Goal: Task Accomplishment & Management: Manage account settings

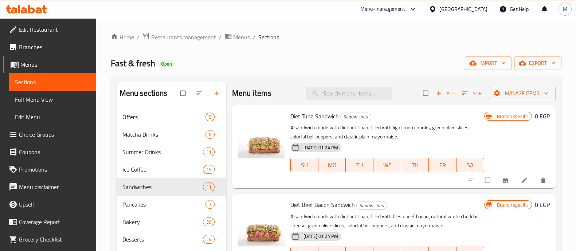
click at [171, 38] on span "Restaurants management" at bounding box center [183, 37] width 65 height 9
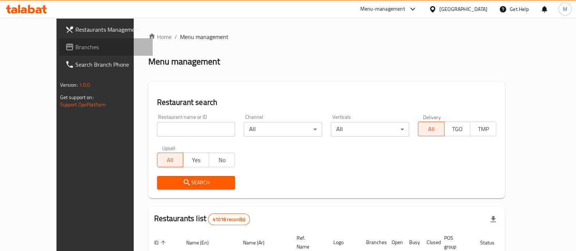
click at [75, 48] on span "Branches" at bounding box center [110, 47] width 71 height 9
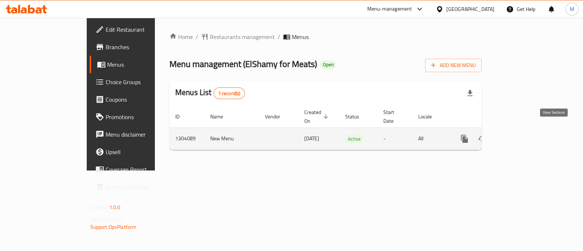
click at [520, 135] on icon "enhanced table" at bounding box center [516, 138] width 7 height 7
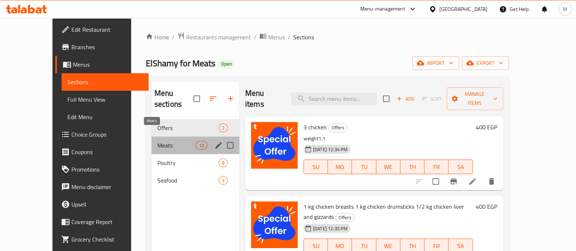
click at [160, 141] on span "Meats" at bounding box center [176, 145] width 38 height 9
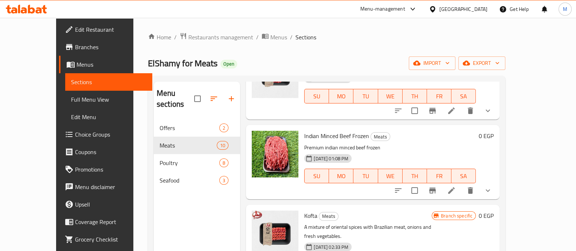
scroll to position [73, 0]
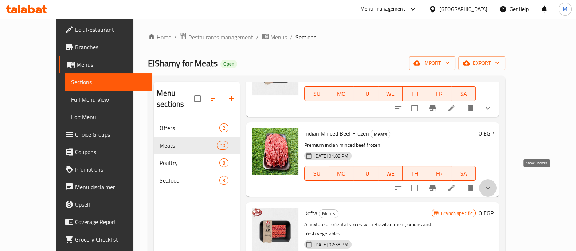
click at [492, 184] on icon "show more" at bounding box center [487, 188] width 9 height 9
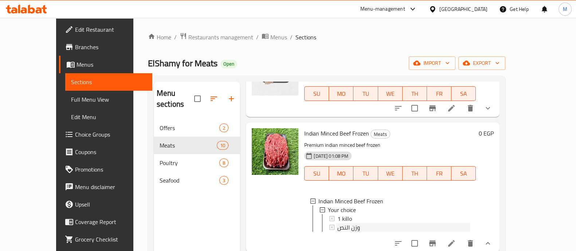
click at [338, 223] on span "وزن النص" at bounding box center [348, 227] width 23 height 9
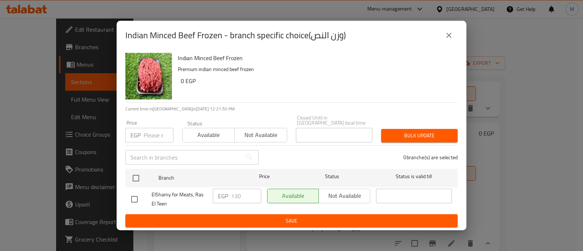
click at [446, 35] on icon "close" at bounding box center [448, 35] width 5 height 5
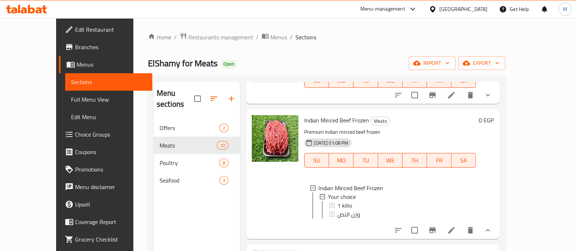
scroll to position [0, 0]
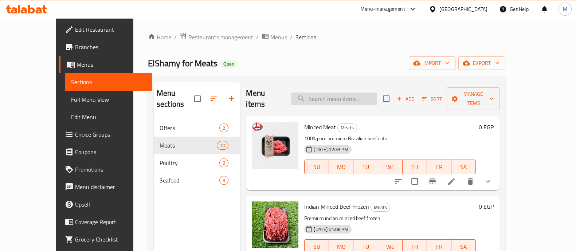
click at [357, 92] on input "search" at bounding box center [334, 98] width 86 height 13
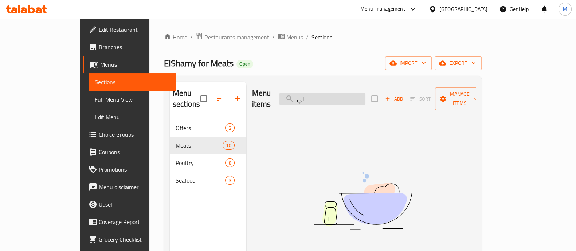
type input "ل"
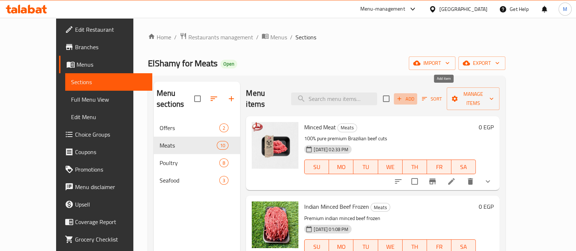
click at [415, 95] on span "Add" at bounding box center [405, 99] width 20 height 8
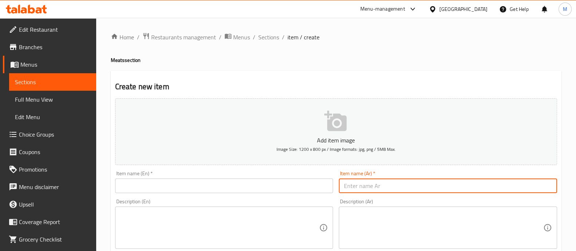
click at [374, 188] on input "text" at bounding box center [448, 185] width 218 height 15
paste input "ليه ضانى"
type input "ليه ضانى"
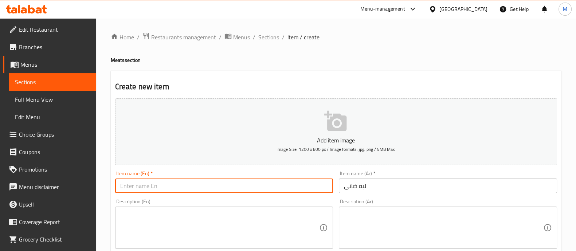
click at [172, 186] on input "text" at bounding box center [224, 185] width 218 height 15
paste input "lamb fat"
click at [122, 186] on input "lamb fat" at bounding box center [224, 185] width 218 height 15
type input "Lamb Fat"
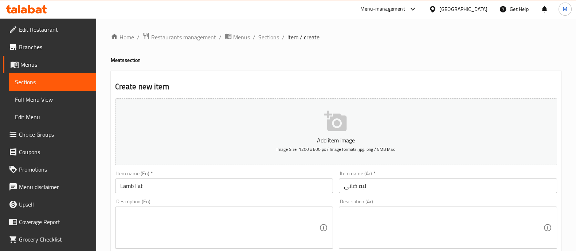
click at [154, 201] on div "Description (En) Description (En)" at bounding box center [224, 224] width 218 height 50
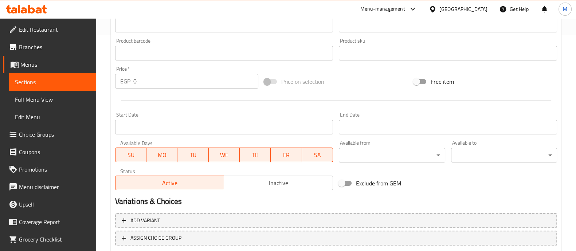
scroll to position [263, 0]
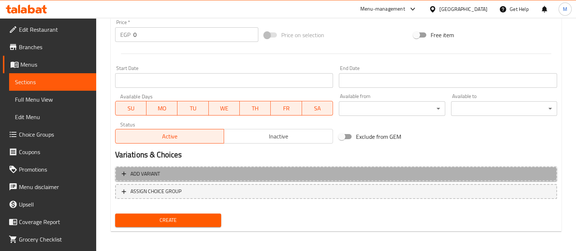
click at [155, 174] on span "Add variant" at bounding box center [144, 173] width 29 height 9
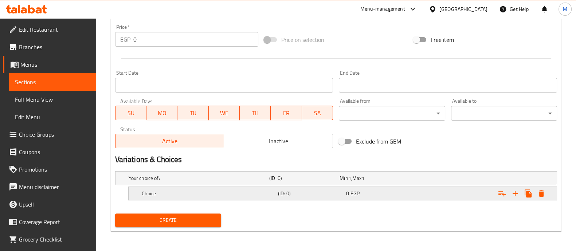
click at [153, 194] on h5 "Choice" at bounding box center [208, 193] width 133 height 7
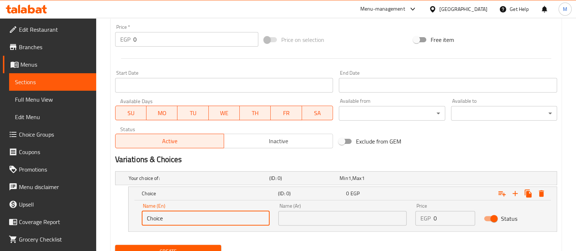
click at [153, 217] on input "Choice" at bounding box center [206, 218] width 128 height 15
type input "1/2 Kilo"
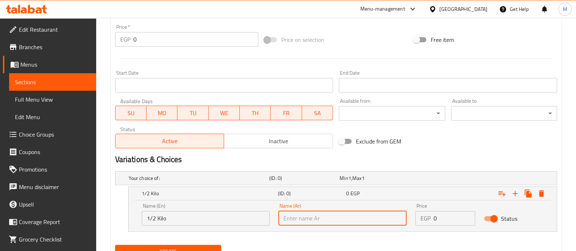
click at [300, 218] on input "text" at bounding box center [342, 218] width 128 height 15
type input "1/2 كيلو"
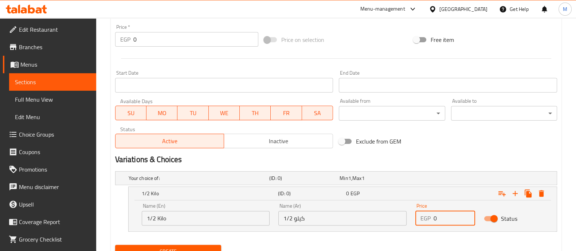
click at [457, 219] on input "0" at bounding box center [454, 218] width 42 height 15
type input "1"
type input "200"
click at [514, 192] on icon "Expand" at bounding box center [514, 193] width 5 height 5
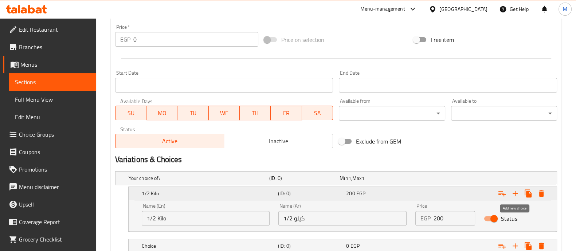
scroll to position [310, 0]
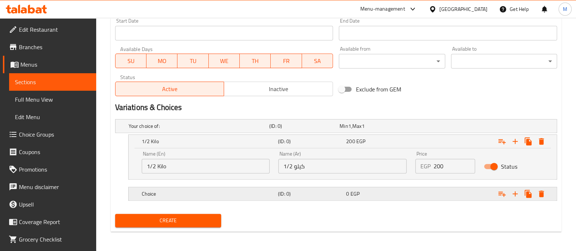
click at [367, 190] on div "0 EGP" at bounding box center [378, 193] width 65 height 7
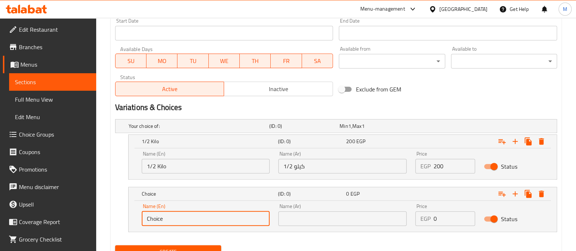
click at [158, 216] on input "Choice" at bounding box center [206, 218] width 128 height 15
click at [158, 216] on input "1" at bounding box center [206, 218] width 128 height 15
type input "1 Kilo"
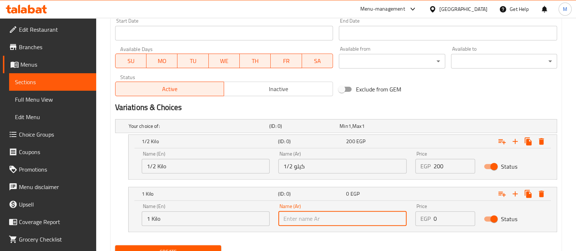
click at [310, 216] on input "text" at bounding box center [342, 218] width 128 height 15
drag, startPoint x: 293, startPoint y: 218, endPoint x: 257, endPoint y: 214, distance: 36.2
click at [257, 214] on div "Name (En) 1 Kilo Name (En) Name (Ar) 1/2 كيلو Name (Ar) Price EGP 0 Price Status" at bounding box center [342, 214] width 410 height 31
type input "كيلو"
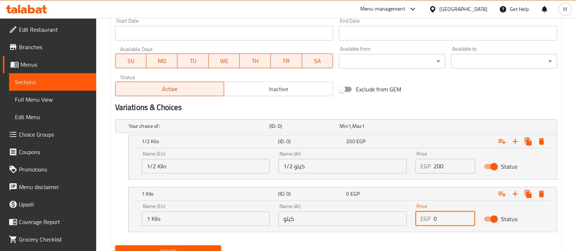
click at [448, 216] on input "0" at bounding box center [454, 218] width 42 height 15
type input "400"
click at [460, 236] on nav at bounding box center [336, 236] width 442 height 6
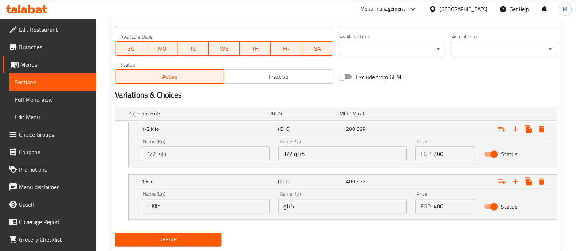
scroll to position [324, 0]
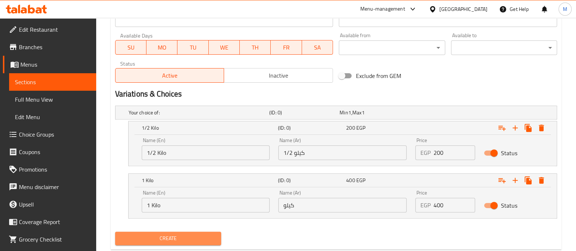
click at [186, 234] on span "Create" at bounding box center [168, 238] width 94 height 9
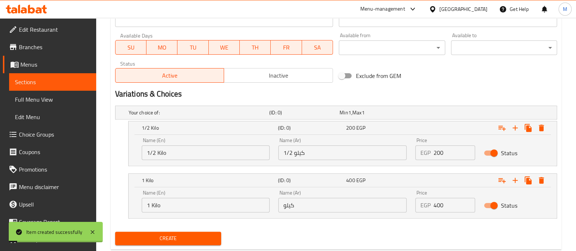
scroll to position [0, 0]
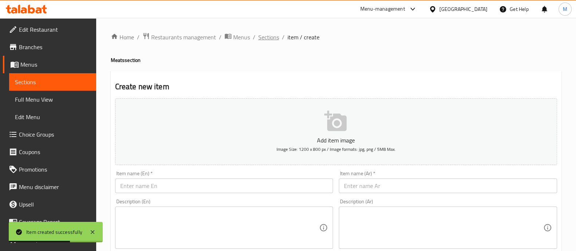
click at [265, 38] on span "Sections" at bounding box center [268, 37] width 21 height 9
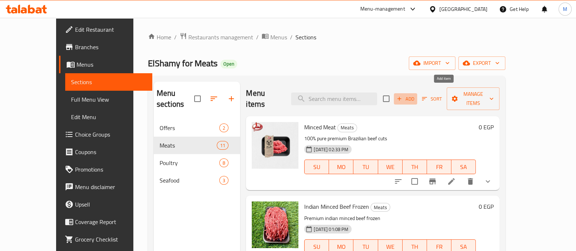
click at [415, 95] on span "Add" at bounding box center [405, 99] width 20 height 8
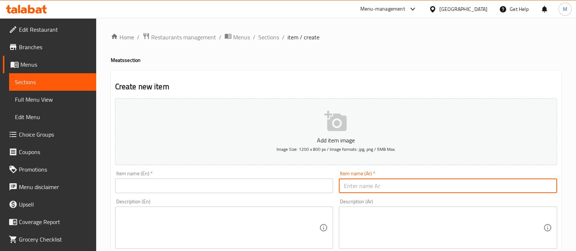
click at [377, 186] on input "text" at bounding box center [448, 185] width 218 height 15
paste input "شاورما لحم"
type input "شاورما لحم"
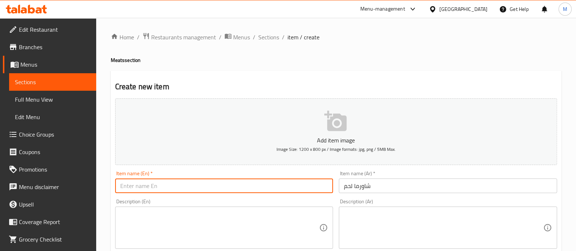
click at [264, 184] on input "text" at bounding box center [224, 185] width 218 height 15
type input "Beef Shawerma"
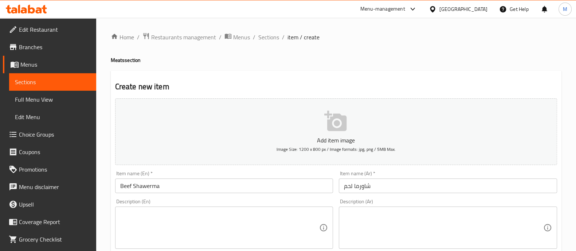
click at [259, 193] on div "Item name (En)   * Beef Shawerma Item name (En) *" at bounding box center [224, 182] width 224 height 28
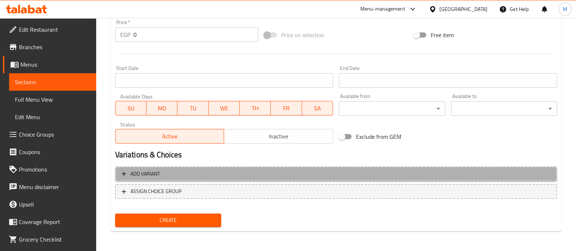
click at [216, 176] on span "Add variant" at bounding box center [336, 173] width 429 height 9
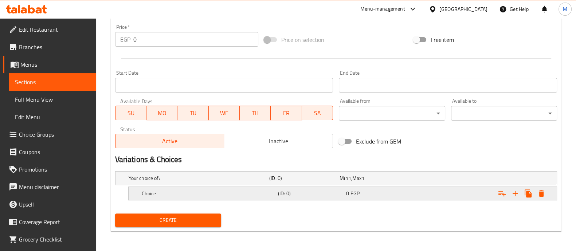
click at [189, 196] on h5 "Choice" at bounding box center [208, 193] width 133 height 7
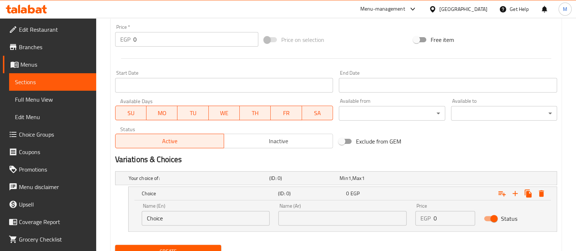
click at [153, 217] on input "Choice" at bounding box center [206, 218] width 128 height 15
type input "1/4 Kilo"
click at [298, 215] on input "text" at bounding box center [342, 218] width 128 height 15
type input "1/4 كيلو"
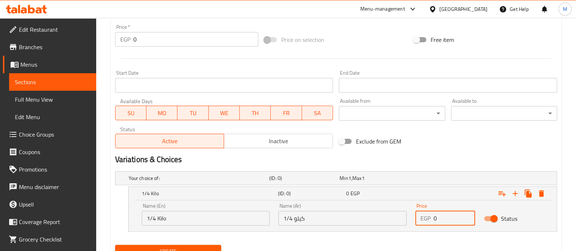
click at [445, 217] on input "0" at bounding box center [454, 218] width 42 height 15
type input "100"
click at [514, 196] on icon "Expand" at bounding box center [515, 193] width 9 height 9
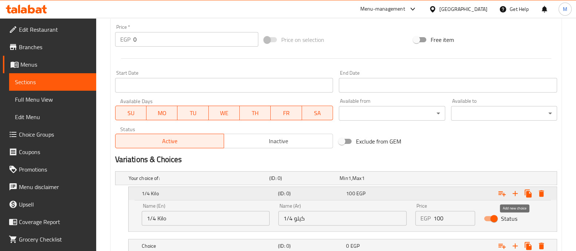
scroll to position [310, 0]
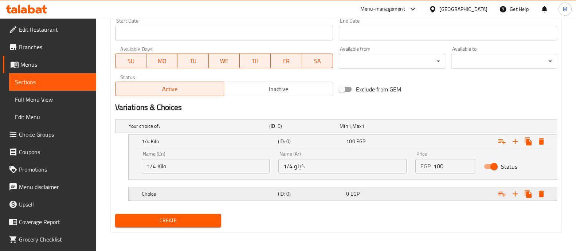
click at [202, 194] on h5 "Choice" at bounding box center [208, 193] width 133 height 7
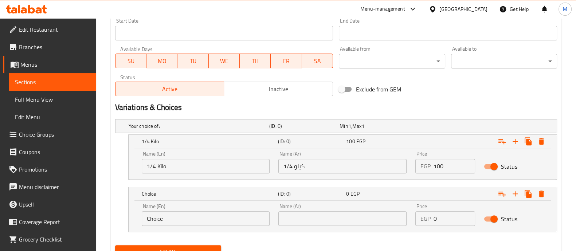
click at [150, 220] on input "Choice" at bounding box center [206, 218] width 128 height 15
type input "1/2 Kilo"
click at [295, 219] on input "text" at bounding box center [342, 218] width 128 height 15
type input "1/2 كيلو"
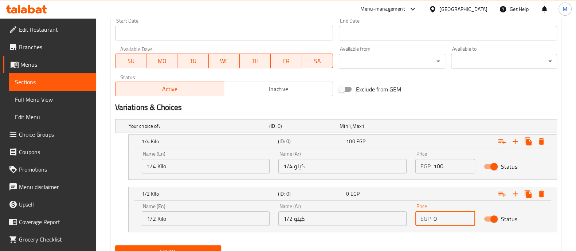
click at [446, 212] on input "0" at bounding box center [454, 218] width 42 height 15
type input "1"
type input "200"
click at [514, 196] on icon "Expand" at bounding box center [515, 193] width 9 height 9
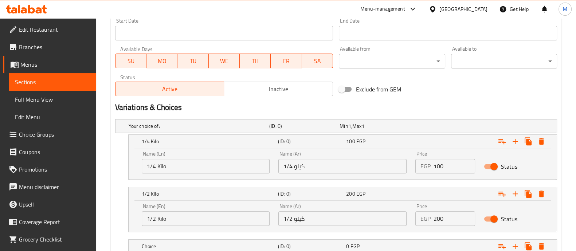
scroll to position [362, 0]
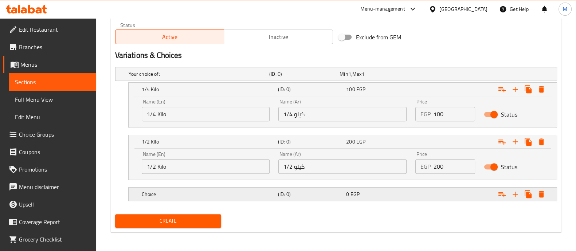
click at [176, 193] on h5 "Choice" at bounding box center [208, 193] width 133 height 7
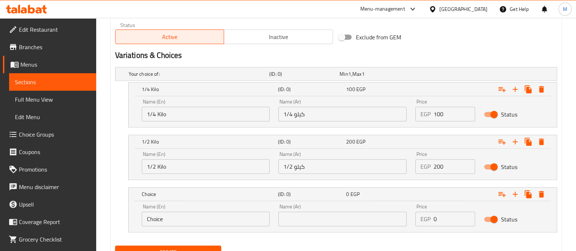
click at [156, 220] on input "Choice" at bounding box center [206, 219] width 128 height 15
type input "Kilo"
click at [293, 217] on input "text" at bounding box center [342, 219] width 128 height 15
type input "كيلو"
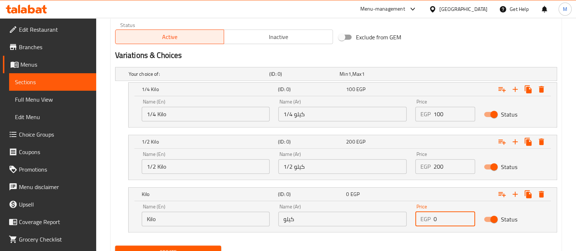
click at [452, 221] on input "0" at bounding box center [454, 219] width 42 height 15
type input "400"
click at [430, 236] on nav at bounding box center [336, 237] width 442 height 6
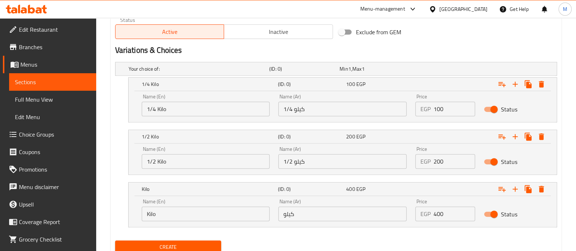
scroll to position [368, 0]
click at [209, 240] on button "Create" at bounding box center [168, 246] width 106 height 13
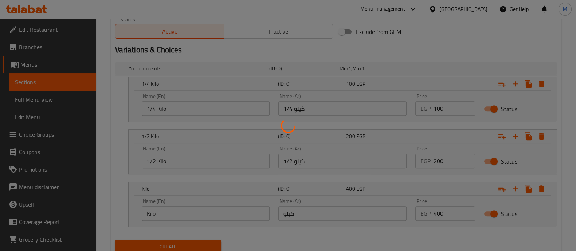
scroll to position [0, 0]
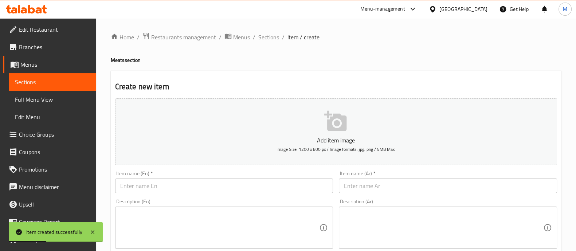
click at [266, 34] on span "Sections" at bounding box center [268, 37] width 21 height 9
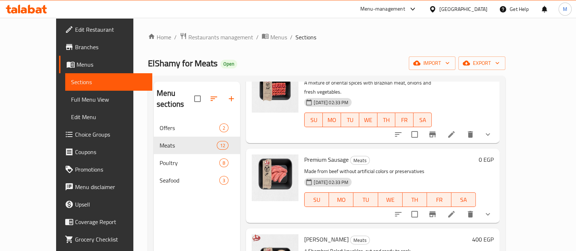
scroll to position [349, 0]
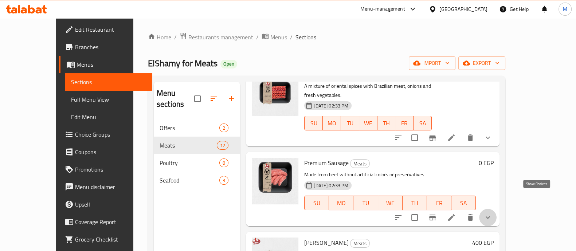
click at [490, 216] on icon "show more" at bounding box center [487, 217] width 4 height 3
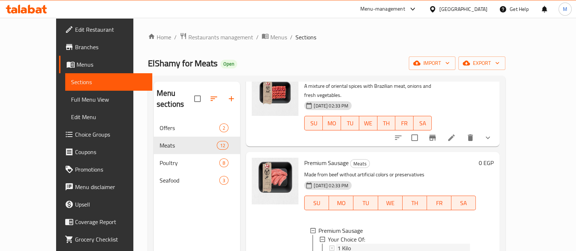
click at [337, 244] on span "1 Kilo" at bounding box center [343, 248] width 13 height 9
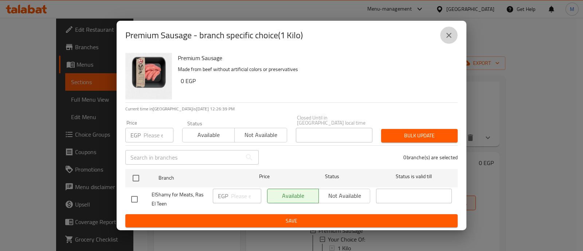
click at [450, 40] on icon "close" at bounding box center [448, 35] width 9 height 9
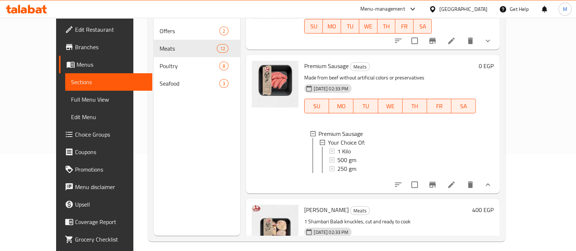
scroll to position [102, 0]
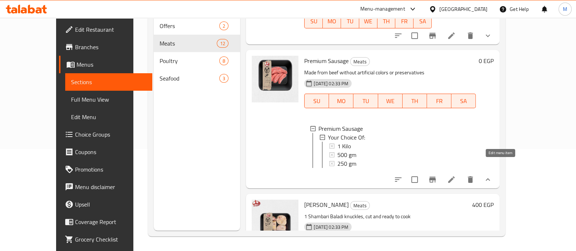
click at [454, 176] on icon at bounding box center [451, 179] width 7 height 7
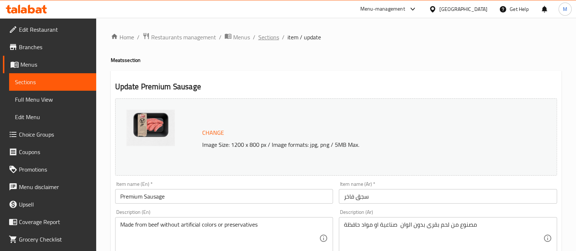
click at [263, 36] on span "Sections" at bounding box center [268, 37] width 21 height 9
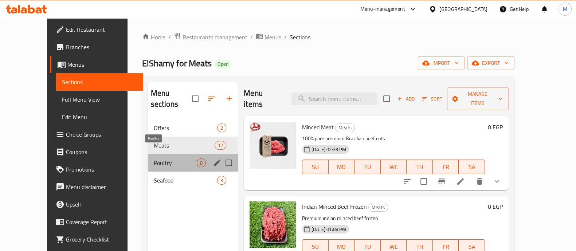
click at [154, 158] on span "Poultry" at bounding box center [175, 162] width 43 height 9
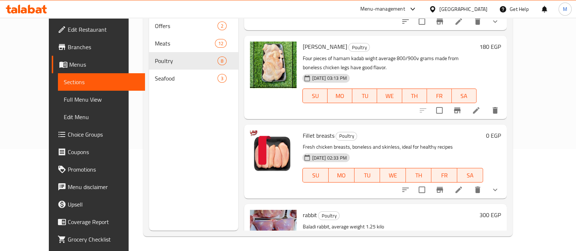
scroll to position [58, 0]
click at [504, 182] on button "show more" at bounding box center [494, 189] width 17 height 17
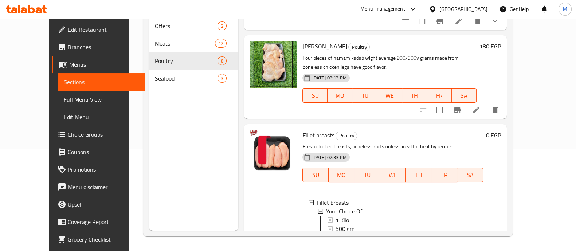
scroll to position [1, 0]
click at [335, 215] on span "1 Kilo" at bounding box center [341, 219] width 13 height 9
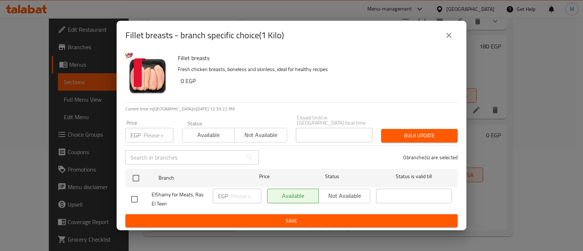
click at [448, 40] on icon "close" at bounding box center [448, 35] width 9 height 9
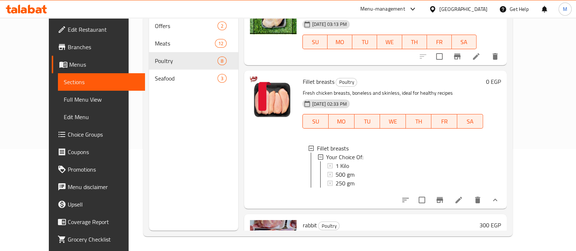
scroll to position [113, 0]
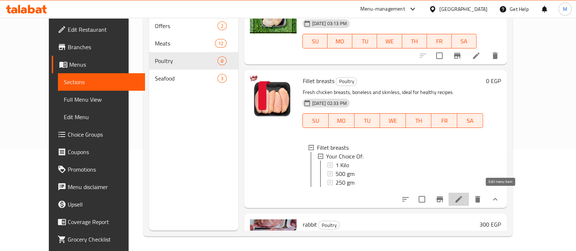
click at [463, 196] on icon at bounding box center [458, 199] width 9 height 9
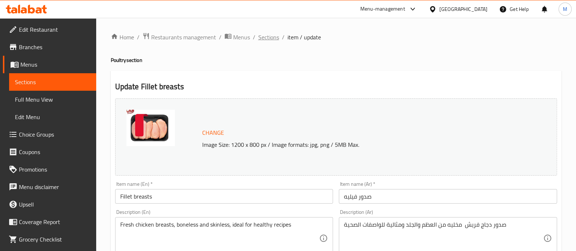
click at [263, 35] on span "Sections" at bounding box center [268, 37] width 21 height 9
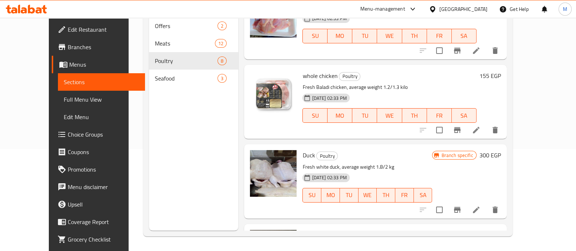
scroll to position [277, 0]
click at [460, 127] on icon "Branch-specific-item" at bounding box center [457, 130] width 7 height 6
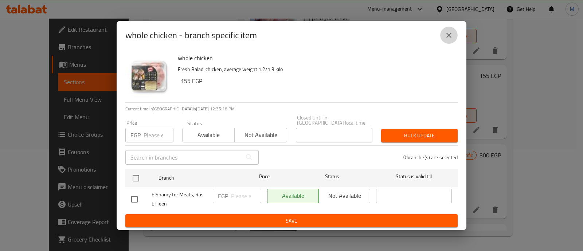
click at [446, 34] on icon "close" at bounding box center [448, 35] width 9 height 9
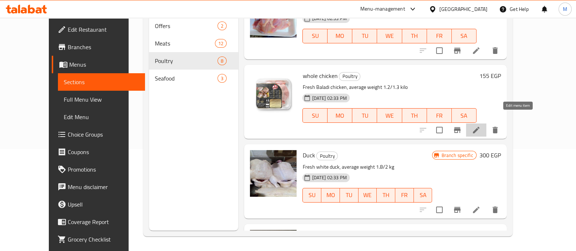
click at [479, 127] on icon at bounding box center [476, 130] width 7 height 7
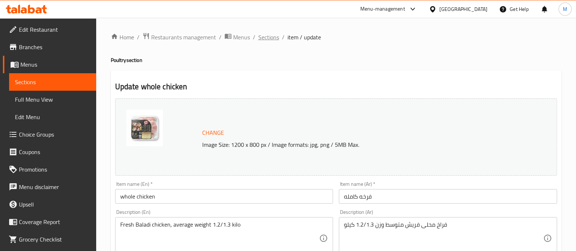
click at [265, 35] on span "Sections" at bounding box center [268, 37] width 21 height 9
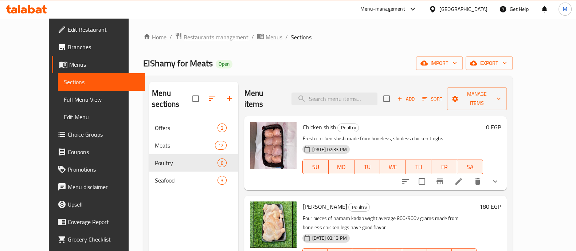
click at [201, 36] on span "Restaurants management" at bounding box center [216, 37] width 65 height 9
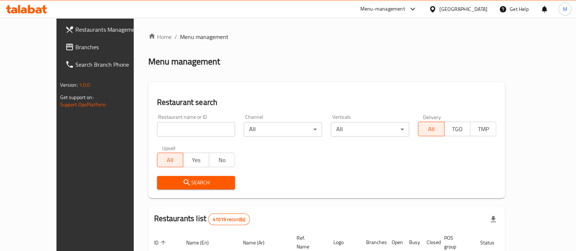
click at [75, 45] on span "Branches" at bounding box center [110, 47] width 71 height 9
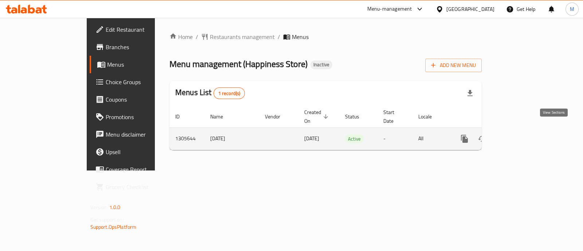
click at [521, 134] on icon "enhanced table" at bounding box center [516, 138] width 9 height 9
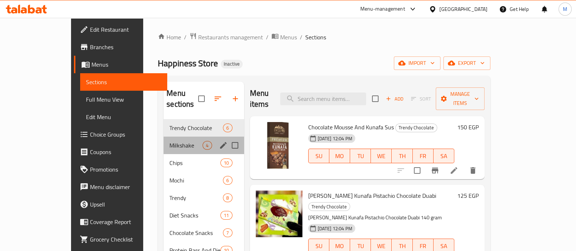
click at [164, 137] on div "Milkshake 4" at bounding box center [204, 145] width 80 height 17
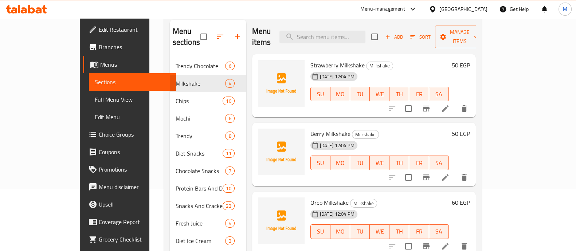
scroll to position [20, 0]
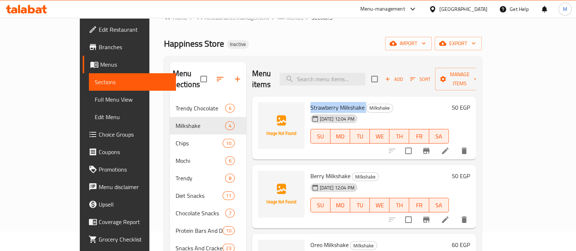
drag, startPoint x: 289, startPoint y: 94, endPoint x: 344, endPoint y: 94, distance: 55.0
click at [344, 99] on div "Strawberry Milkshake Milkshake 14-08-2025 12:04 PM SU MO TU WE TH FR SA" at bounding box center [379, 128] width 144 height 58
copy h6 "Strawberry Milkshake"
click at [264, 108] on icon "upload picture" at bounding box center [268, 112] width 9 height 9
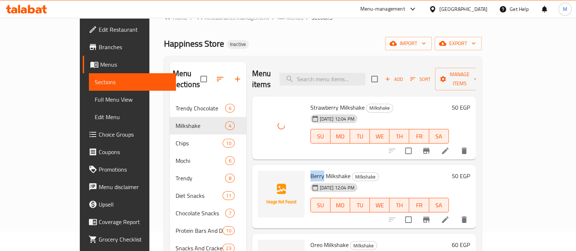
drag, startPoint x: 302, startPoint y: 163, endPoint x: 288, endPoint y: 159, distance: 15.0
click at [307, 168] on div "Berry Milkshake Milkshake 14-08-2025 12:04 PM SU MO TU WE TH FR SA" at bounding box center [379, 197] width 144 height 58
copy span "Berry"
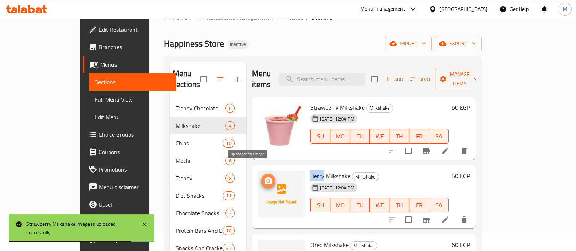
click at [264, 177] on icon "upload picture" at bounding box center [267, 180] width 7 height 7
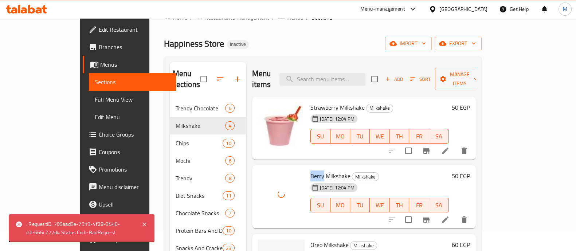
scroll to position [65, 0]
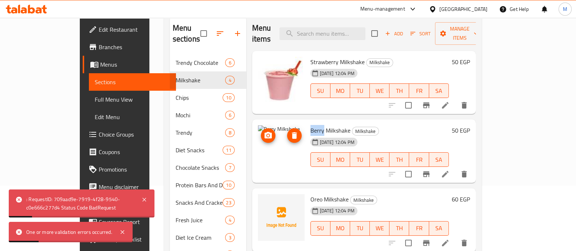
click at [266, 125] on img at bounding box center [281, 148] width 47 height 47
click at [292, 132] on icon "delete image" at bounding box center [294, 135] width 5 height 7
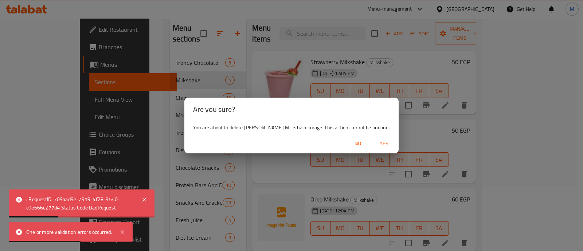
click at [375, 143] on span "Yes" at bounding box center [383, 143] width 17 height 9
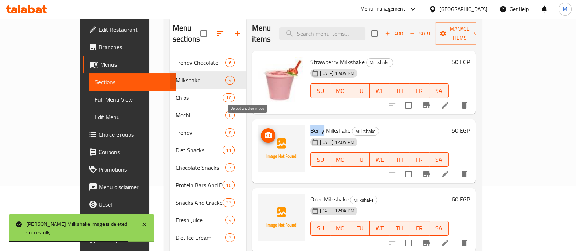
click at [264, 132] on icon "upload picture" at bounding box center [267, 135] width 7 height 7
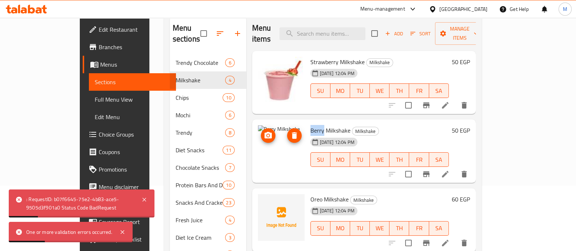
click at [290, 131] on icon "delete image" at bounding box center [294, 135] width 9 height 9
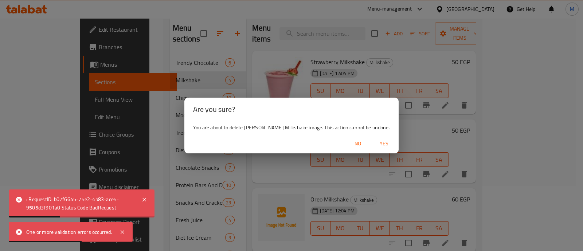
click at [375, 143] on span "Yes" at bounding box center [383, 143] width 17 height 9
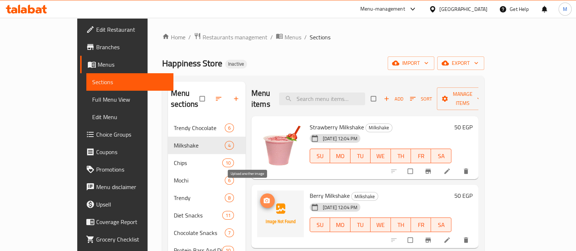
click at [263, 197] on icon "upload picture" at bounding box center [266, 200] width 7 height 7
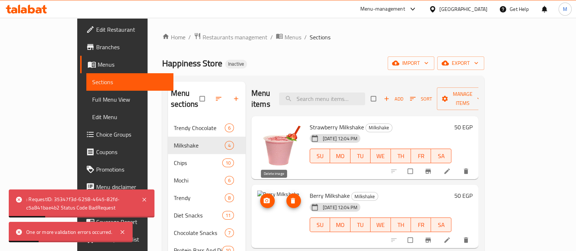
click at [291, 198] on icon "delete image" at bounding box center [293, 200] width 4 height 5
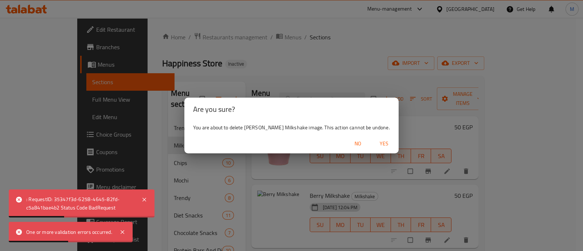
click at [375, 143] on span "Yes" at bounding box center [383, 143] width 17 height 9
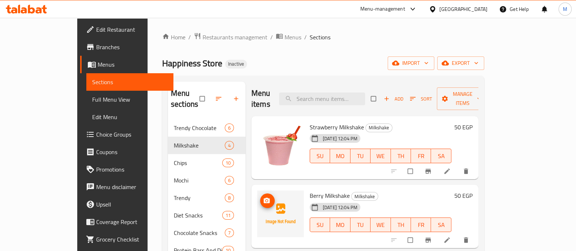
click at [263, 197] on icon "upload picture" at bounding box center [266, 200] width 7 height 7
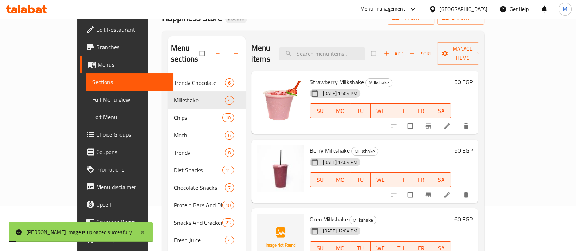
scroll to position [91, 0]
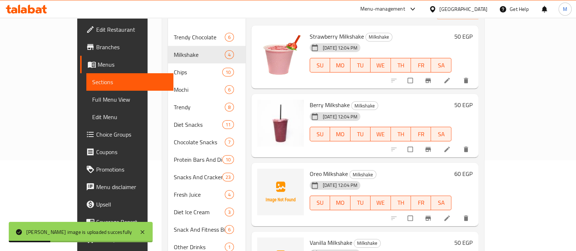
click at [310, 168] on span "Oreo Milkshake" at bounding box center [329, 173] width 38 height 11
copy span "Oreo"
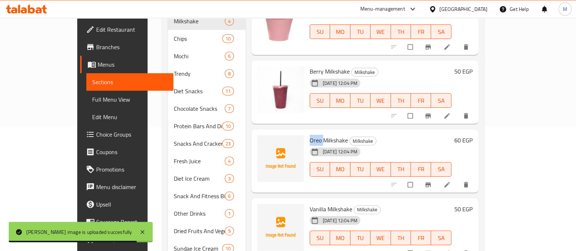
scroll to position [137, 0]
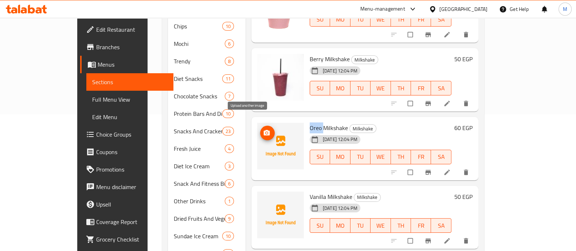
click at [260, 129] on span "upload picture" at bounding box center [267, 132] width 15 height 7
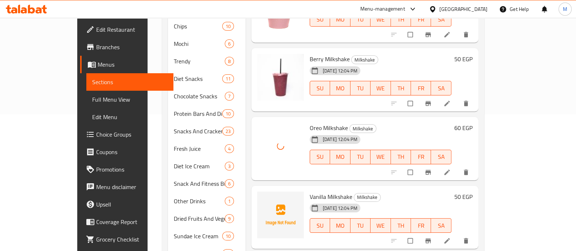
click at [384, 123] on h6 "Oreo Milkshake Milkshake" at bounding box center [381, 128] width 142 height 10
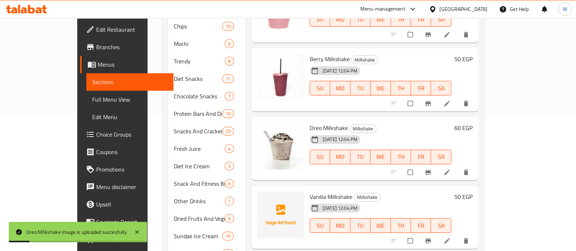
scroll to position [182, 0]
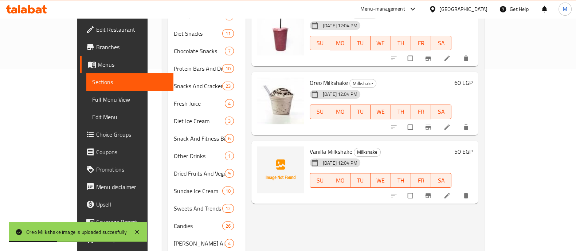
click at [310, 146] on span "Vanilla Milkshake" at bounding box center [331, 151] width 43 height 11
copy span "Vanilla"
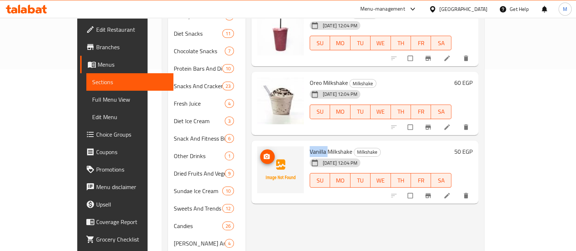
click at [263, 153] on icon "upload picture" at bounding box center [266, 156] width 7 height 7
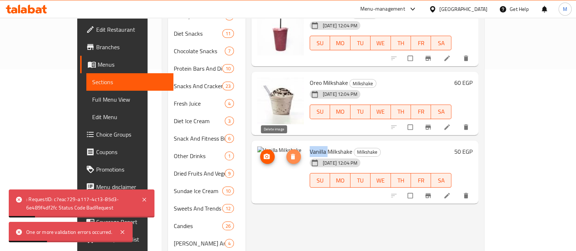
click at [286, 149] on button "delete image" at bounding box center [293, 156] width 15 height 15
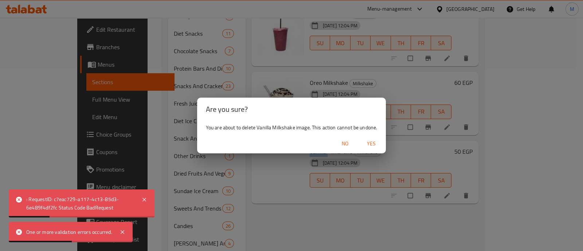
click at [372, 145] on span "Yes" at bounding box center [370, 143] width 17 height 9
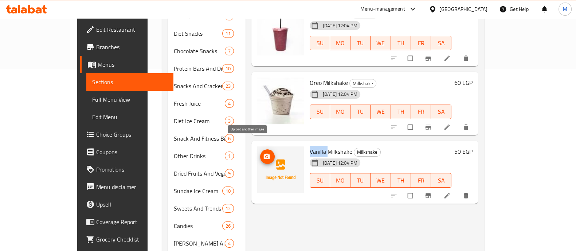
click at [263, 153] on icon "upload picture" at bounding box center [266, 156] width 7 height 7
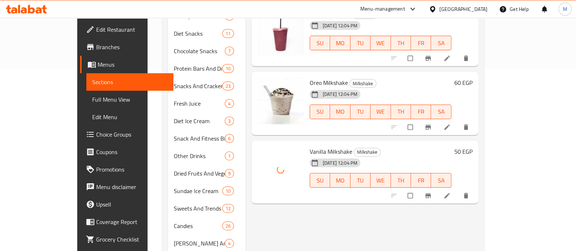
click at [300, 209] on div "Menu items Add Sort Manage items Strawberry Milkshake Milkshake 14-08-2025 12:0…" at bounding box center [361, 103] width 233 height 407
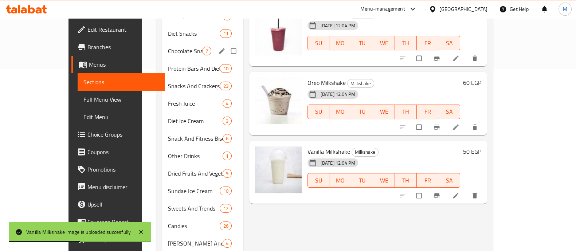
scroll to position [91, 0]
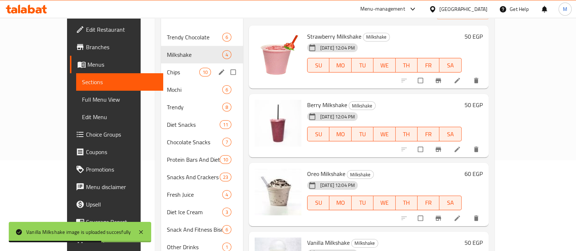
click at [161, 63] on div "Chips 10" at bounding box center [202, 71] width 82 height 17
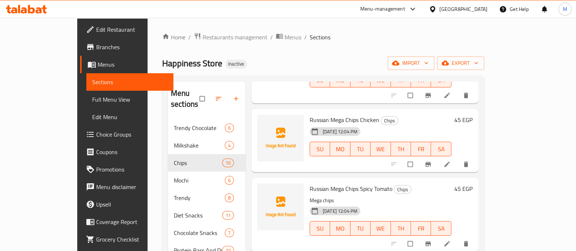
scroll to position [91, 0]
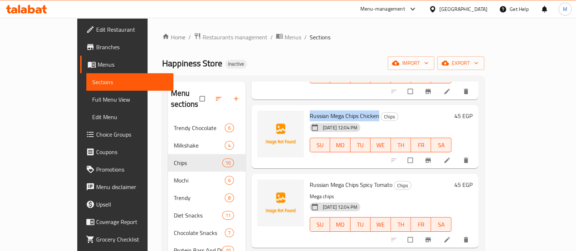
drag, startPoint x: 360, startPoint y: 103, endPoint x: 291, endPoint y: 97, distance: 69.1
click at [307, 108] on div "Russian Mega Chips Chicken Chips 14-08-2025 12:04 PM SU MO TU WE TH FR SA" at bounding box center [380, 137] width 147 height 58
copy span "Russian Mega Chips Chicken"
click at [260, 114] on button "upload picture" at bounding box center [267, 121] width 15 height 15
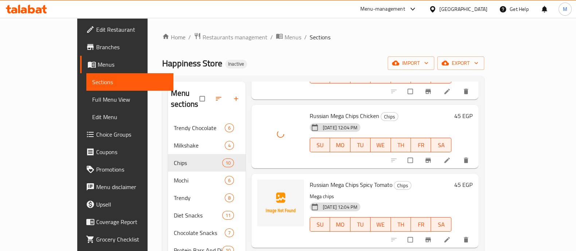
click at [390, 111] on h6 "Russian Mega Chips Chicken Chips" at bounding box center [381, 116] width 142 height 10
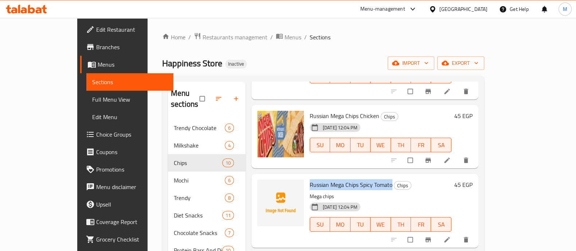
drag, startPoint x: 373, startPoint y: 174, endPoint x: 290, endPoint y: 172, distance: 82.7
click at [310, 179] on span "Russian Mega Chips Spicy Tomato" at bounding box center [351, 184] width 83 height 11
copy span "Russian Mega Chips Spicy Tomato"
click at [263, 186] on icon "upload picture" at bounding box center [266, 189] width 7 height 7
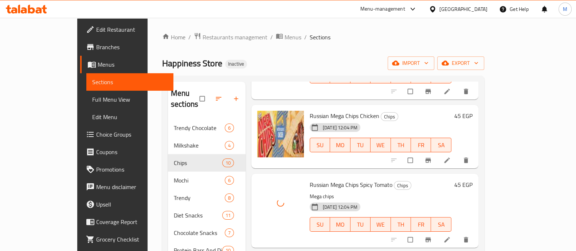
click at [418, 192] on p "Mega chips" at bounding box center [381, 196] width 142 height 9
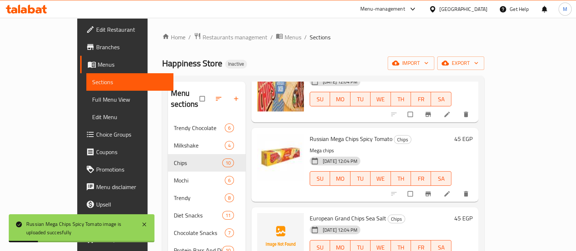
scroll to position [182, 0]
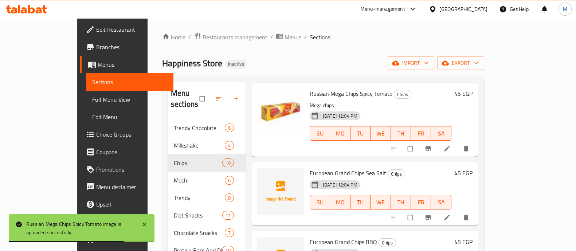
drag, startPoint x: 288, startPoint y: 158, endPoint x: 367, endPoint y: 157, distance: 79.7
click at [367, 165] on div "European Grand Chips Sea Salt Chips 14-08-2025 12:04 PM SU MO TU WE TH FR SA" at bounding box center [380, 194] width 147 height 58
copy span "European Grand Chips Sea Salt"
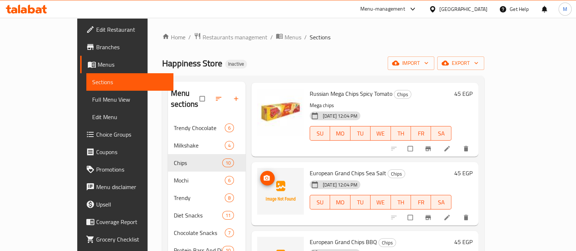
click at [265, 177] on circle "upload picture" at bounding box center [266, 178] width 2 height 2
click at [404, 177] on div "[DATE] 12:04 PM SU MO TU WE TH FR SA" at bounding box center [380, 196] width 147 height 39
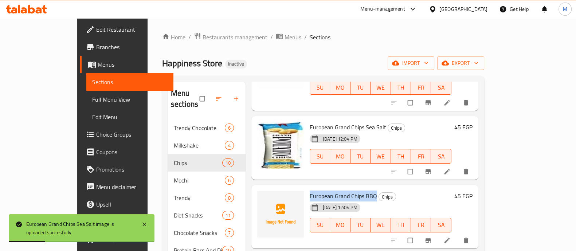
drag, startPoint x: 289, startPoint y: 185, endPoint x: 355, endPoint y: 185, distance: 65.9
click at [355, 188] on div "European Grand Chips BBQ Chips 14-08-2025 12:04 PM SU MO TU WE TH FR SA" at bounding box center [380, 217] width 147 height 58
copy span "European Grand Chips BBQ"
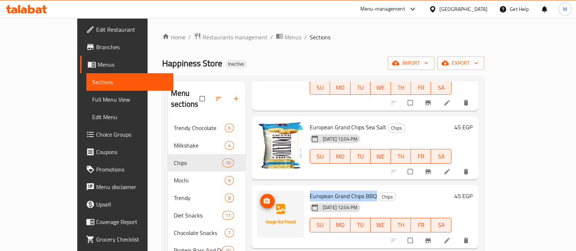
click at [264, 198] on icon "upload picture" at bounding box center [267, 200] width 6 height 5
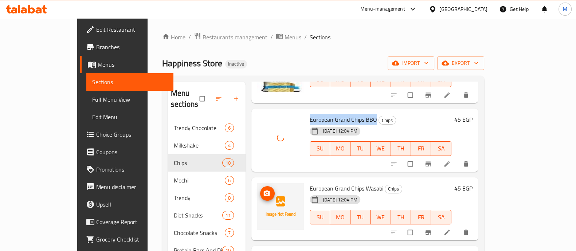
scroll to position [318, 0]
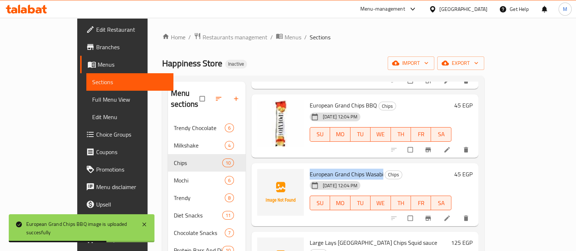
drag, startPoint x: 289, startPoint y: 163, endPoint x: 363, endPoint y: 162, distance: 74.3
click at [363, 166] on div "European Grand Chips Wasabi Chips 14-08-2025 12:04 PM SU MO TU WE TH FR SA" at bounding box center [380, 195] width 147 height 58
copy span "European Grand Chips Wasabi"
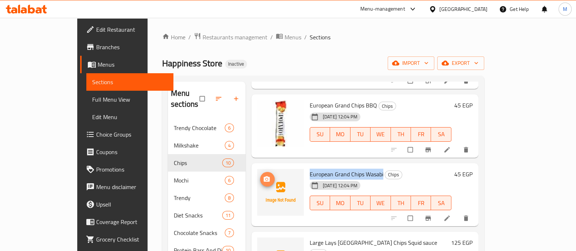
click at [260, 172] on button "upload picture" at bounding box center [267, 179] width 15 height 15
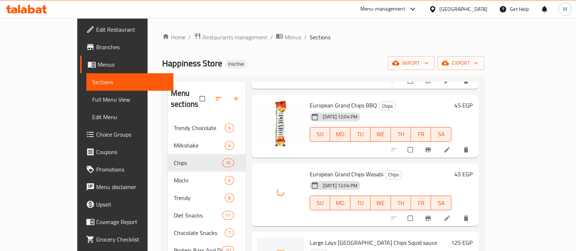
click at [412, 169] on h6 "European Grand Chips Wasabi Chips" at bounding box center [381, 174] width 142 height 10
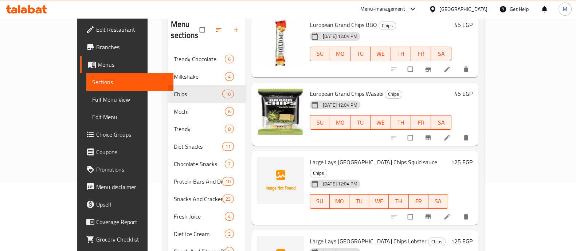
scroll to position [70, 0]
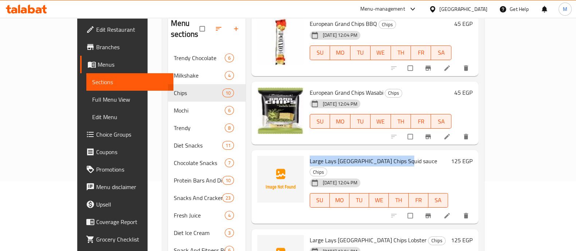
drag, startPoint x: 288, startPoint y: 149, endPoint x: 383, endPoint y: 154, distance: 95.6
click at [383, 154] on div "Large Lays Thailand Chips Squid sauce Chips 14-08-2025 12:04 PM SU MO TU WE TH …" at bounding box center [379, 187] width 144 height 68
copy span "Large Lays [GEOGRAPHIC_DATA] Chips Squid sauce"
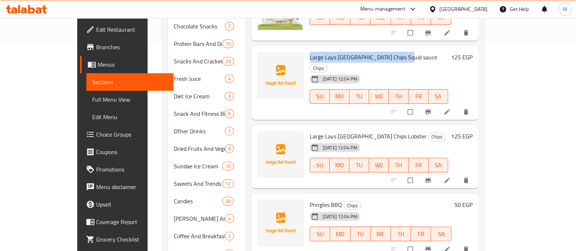
scroll to position [284, 0]
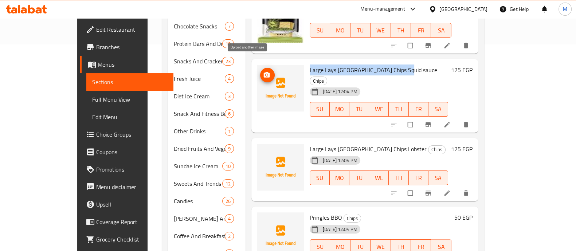
click at [263, 71] on icon "upload picture" at bounding box center [266, 74] width 7 height 7
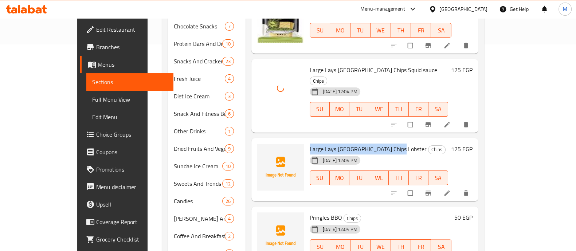
drag, startPoint x: 374, startPoint y: 127, endPoint x: 289, endPoint y: 123, distance: 84.9
click at [307, 141] on div "Large Lays Thailand Chips Lobster Chips 14-08-2025 12:04 PM SU MO TU WE TH FR SA" at bounding box center [379, 170] width 144 height 58
copy span "Large Lays [GEOGRAPHIC_DATA] Chips Lobster"
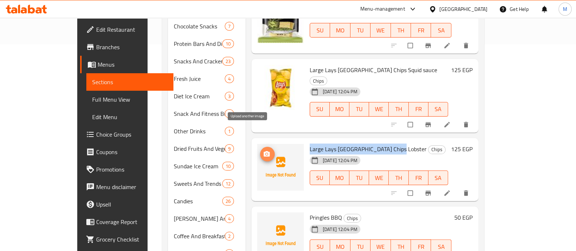
click at [264, 151] on icon "upload picture" at bounding box center [267, 153] width 6 height 5
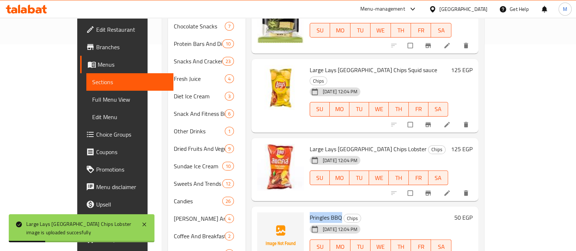
drag, startPoint x: 290, startPoint y: 195, endPoint x: 322, endPoint y: 195, distance: 31.7
click at [322, 212] on span "Pringles BBQ" at bounding box center [326, 217] width 32 height 11
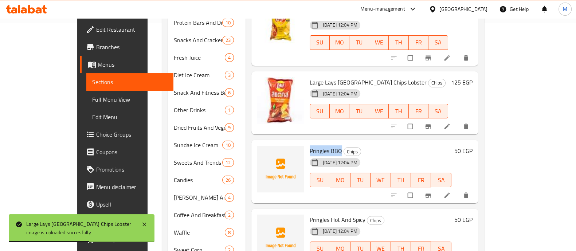
scroll to position [247, 0]
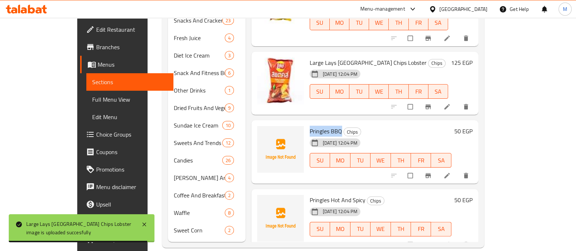
copy span "Pringles BBQ"
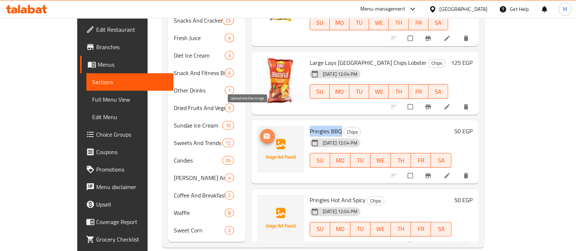
click at [260, 129] on button "upload picture" at bounding box center [267, 136] width 15 height 15
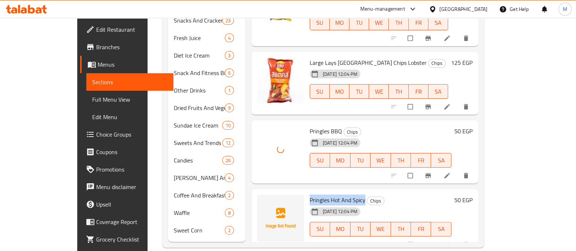
drag, startPoint x: 344, startPoint y: 179, endPoint x: 291, endPoint y: 176, distance: 52.9
click at [310, 194] on span "Pringles Hot And Spicy" at bounding box center [338, 199] width 56 height 11
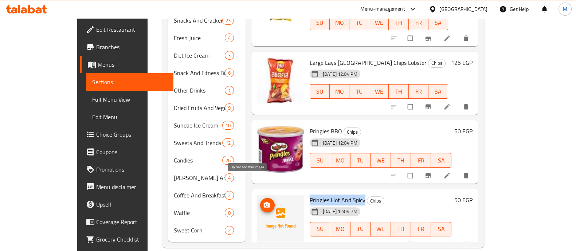
click at [263, 201] on icon "upload picture" at bounding box center [266, 204] width 7 height 7
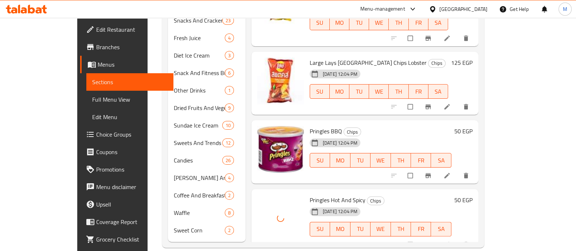
click at [393, 204] on div "[DATE] 12:04 PM SU MO TU WE TH FR SA" at bounding box center [380, 223] width 147 height 39
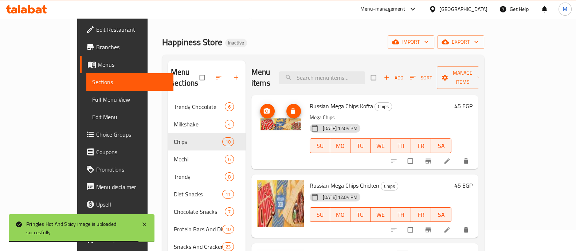
scroll to position [0, 0]
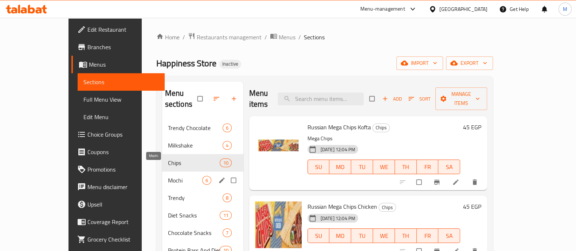
click at [168, 176] on span "Mochi" at bounding box center [185, 180] width 34 height 9
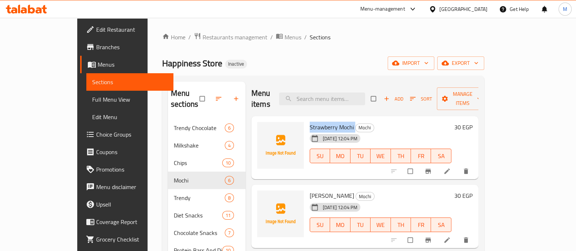
drag, startPoint x: 290, startPoint y: 115, endPoint x: 335, endPoint y: 113, distance: 45.2
click at [335, 122] on h6 "Strawberry Mochi Mochi" at bounding box center [381, 127] width 142 height 10
click at [263, 129] on icon "upload picture" at bounding box center [266, 132] width 7 height 7
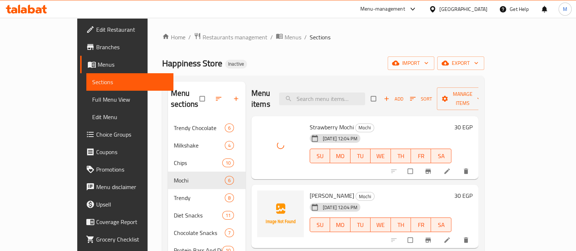
click at [310, 190] on span "Mango Mochi" at bounding box center [332, 195] width 44 height 11
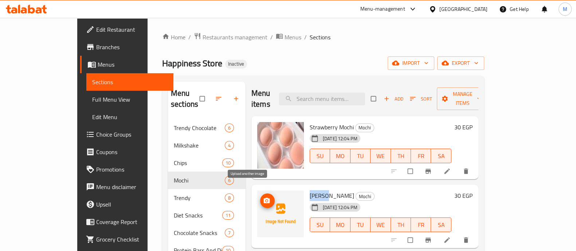
click at [263, 197] on icon "upload picture" at bounding box center [266, 200] width 7 height 7
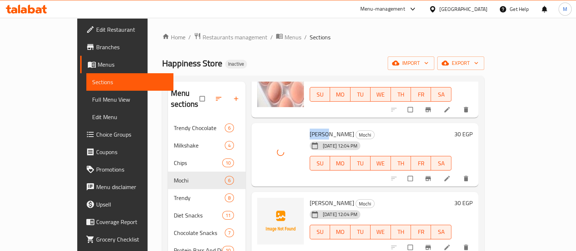
scroll to position [66, 0]
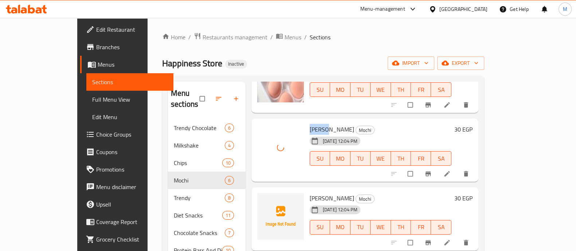
click at [310, 193] on span "Oreo Mochi" at bounding box center [332, 198] width 44 height 11
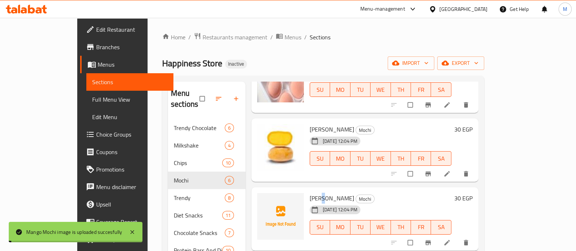
click at [310, 193] on span "Oreo Mochi" at bounding box center [332, 198] width 44 height 11
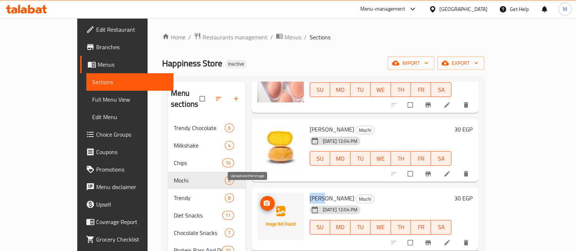
click at [263, 200] on icon "upload picture" at bounding box center [266, 203] width 7 height 7
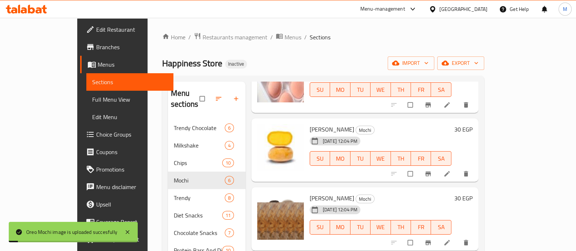
click at [397, 193] on h6 "Oreo Mochi Mochi" at bounding box center [381, 198] width 142 height 10
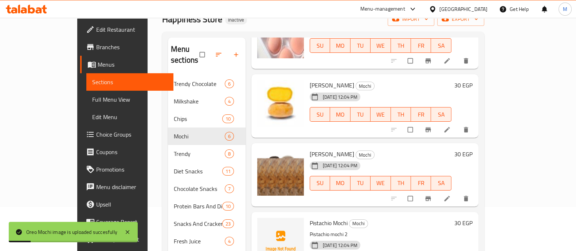
scroll to position [91, 0]
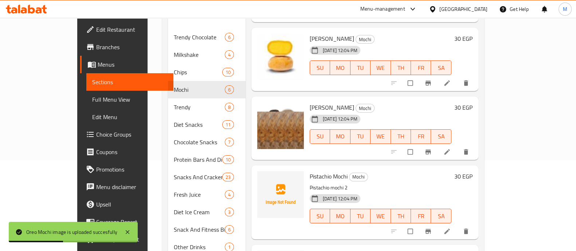
click at [310, 171] on span "Pistachio Mochi" at bounding box center [329, 176] width 38 height 11
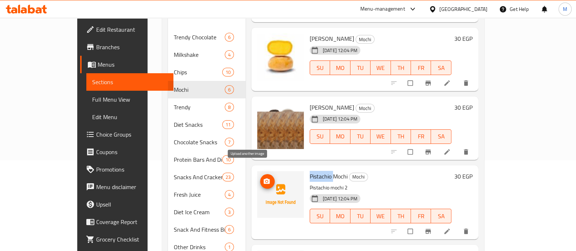
click at [260, 178] on span "upload picture" at bounding box center [267, 181] width 15 height 7
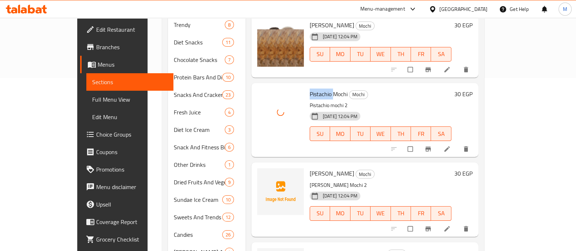
scroll to position [182, 0]
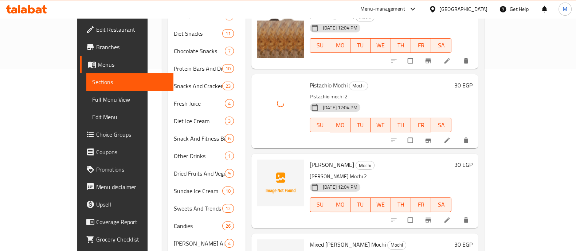
click at [310, 159] on span "Berry Mochi" at bounding box center [332, 164] width 44 height 11
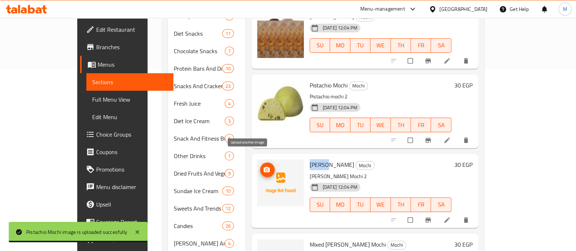
click at [263, 166] on icon "upload picture" at bounding box center [266, 169] width 7 height 7
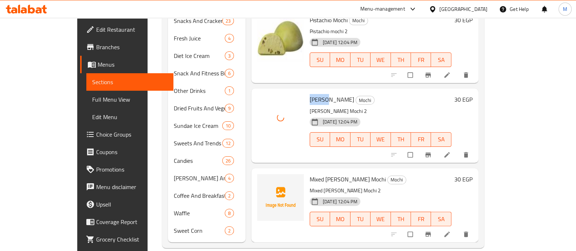
scroll to position [247, 0]
drag, startPoint x: 320, startPoint y: 165, endPoint x: 291, endPoint y: 163, distance: 28.5
click at [310, 173] on span "Mixed Berry Mochi" at bounding box center [348, 178] width 76 height 11
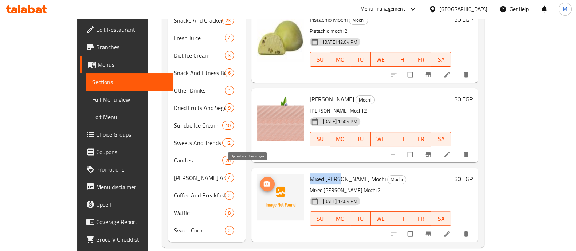
click at [263, 180] on icon "upload picture" at bounding box center [266, 183] width 7 height 7
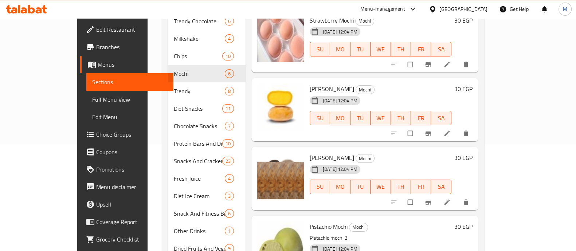
scroll to position [71, 0]
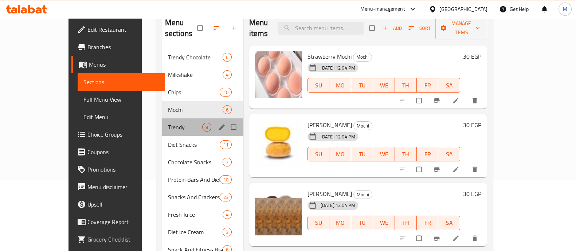
click at [162, 118] on div "Trendy 8" at bounding box center [202, 126] width 81 height 17
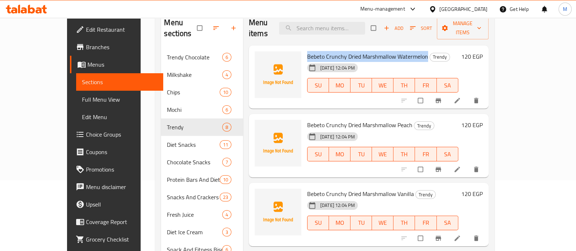
drag, startPoint x: 410, startPoint y: 46, endPoint x: 290, endPoint y: 45, distance: 119.4
click at [307, 51] on h6 "Bebeto Crunchy Dried Marshmallow Watermelon Trendy" at bounding box center [382, 56] width 151 height 10
click at [257, 55] on button "upload picture" at bounding box center [264, 61] width 15 height 15
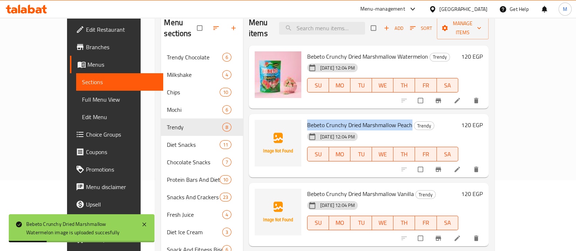
drag, startPoint x: 290, startPoint y: 114, endPoint x: 394, endPoint y: 114, distance: 103.8
click at [394, 120] on h6 "Bebeto Crunchy Dried Marshmallow Peach Trendy" at bounding box center [382, 125] width 151 height 10
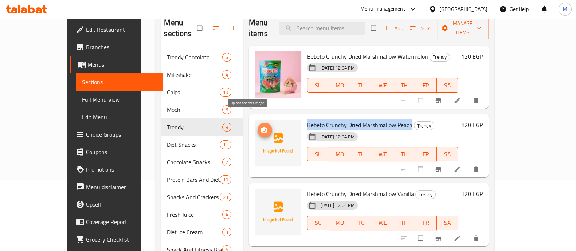
click at [261, 127] on icon "upload picture" at bounding box center [264, 129] width 6 height 5
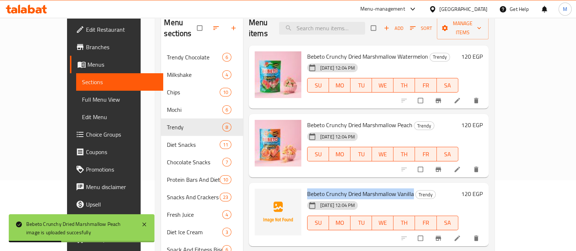
drag, startPoint x: 289, startPoint y: 181, endPoint x: 394, endPoint y: 184, distance: 104.9
click at [394, 186] on div "Bebeto Crunchy Dried Marshmallow Vanilla Trendy 14-08-2025 12:04 PM SU MO TU WE…" at bounding box center [382, 215] width 157 height 58
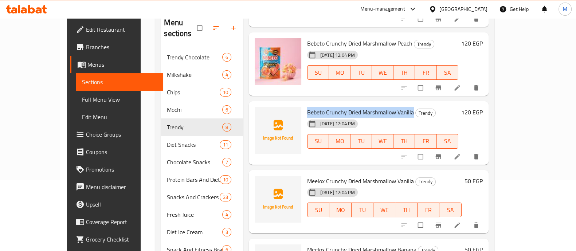
scroll to position [94, 0]
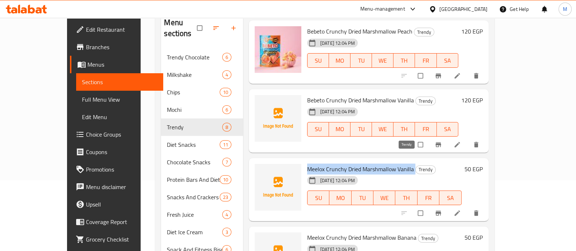
drag, startPoint x: 291, startPoint y: 157, endPoint x: 398, endPoint y: 156, distance: 107.1
click at [398, 164] on h6 "Meelox Crunchy Dried Marshmallow Vanilla Trendy" at bounding box center [384, 169] width 154 height 10
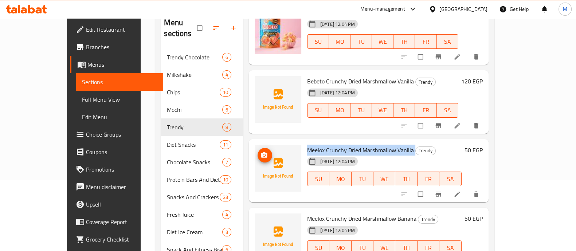
scroll to position [114, 0]
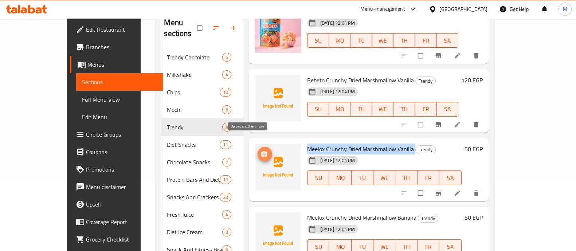
click at [260, 150] on icon "upload picture" at bounding box center [263, 153] width 7 height 7
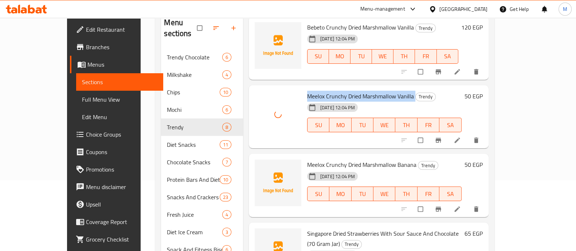
scroll to position [182, 0]
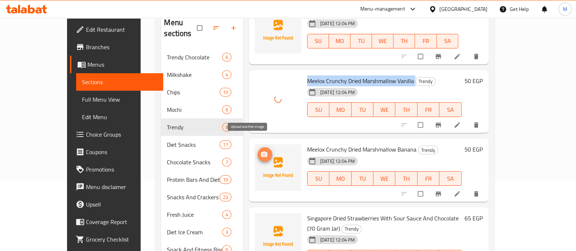
click at [260, 151] on icon "upload picture" at bounding box center [263, 154] width 7 height 7
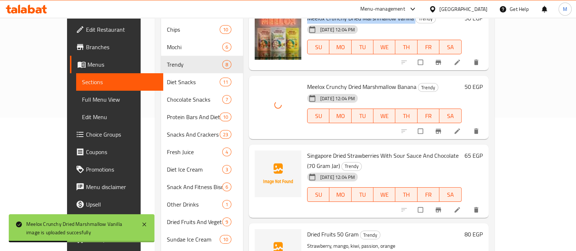
scroll to position [134, 0]
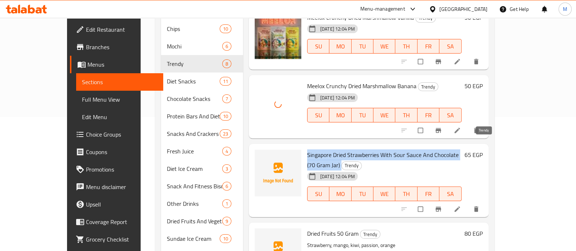
drag, startPoint x: 289, startPoint y: 143, endPoint x: 476, endPoint y: 143, distance: 186.8
click at [464, 147] on div "Singapore Dried Strawberries With Sour Sauce And Chocolate (70 Gram Jar) Trendy…" at bounding box center [384, 181] width 160 height 68
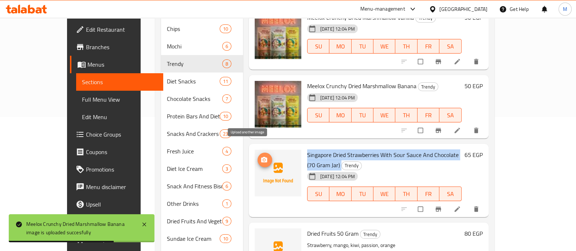
click at [263, 159] on circle "upload picture" at bounding box center [264, 160] width 2 height 2
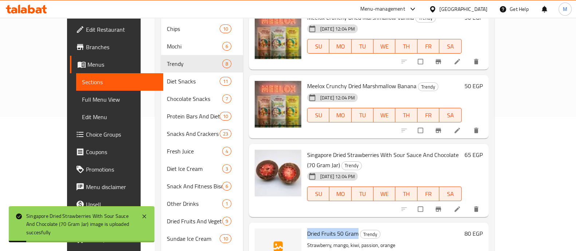
drag, startPoint x: 340, startPoint y: 211, endPoint x: 291, endPoint y: 210, distance: 49.2
click at [307, 228] on span "Dried Fruits 50 Gram" at bounding box center [332, 233] width 51 height 11
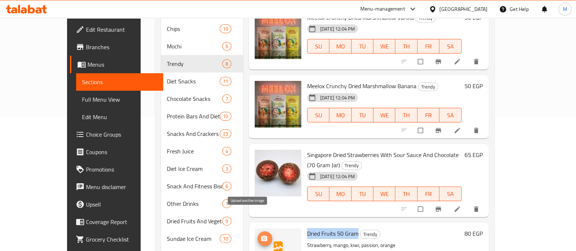
click at [260, 235] on icon "upload picture" at bounding box center [263, 238] width 7 height 7
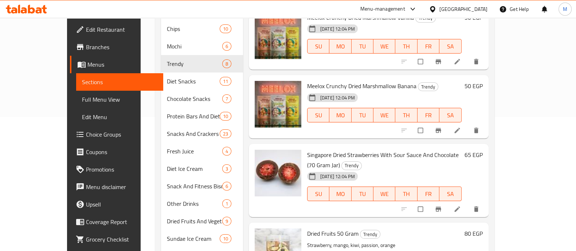
click at [402, 228] on h6 "Dried Fruits 50 Gram Trendy" at bounding box center [384, 233] width 154 height 10
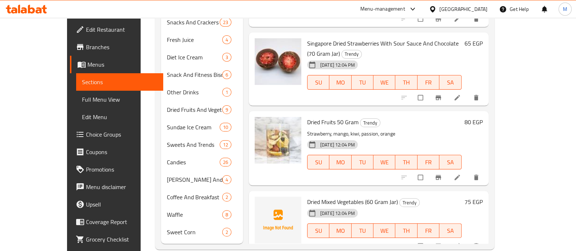
scroll to position [247, 0]
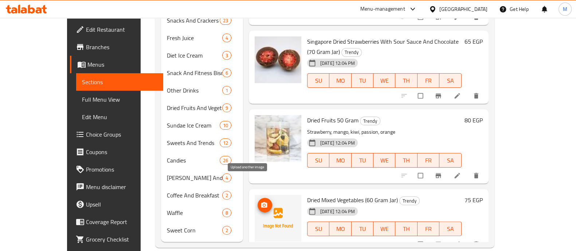
click at [257, 201] on span "upload picture" at bounding box center [264, 204] width 15 height 7
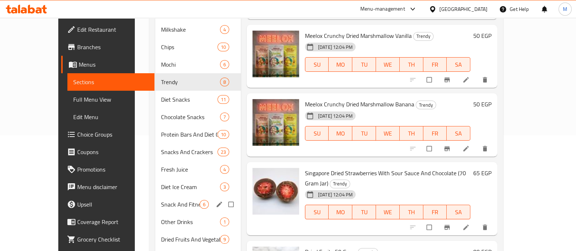
scroll to position [0, 0]
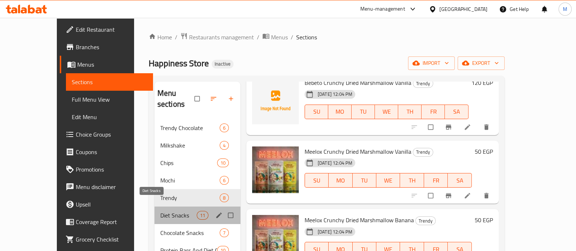
click at [167, 211] on span "Diet Snacks" at bounding box center [178, 215] width 36 height 9
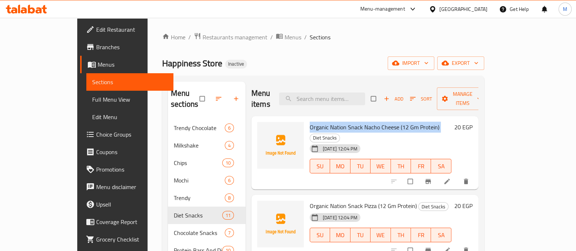
drag, startPoint x: 419, startPoint y: 118, endPoint x: 294, endPoint y: 117, distance: 124.9
click at [310, 122] on h6 "Organic Nation Snack Nacho Cheese (12 Gm Protein) Diet Snacks" at bounding box center [381, 132] width 142 height 20
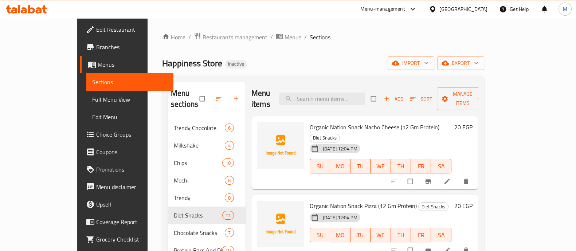
click at [310, 122] on span "Organic Nation Snack Nacho Cheese (12 Gm Protein)" at bounding box center [375, 127] width 130 height 11
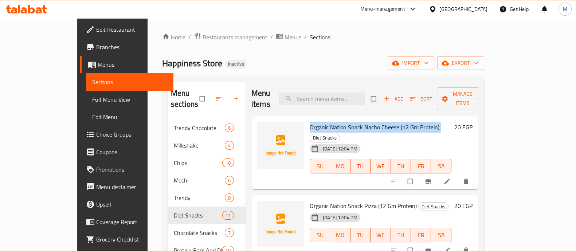
drag, startPoint x: 291, startPoint y: 114, endPoint x: 418, endPoint y: 117, distance: 127.8
click at [418, 122] on h6 "Organic Nation Snack Nacho Cheese (12 Gm Protein) Diet Snacks" at bounding box center [381, 132] width 142 height 20
click at [263, 207] on icon "upload picture" at bounding box center [266, 210] width 7 height 7
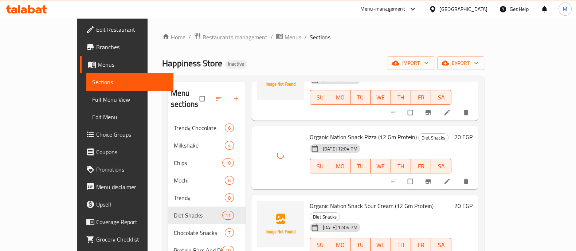
scroll to position [69, 0]
click at [336, 200] on span "Organic Nation Snack Sour Cream (12 Gm Protein)" at bounding box center [372, 205] width 124 height 11
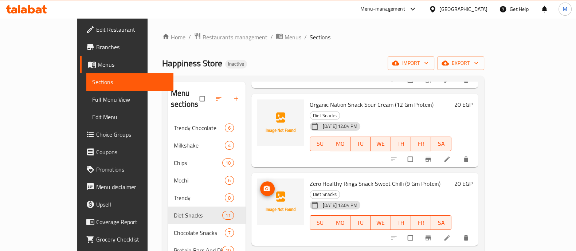
scroll to position [120, 0]
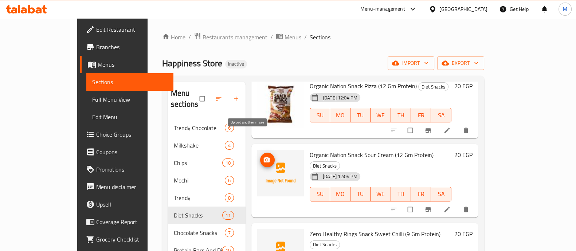
click at [264, 157] on icon "upload picture" at bounding box center [267, 159] width 6 height 5
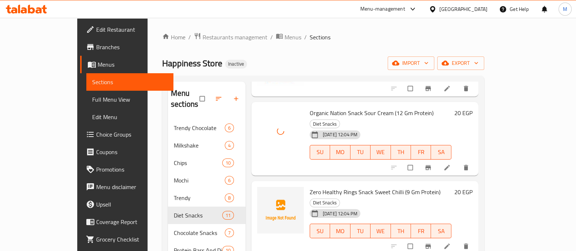
scroll to position [162, 0]
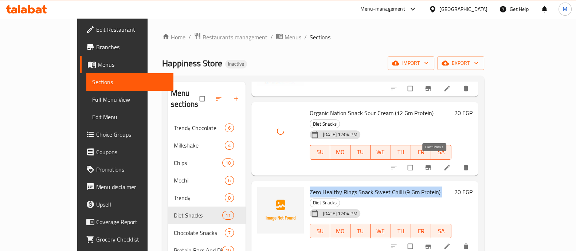
drag, startPoint x: 289, startPoint y: 160, endPoint x: 420, endPoint y: 165, distance: 131.2
click at [420, 184] on div "Zero Healthy Rings Snack Sweet Chilli (9 Gm Protein) Diet Snacks 14-08-2025 12:…" at bounding box center [380, 218] width 147 height 68
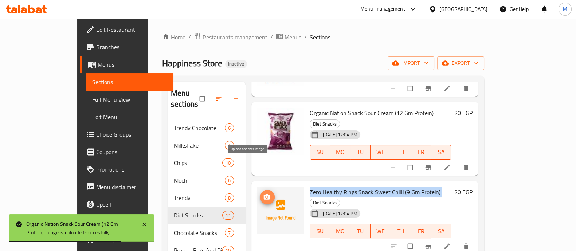
click at [264, 194] on icon "upload picture" at bounding box center [267, 196] width 6 height 5
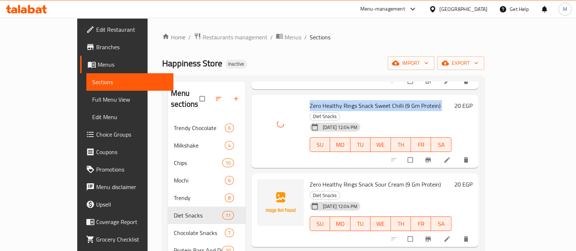
scroll to position [250, 0]
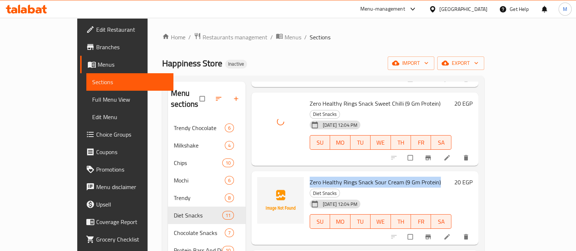
drag, startPoint x: 289, startPoint y: 140, endPoint x: 419, endPoint y: 138, distance: 130.0
click at [419, 174] on div "Zero Healthy Rings Snack Sour Cream (9 Gm Protein) Diet Snacks 14-08-2025 12:04…" at bounding box center [380, 208] width 147 height 68
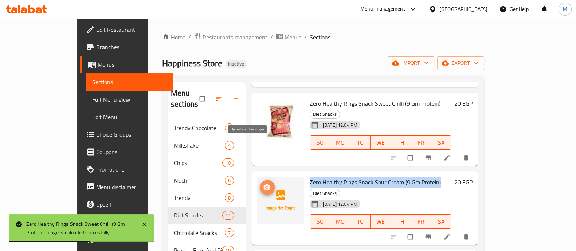
click at [260, 184] on span "upload picture" at bounding box center [267, 187] width 15 height 7
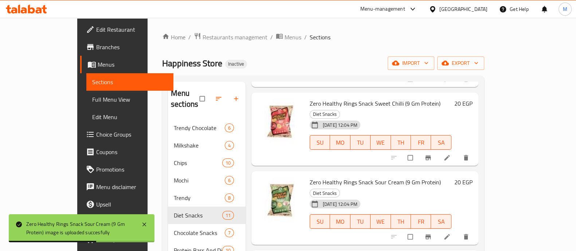
drag, startPoint x: 431, startPoint y: 210, endPoint x: 286, endPoint y: 206, distance: 145.0
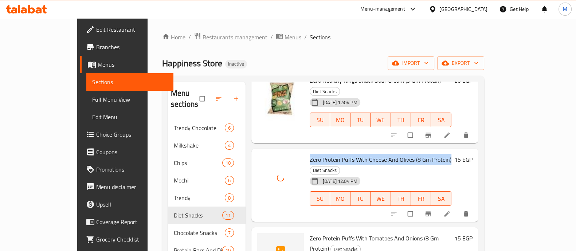
scroll to position [354, 0]
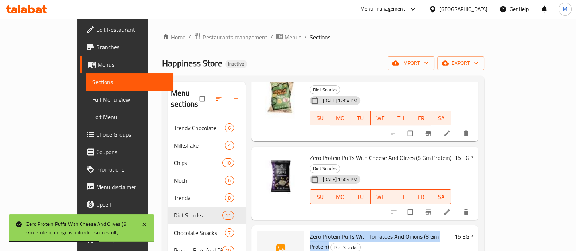
drag, startPoint x: 289, startPoint y: 174, endPoint x: 439, endPoint y: 179, distance: 149.8
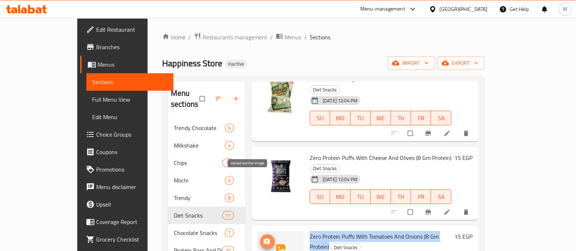
click at [265, 241] on circle "upload picture" at bounding box center [266, 242] width 2 height 2
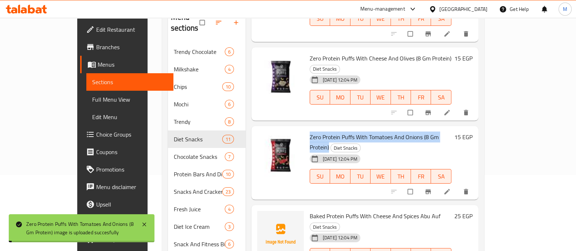
scroll to position [76, 0]
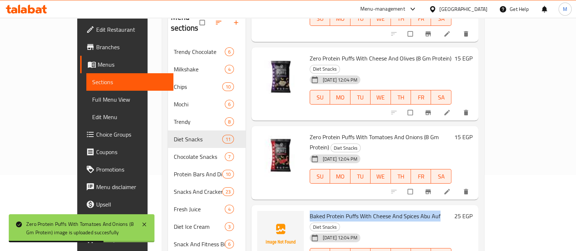
drag, startPoint x: 289, startPoint y: 143, endPoint x: 419, endPoint y: 147, distance: 129.7
click at [419, 208] on div "Baked Protein Puffs With Cheese And Spices Abu Auf Diet Snacks 14-08-2025 12:04…" at bounding box center [380, 242] width 147 height 68
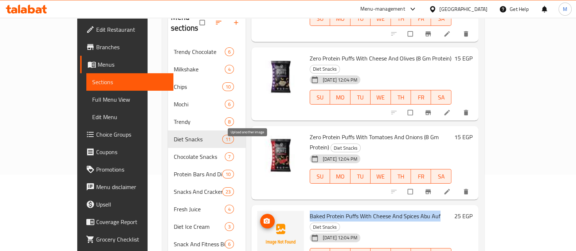
click at [260, 214] on button "upload picture" at bounding box center [267, 221] width 15 height 15
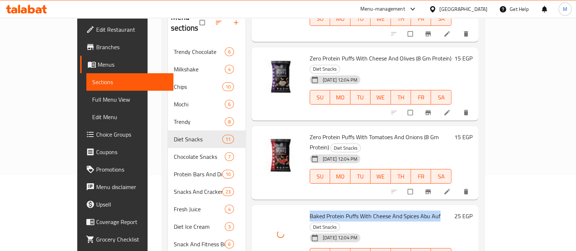
click at [390, 231] on div "[DATE] 12:04 PM SU MO TU WE TH FR SA" at bounding box center [380, 250] width 147 height 39
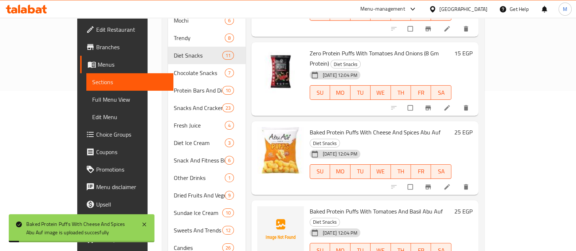
scroll to position [160, 0]
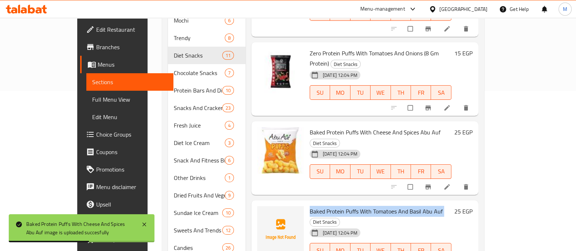
drag, startPoint x: 289, startPoint y: 128, endPoint x: 426, endPoint y: 127, distance: 137.3
click at [426, 203] on div "Baked Protein Puffs With Tomatoes And Basil Abu Auf Diet Snacks 14-08-2025 12:0…" at bounding box center [380, 237] width 147 height 68
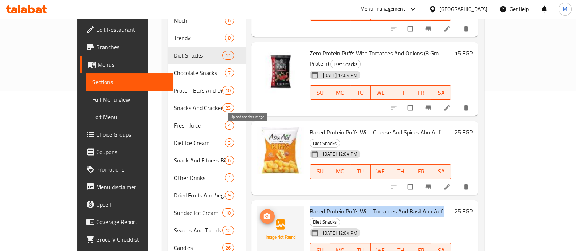
click at [265, 215] on circle "upload picture" at bounding box center [266, 216] width 2 height 2
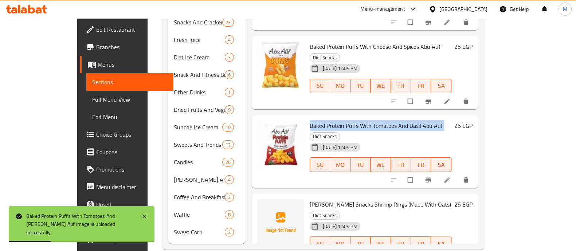
scroll to position [247, 0]
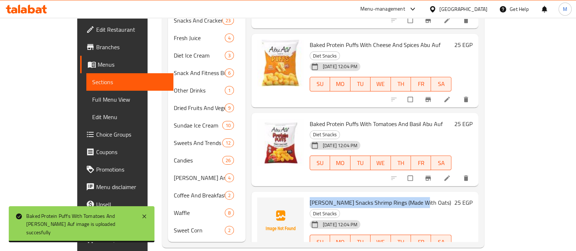
drag, startPoint x: 289, startPoint y: 110, endPoint x: 397, endPoint y: 112, distance: 107.1
click at [397, 194] on div "Lino Snacks Shrimp Rings (Made With Oats) Diet Snacks 14-08-2025 12:04 PM SU MO…" at bounding box center [380, 228] width 147 height 68
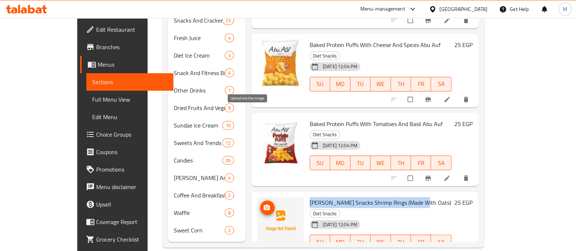
click at [263, 204] on icon "upload picture" at bounding box center [266, 207] width 7 height 7
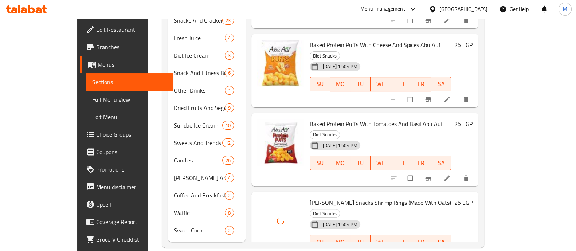
click at [307, 194] on div "Lino Snacks Shrimp Rings (Made With Oats) Diet Snacks 14-08-2025 12:04 PM SU MO…" at bounding box center [380, 228] width 147 height 68
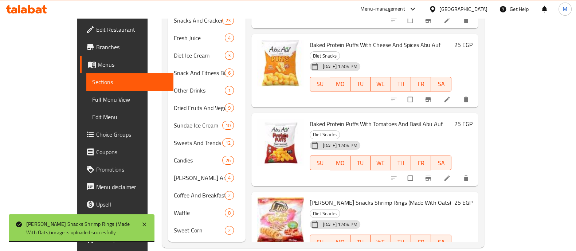
drag, startPoint x: 407, startPoint y: 179, endPoint x: 289, endPoint y: 172, distance: 117.8
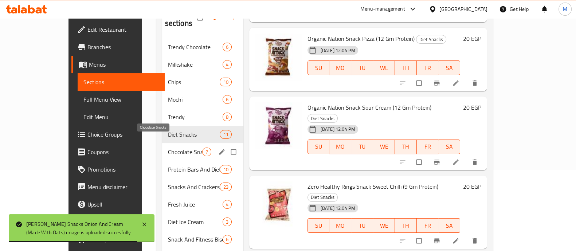
scroll to position [83, 0]
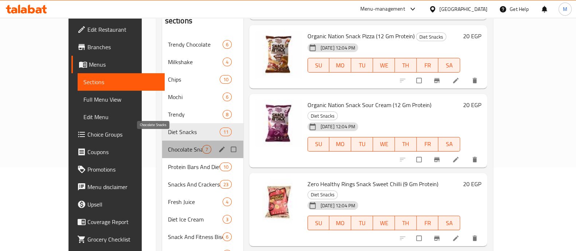
click at [168, 145] on span "Chocolate Snacks" at bounding box center [185, 149] width 34 height 9
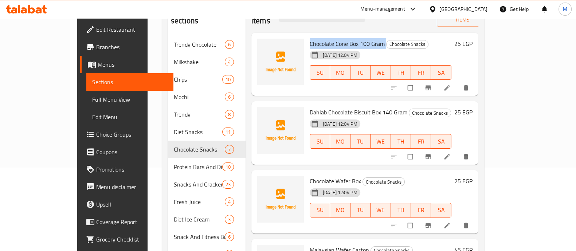
drag, startPoint x: 289, startPoint y: 31, endPoint x: 365, endPoint y: 26, distance: 76.2
click at [365, 36] on div "Chocolate Cone Box 100 Gram Chocolate Snacks 14-08-2025 12:04 PM SU MO TU WE TH…" at bounding box center [380, 65] width 147 height 58
click at [263, 45] on icon "upload picture" at bounding box center [266, 48] width 7 height 7
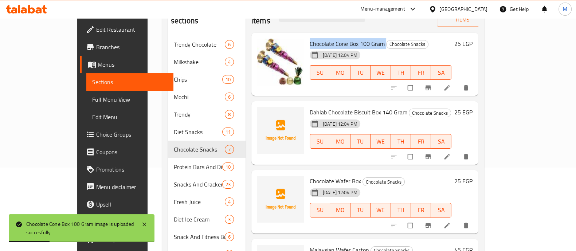
drag, startPoint x: 289, startPoint y: 101, endPoint x: 385, endPoint y: 102, distance: 95.4
click at [385, 104] on div "Dahlab Chocolate Biscuit Box 140 Gram Chocolate Snacks 14-08-2025 12:04 PM SU M…" at bounding box center [380, 133] width 147 height 58
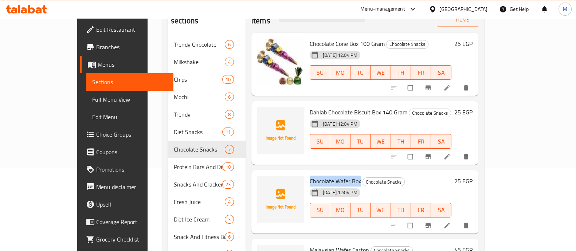
drag, startPoint x: 341, startPoint y: 172, endPoint x: 289, endPoint y: 169, distance: 51.8
click at [307, 173] on div "Chocolate Wafer Box Chocolate Snacks 14-08-2025 12:04 PM SU MO TU WE TH FR SA" at bounding box center [380, 202] width 147 height 58
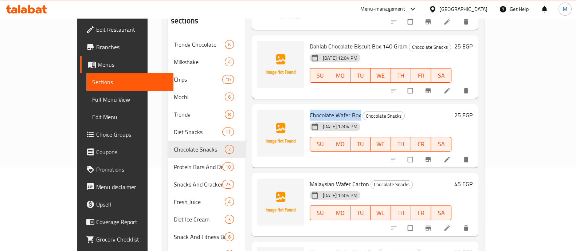
scroll to position [66, 0]
drag, startPoint x: 349, startPoint y: 170, endPoint x: 291, endPoint y: 174, distance: 58.7
click at [310, 178] on span "Malaysian Wafer Carton" at bounding box center [339, 183] width 59 height 11
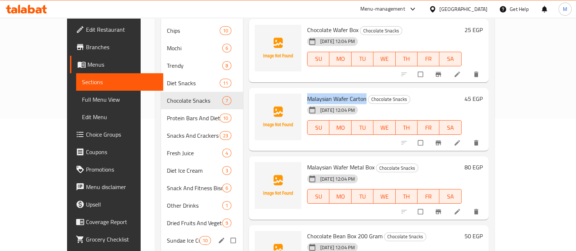
scroll to position [131, 0]
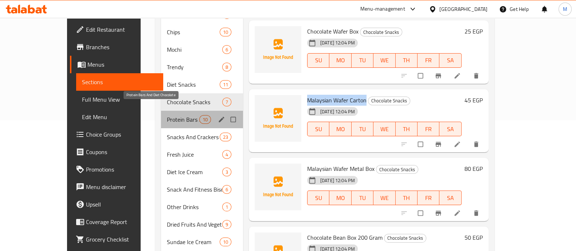
click at [167, 115] on span "Protein Bars And Diet Chocolate" at bounding box center [183, 119] width 32 height 9
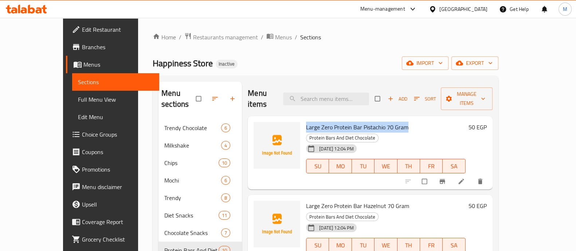
drag, startPoint x: 288, startPoint y: 116, endPoint x: 389, endPoint y: 121, distance: 101.0
click at [389, 121] on div "Large Zero Protein Bar Pistachio 70 Gram Protein Bars And Diet Chocolate 14-08-…" at bounding box center [385, 153] width 165 height 68
click at [260, 129] on icon "upload picture" at bounding box center [263, 131] width 6 height 5
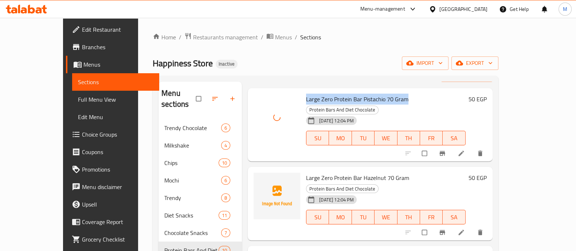
scroll to position [29, 0]
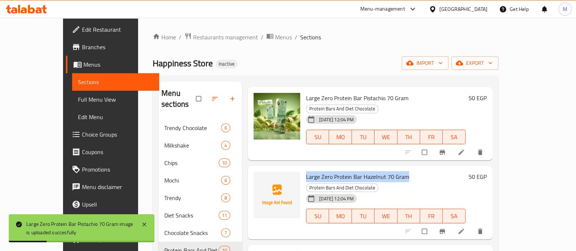
drag, startPoint x: 289, startPoint y: 157, endPoint x: 389, endPoint y: 159, distance: 99.1
click at [389, 169] on div "Large Zero Protein Bar Hazelnut 70 Gram Protein Bars And Diet Chocolate [DATE] …" at bounding box center [385, 203] width 165 height 68
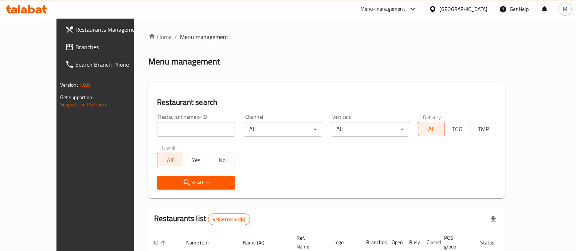
click at [75, 47] on span "Branches" at bounding box center [110, 47] width 71 height 9
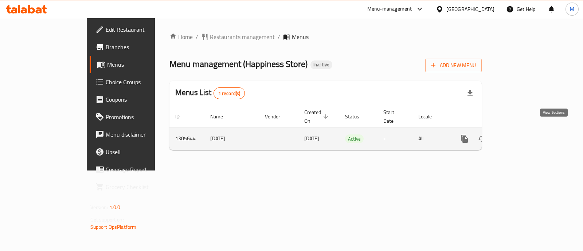
click at [521, 134] on icon "enhanced table" at bounding box center [516, 138] width 9 height 9
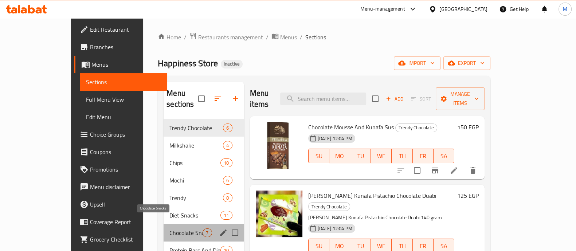
click at [169, 228] on span "Chocolate Snacks" at bounding box center [185, 232] width 33 height 9
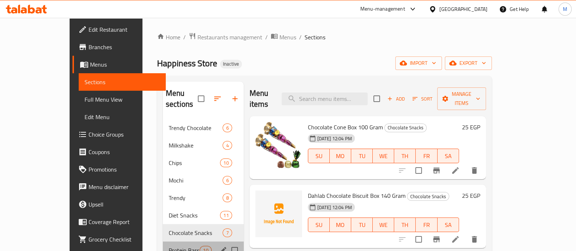
click at [163, 241] on div "Protein Bars And Diet Chocolate 10" at bounding box center [203, 249] width 81 height 17
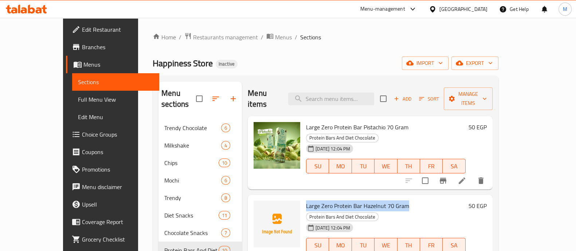
drag, startPoint x: 289, startPoint y: 185, endPoint x: 390, endPoint y: 185, distance: 100.5
click at [390, 198] on div "Large Zero Protein Bar Hazelnut 70 Gram Protein Bars And Diet Chocolate [DATE] …" at bounding box center [385, 232] width 165 height 68
copy span "Large Zero Protein Bar Hazelnut 70 Gram"
click at [260, 207] on icon "upload picture" at bounding box center [263, 210] width 7 height 7
click at [259, 206] on icon "upload picture" at bounding box center [263, 210] width 9 height 9
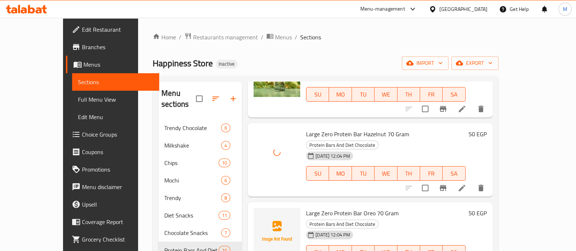
scroll to position [79, 0]
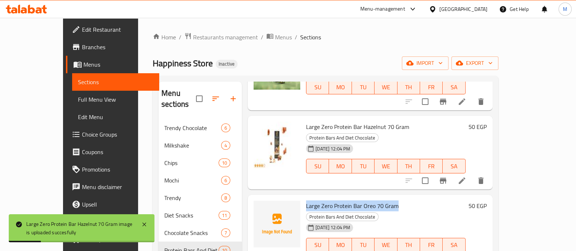
drag, startPoint x: 289, startPoint y: 173, endPoint x: 379, endPoint y: 174, distance: 90.3
click at [379, 198] on div "Large Zero Protein Bar Oreo 70 Gram Protein Bars And Diet Chocolate [DATE] 12:0…" at bounding box center [385, 232] width 165 height 68
copy span "Large Zero Protein Bar Oreo 70 Gram"
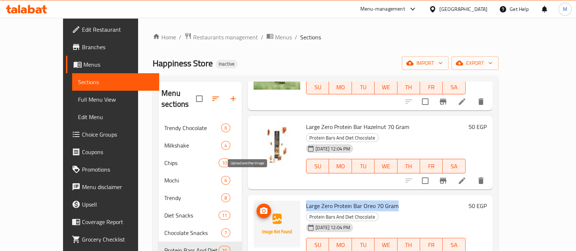
click at [260, 207] on icon "upload picture" at bounding box center [263, 210] width 7 height 7
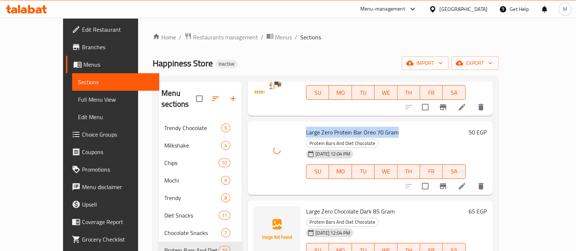
scroll to position [158, 0]
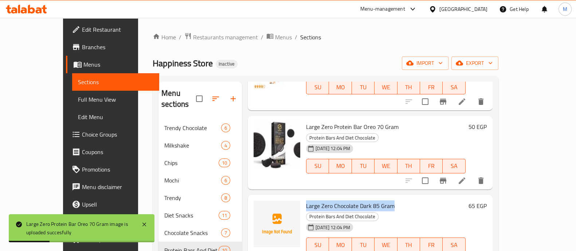
drag, startPoint x: 290, startPoint y: 164, endPoint x: 375, endPoint y: 162, distance: 85.2
click at [375, 200] on span "Large Zero Chocolate Dark 85 Gram" at bounding box center [350, 205] width 88 height 11
copy span "Large Zero Chocolate Dark 85 Gram"
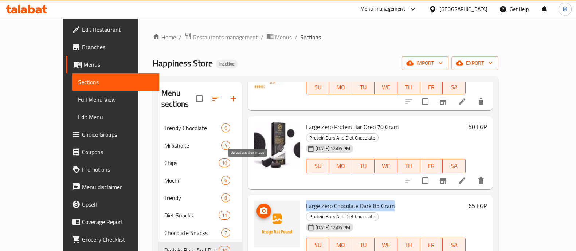
click at [260, 207] on icon "upload picture" at bounding box center [263, 210] width 7 height 7
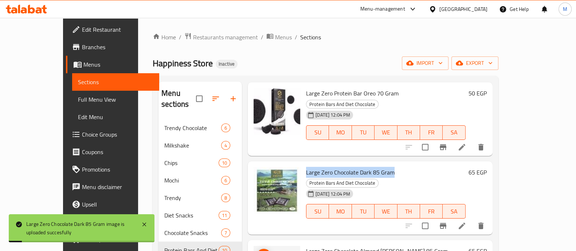
scroll to position [192, 0]
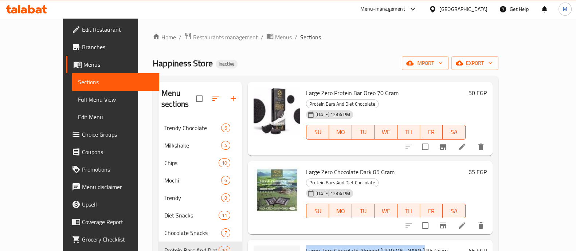
drag, startPoint x: 399, startPoint y: 202, endPoint x: 290, endPoint y: 199, distance: 108.6
click at [306, 245] on h6 "Large Zero Chocolate Almond [PERSON_NAME] 85 Gram Protein Bars And Diet Chocola…" at bounding box center [385, 255] width 159 height 20
copy span "Large Zero Chocolate Almond [PERSON_NAME] 85 Gram"
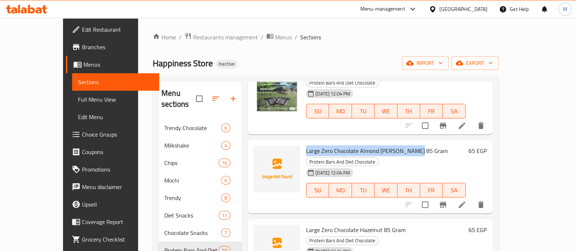
scroll to position [293, 0]
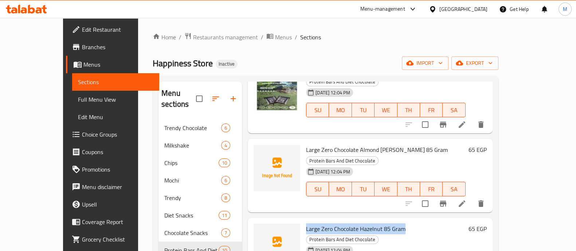
drag, startPoint x: 386, startPoint y: 167, endPoint x: 291, endPoint y: 168, distance: 95.0
click at [306, 223] on span "Large Zero Chocolate Hazelnut 85 Gram" at bounding box center [355, 228] width 99 height 11
copy span "Large Zero Chocolate Hazelnut 85 Gram"
click at [259, 229] on icon "upload picture" at bounding box center [263, 233] width 9 height 9
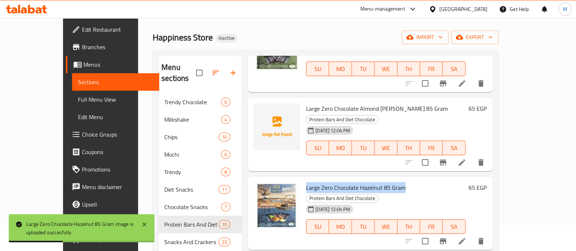
scroll to position [64, 0]
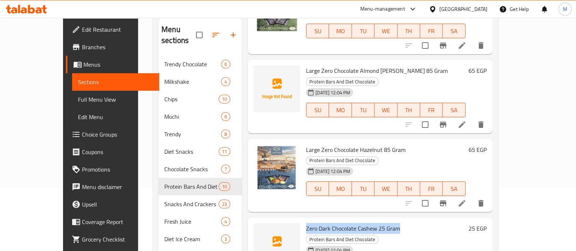
drag, startPoint x: 382, startPoint y: 154, endPoint x: 291, endPoint y: 155, distance: 91.8
click at [306, 223] on h6 "Zero Dark Chocolate Cashew 25 Gram Protein Bars And Diet Chocolate" at bounding box center [385, 233] width 159 height 20
copy span "Zero Dark Chocolate Cashew 25 Gram"
click at [260, 230] on icon "upload picture" at bounding box center [263, 233] width 7 height 7
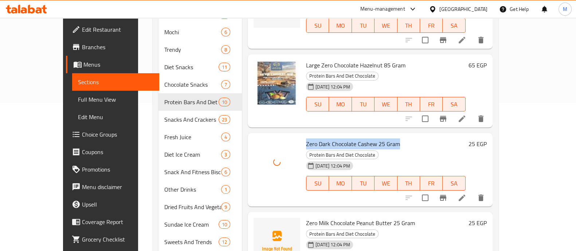
scroll to position [149, 0]
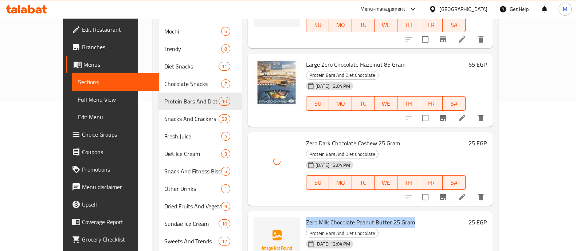
drag, startPoint x: 290, startPoint y: 140, endPoint x: 395, endPoint y: 134, distance: 105.4
click at [395, 217] on span "Zero Milk Chocolate Peanut Butter 25 Gram" at bounding box center [360, 222] width 109 height 11
copy span "Zero Milk Chocolate Peanut Butter 25 Gram"
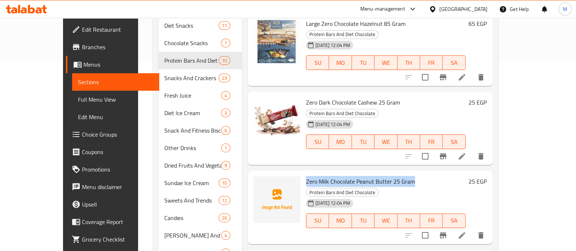
scroll to position [193, 0]
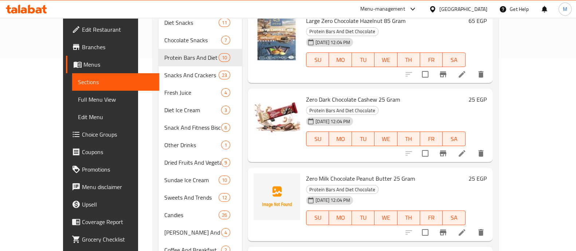
drag, startPoint x: 289, startPoint y: 165, endPoint x: 416, endPoint y: 167, distance: 127.1
copy span "Sour Turkish Chocolate Protein Fruits Cherry Orange"
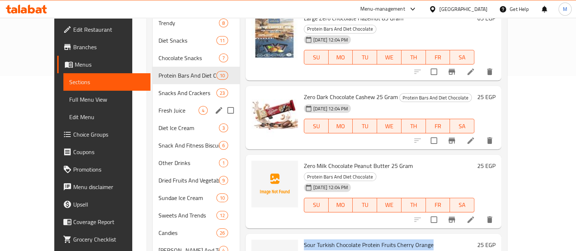
scroll to position [174, 0]
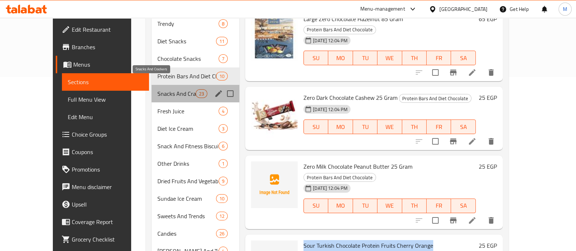
click at [157, 89] on span "Snacks And Crackers" at bounding box center [176, 93] width 38 height 9
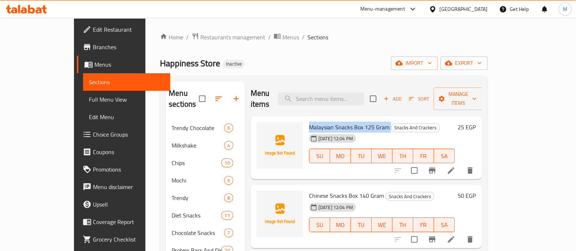
drag, startPoint x: 371, startPoint y: 115, endPoint x: 291, endPoint y: 116, distance: 79.8
click at [309, 122] on h6 "Malaysian Snacks Box 125 Gram Snacks And Crackers" at bounding box center [382, 127] width 146 height 10
copy h6 "Malaysian Snacks Box 125 Gram"
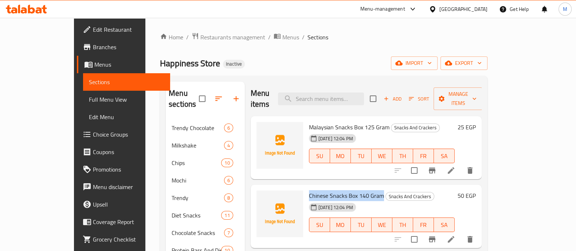
drag, startPoint x: 289, startPoint y: 185, endPoint x: 363, endPoint y: 178, distance: 74.6
click at [363, 188] on div "Chinese Snacks Box 140 Gram Snacks And Crackers [DATE] 12:04 PM SU MO TU WE TH …" at bounding box center [381, 217] width 151 height 58
copy span "Chinese Snacks Box 140 Gram"
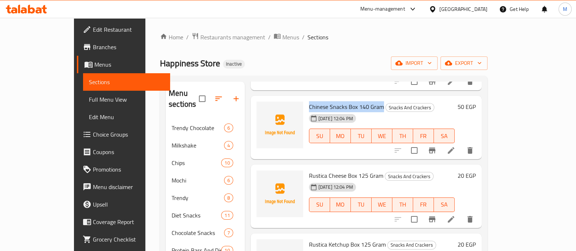
scroll to position [91, 0]
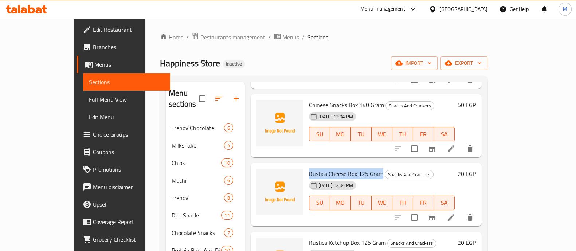
drag, startPoint x: 289, startPoint y: 161, endPoint x: 362, endPoint y: 162, distance: 73.6
click at [362, 166] on div "Rustica Cheese Box 125 Gram Snacks And Crackers [DATE] 12:04 PM SU MO TU WE TH …" at bounding box center [381, 195] width 151 height 58
click at [263, 175] on icon "upload picture" at bounding box center [266, 178] width 7 height 7
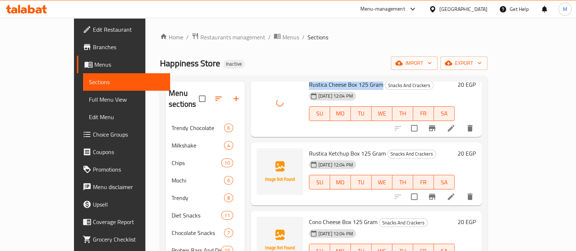
scroll to position [181, 0]
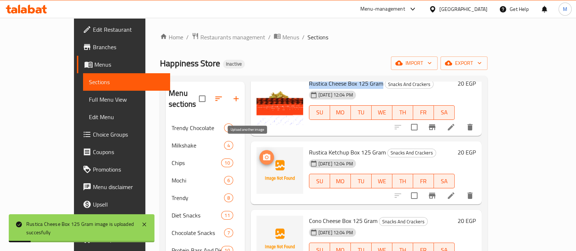
click at [263, 154] on icon "upload picture" at bounding box center [266, 157] width 7 height 7
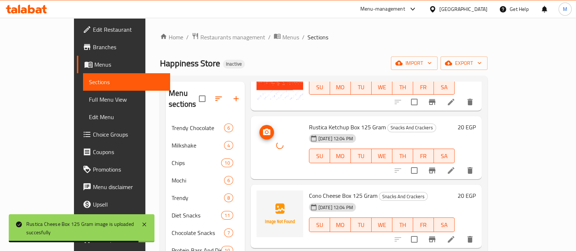
scroll to position [208, 0]
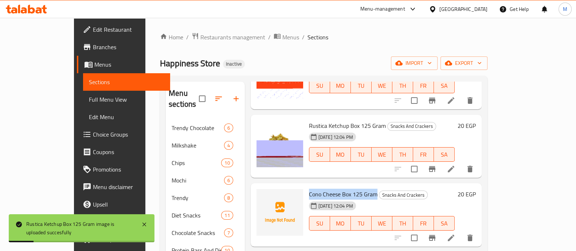
drag, startPoint x: 289, startPoint y: 185, endPoint x: 356, endPoint y: 188, distance: 67.4
click at [356, 188] on div "Cono Cheese Box 125 Gram Snacks And Crackers [DATE] 12:04 PM SU MO TU WE TH FR …" at bounding box center [381, 215] width 151 height 58
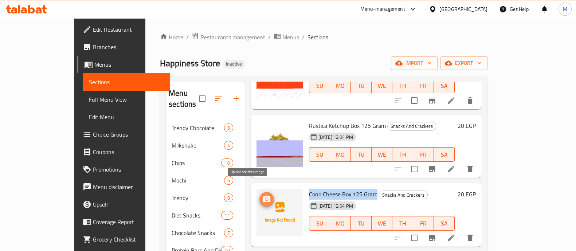
click at [265, 198] on circle "upload picture" at bounding box center [266, 199] width 2 height 2
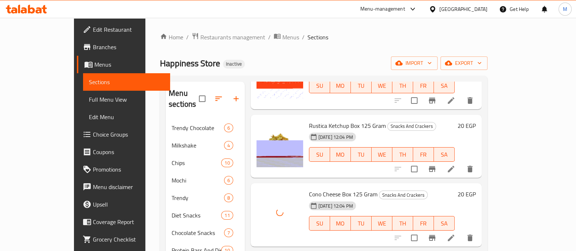
click at [408, 189] on h6 "Cono Cheese Box 125 Gram Snacks And Crackers" at bounding box center [382, 194] width 146 height 10
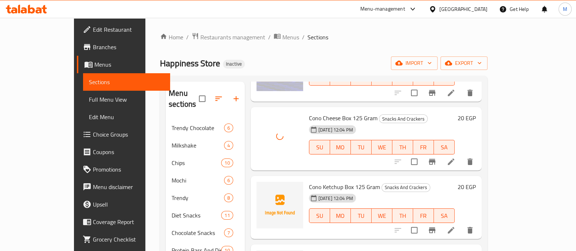
scroll to position [284, 0]
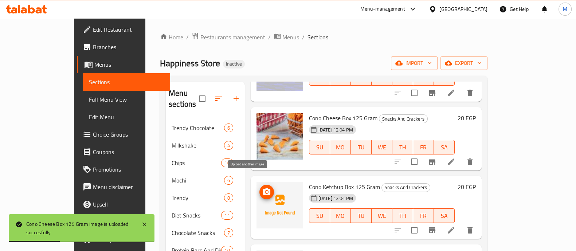
click at [265, 191] on circle "upload picture" at bounding box center [266, 192] width 2 height 2
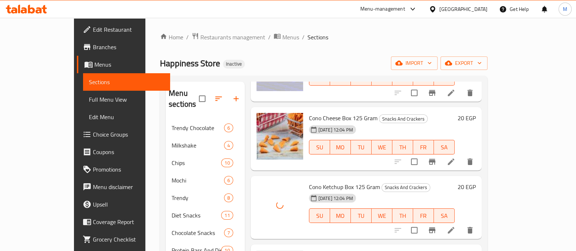
scroll to position [341, 0]
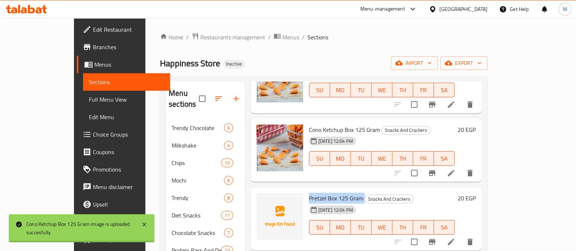
drag, startPoint x: 289, startPoint y: 189, endPoint x: 346, endPoint y: 190, distance: 57.2
click at [346, 190] on div "Pretzel Box 125 Gram Snacks And Crackers [DATE] 12:04 PM SU MO TU WE TH FR SA" at bounding box center [381, 219] width 151 height 58
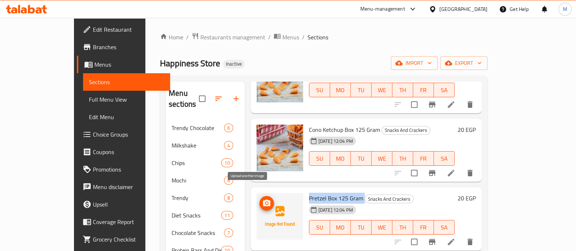
click at [262, 199] on icon "upload picture" at bounding box center [266, 203] width 9 height 9
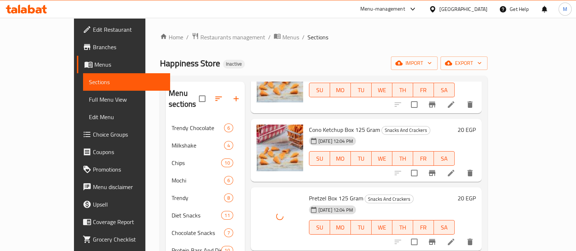
click at [421, 193] on h6 "Pretzel Box 125 Gram Snacks And Crackers" at bounding box center [382, 198] width 146 height 10
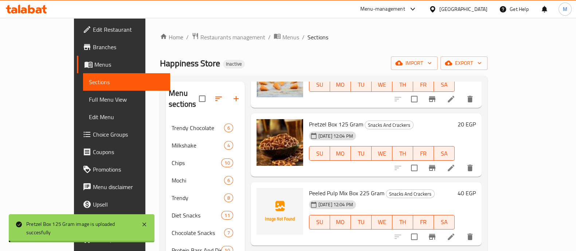
scroll to position [415, 0]
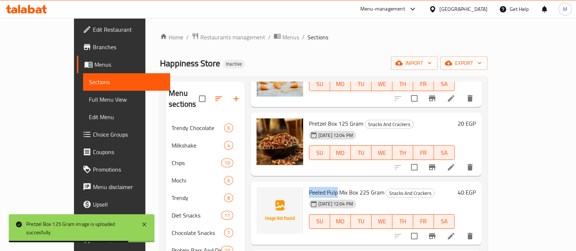
drag, startPoint x: 288, startPoint y: 181, endPoint x: 319, endPoint y: 182, distance: 31.0
click at [319, 184] on div "Peeled Pulp Mix Box 225 Gram Snacks And Crackers [DATE] 12:04 PM SU MO TU WE TH…" at bounding box center [381, 213] width 151 height 58
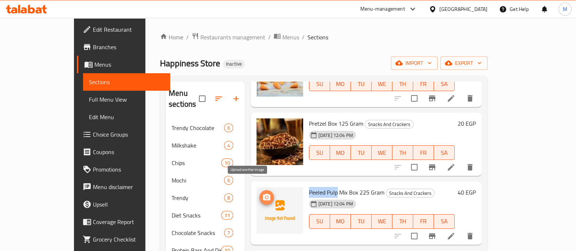
click at [262, 193] on icon "upload picture" at bounding box center [266, 197] width 9 height 9
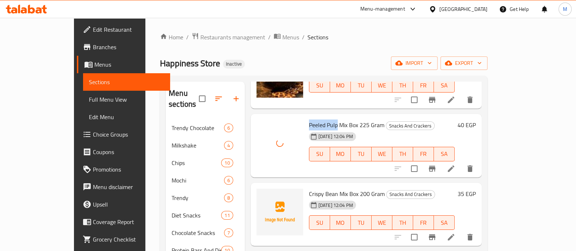
scroll to position [483, 0]
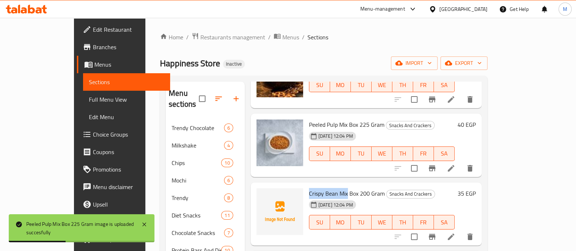
drag, startPoint x: 330, startPoint y: 179, endPoint x: 288, endPoint y: 179, distance: 41.1
click at [306, 185] on div "Crispy Bean Mix Box 200 Gram Snacks And Crackers [DATE] 12:04 PM SU MO TU WE TH…" at bounding box center [381, 214] width 151 height 58
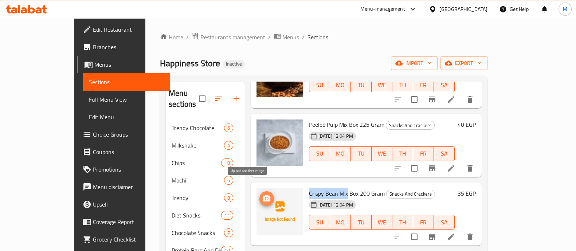
click at [259, 194] on span "upload picture" at bounding box center [266, 198] width 15 height 9
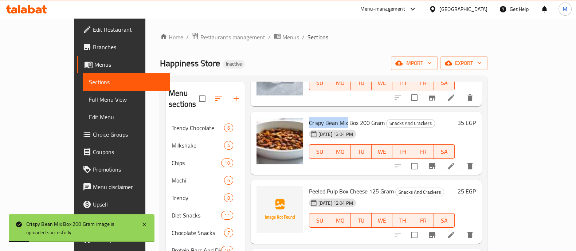
scroll to position [554, 0]
click at [263, 192] on icon "upload picture" at bounding box center [266, 195] width 7 height 7
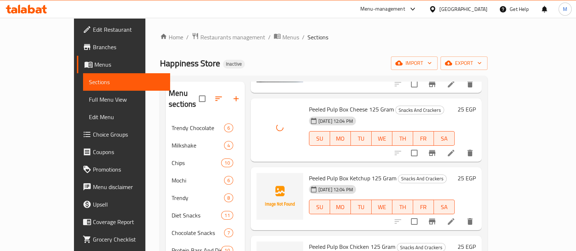
scroll to position [641, 0]
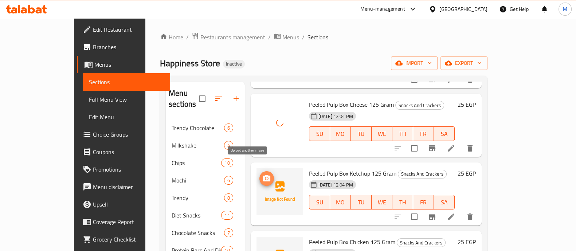
click at [263, 175] on icon "upload picture" at bounding box center [266, 178] width 7 height 7
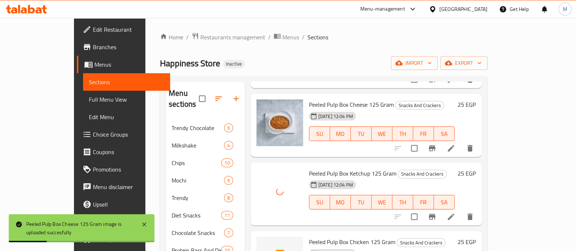
scroll to position [780, 0]
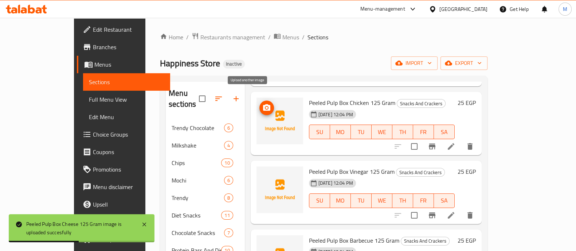
click at [263, 104] on icon "upload picture" at bounding box center [266, 107] width 7 height 7
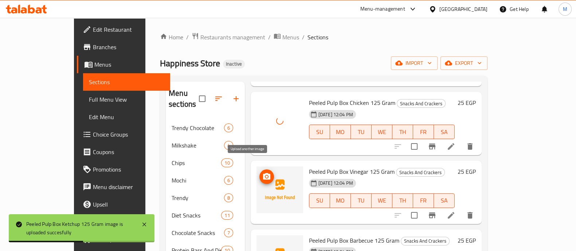
click at [262, 172] on icon "upload picture" at bounding box center [266, 176] width 9 height 9
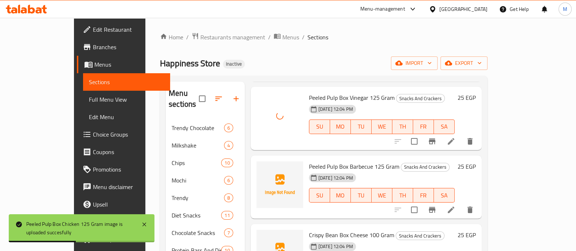
scroll to position [854, 0]
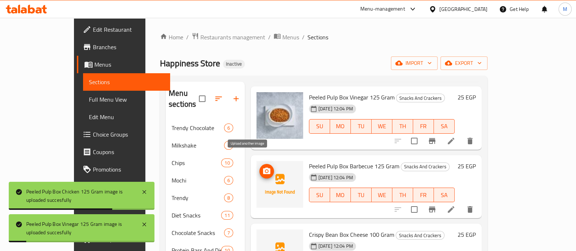
click at [263, 168] on icon "upload picture" at bounding box center [266, 171] width 7 height 7
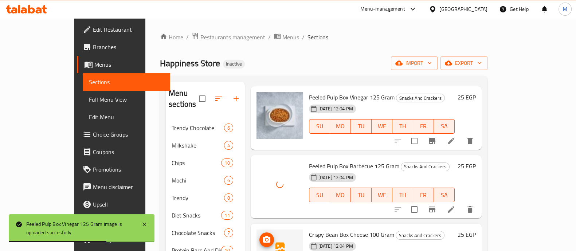
click at [262, 235] on icon "upload picture" at bounding box center [266, 239] width 9 height 9
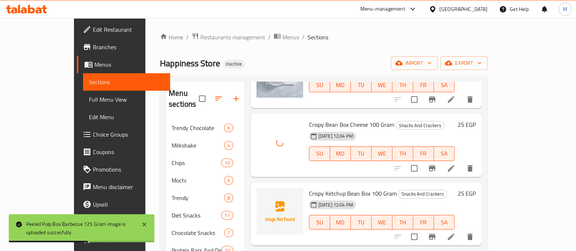
scroll to position [965, 0]
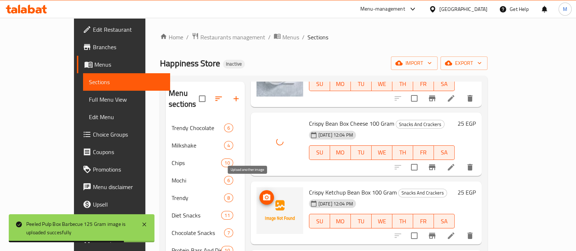
click at [263, 194] on icon "upload picture" at bounding box center [266, 197] width 7 height 7
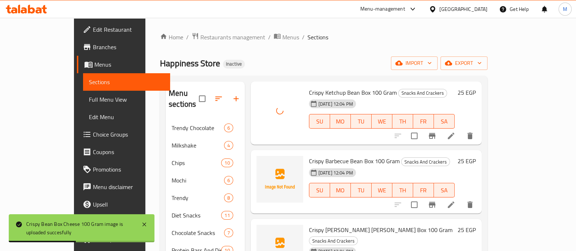
scroll to position [1068, 0]
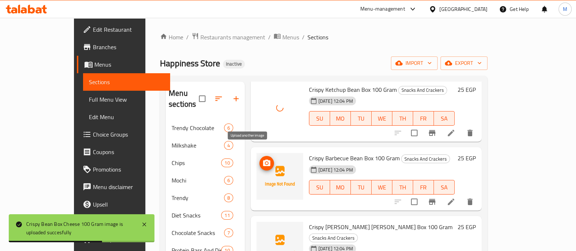
click at [263, 159] on icon "upload picture" at bounding box center [266, 162] width 7 height 7
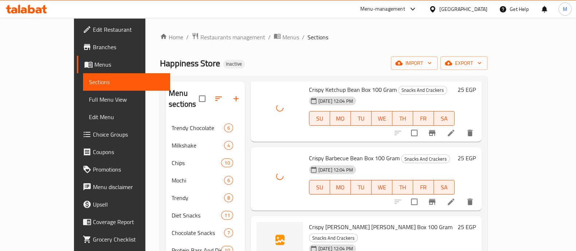
scroll to position [1134, 0]
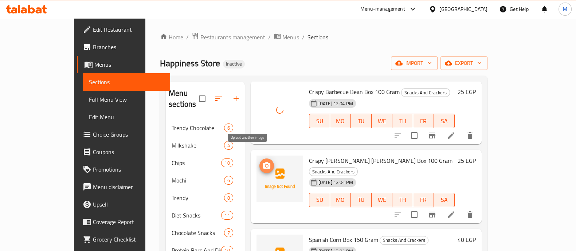
click at [265, 165] on circle "upload picture" at bounding box center [266, 166] width 2 height 2
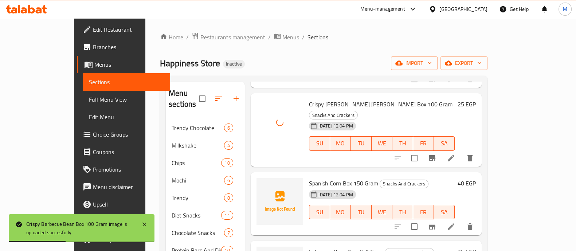
scroll to position [1212, 0]
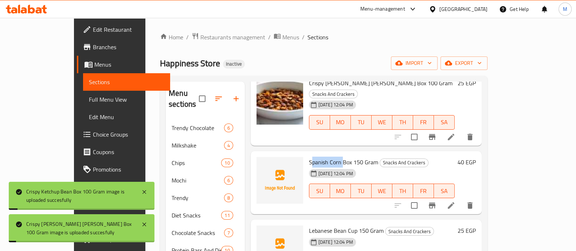
drag, startPoint x: 322, startPoint y: 140, endPoint x: 289, endPoint y: 138, distance: 32.5
click at [306, 154] on div "Spanish Corn Box 150 Gram Snacks And Crackers [DATE] 12:04 PM SU MO TU WE TH FR…" at bounding box center [381, 183] width 151 height 58
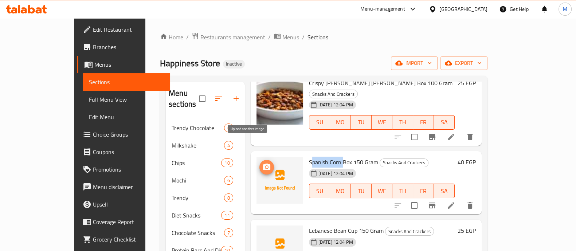
click at [262, 163] on icon "upload picture" at bounding box center [266, 167] width 9 height 9
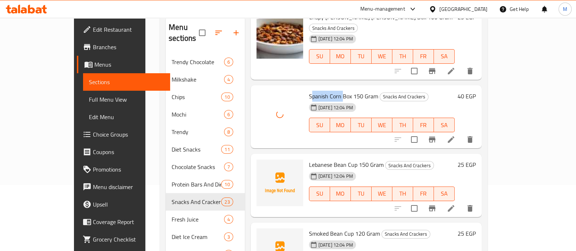
scroll to position [66, 0]
drag, startPoint x: 290, startPoint y: 145, endPoint x: 339, endPoint y: 142, distance: 49.2
click at [339, 159] on span "Lebanese Bean Cup 150 Gram" at bounding box center [346, 164] width 75 height 11
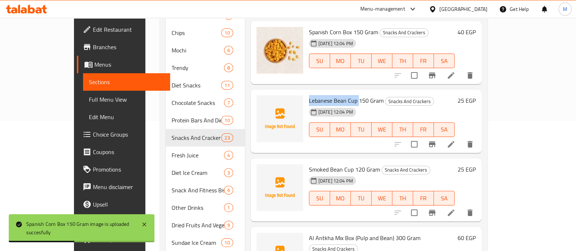
scroll to position [138, 0]
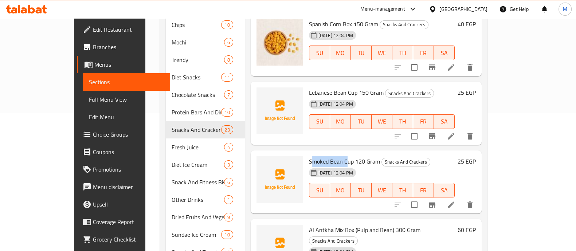
drag, startPoint x: 325, startPoint y: 138, endPoint x: 288, endPoint y: 135, distance: 36.8
click at [306, 153] on div "Smoked Bean Cup 120 Gram Snacks And Crackers [DATE] 12:04 PM SU MO TU WE TH FR …" at bounding box center [381, 182] width 151 height 58
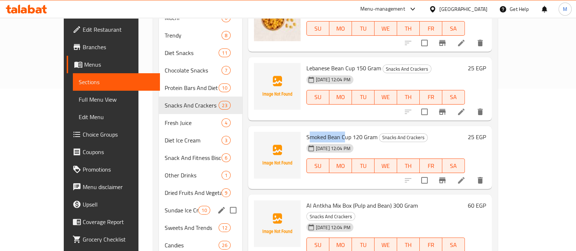
scroll to position [157, 0]
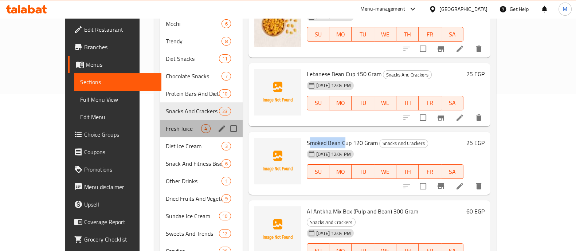
click at [160, 122] on div "Fresh Juice 4" at bounding box center [201, 128] width 83 height 17
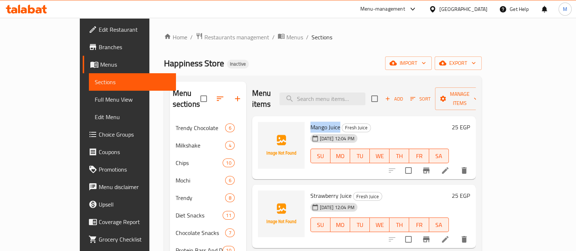
drag, startPoint x: 288, startPoint y: 115, endPoint x: 320, endPoint y: 119, distance: 32.3
click at [320, 119] on div "Mango Juice Fresh Juice [DATE] 12:04 PM SU MO TU WE TH FR SA" at bounding box center [379, 148] width 144 height 58
click at [264, 129] on icon "upload picture" at bounding box center [267, 132] width 7 height 7
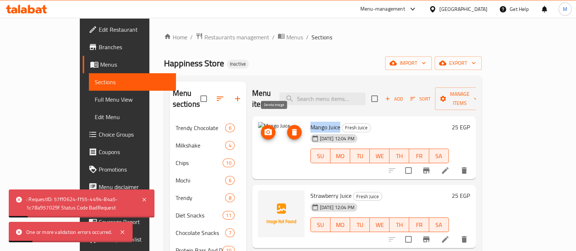
click at [290, 128] on icon "delete image" at bounding box center [294, 132] width 9 height 9
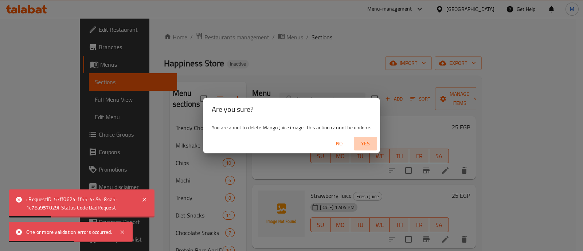
click at [370, 141] on span "Yes" at bounding box center [364, 143] width 17 height 9
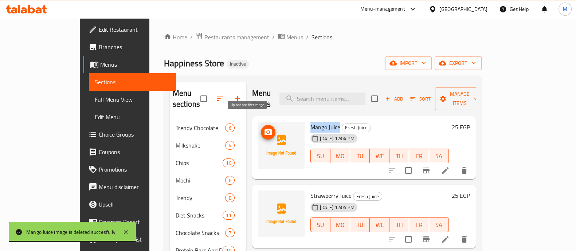
click at [264, 128] on icon "upload picture" at bounding box center [268, 132] width 9 height 9
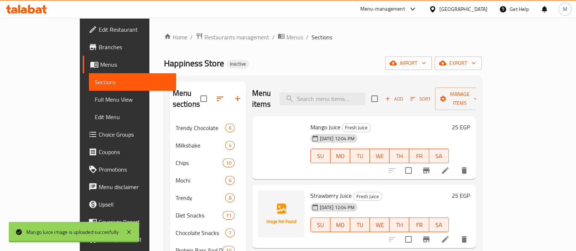
click at [381, 131] on div "[DATE] 12:04 PM SU MO TU WE TH FR SA" at bounding box center [379, 150] width 144 height 39
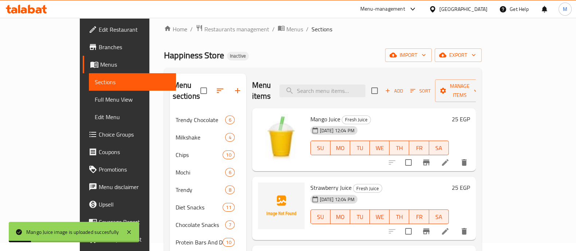
scroll to position [58, 0]
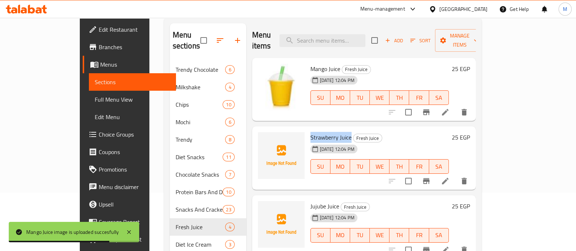
drag, startPoint x: 289, startPoint y: 125, endPoint x: 330, endPoint y: 126, distance: 40.1
click at [330, 129] on div "Strawberry Juice Fresh Juice [DATE] 12:04 PM SU MO TU WE TH FR SA" at bounding box center [379, 158] width 144 height 58
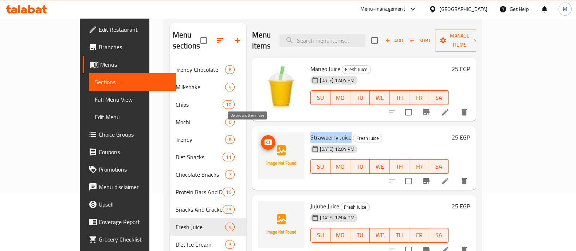
click at [264, 139] on icon "upload picture" at bounding box center [267, 142] width 7 height 7
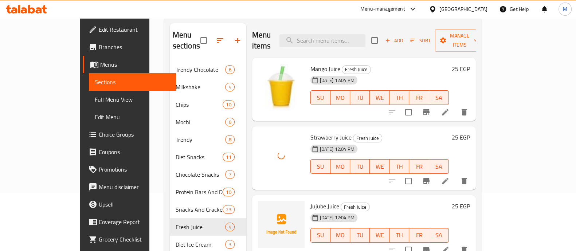
click at [435, 132] on h6 "Strawberry Juice Fresh Juice" at bounding box center [379, 137] width 138 height 10
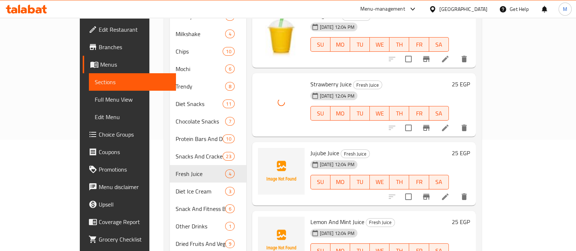
scroll to position [112, 0]
drag, startPoint x: 319, startPoint y: 141, endPoint x: 288, endPoint y: 142, distance: 30.6
click at [307, 145] on div "Jujube Juice Fresh Juice [DATE] 12:04 PM SU MO TU WE TH FR SA" at bounding box center [379, 174] width 144 height 58
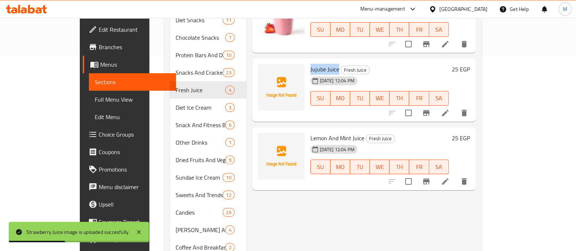
scroll to position [196, 0]
drag, startPoint x: 343, startPoint y: 127, endPoint x: 289, endPoint y: 129, distance: 53.6
click at [307, 130] on div "Lemon And Mint Juice Fresh Juice [DATE] 12:04 PM SU MO TU WE TH FR SA" at bounding box center [379, 159] width 144 height 58
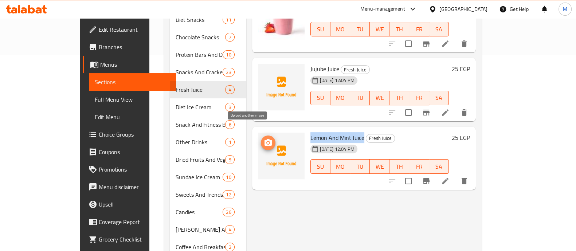
click at [261, 138] on span "upload picture" at bounding box center [268, 142] width 15 height 9
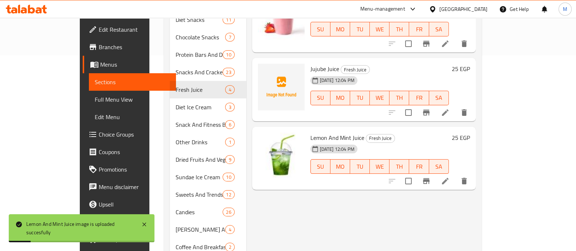
click at [300, 206] on div "Menu items Add Sort Manage items Mango Juice Fresh Juice [DATE] 12:04 PM SU MO …" at bounding box center [360, 89] width 229 height 407
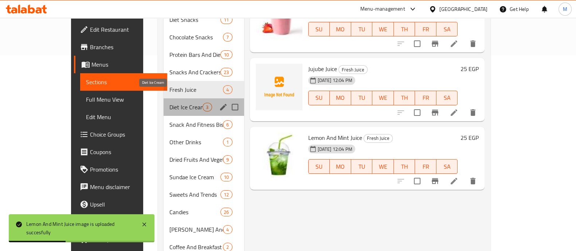
click at [169, 103] on span "Diet Ice Cream" at bounding box center [185, 107] width 33 height 9
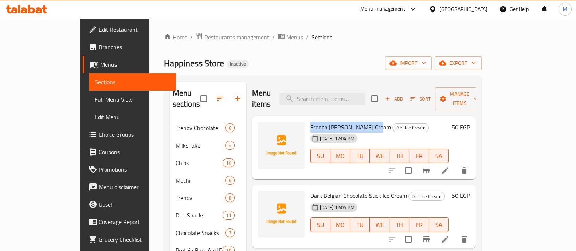
drag, startPoint x: 288, startPoint y: 115, endPoint x: 348, endPoint y: 119, distance: 59.9
click at [348, 119] on div "French [PERSON_NAME] Cream Diet Ice Cream [DATE] 12:04 PM SU MO TU WE TH FR SA" at bounding box center [379, 148] width 144 height 58
click at [264, 128] on icon "upload picture" at bounding box center [268, 132] width 9 height 9
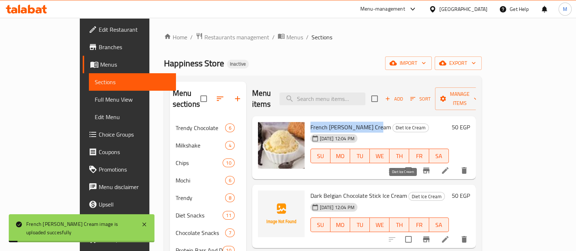
drag, startPoint x: 289, startPoint y: 184, endPoint x: 386, endPoint y: 185, distance: 96.5
click at [386, 188] on div "Dark Belgian Chocolate Stick Ice Cream Diet Ice Cream [DATE] 12:04 PM SU MO TU …" at bounding box center [379, 217] width 144 height 58
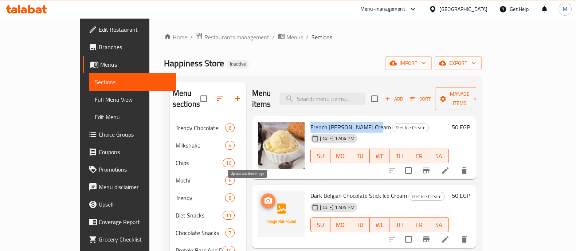
click at [264, 197] on icon "upload picture" at bounding box center [267, 200] width 7 height 7
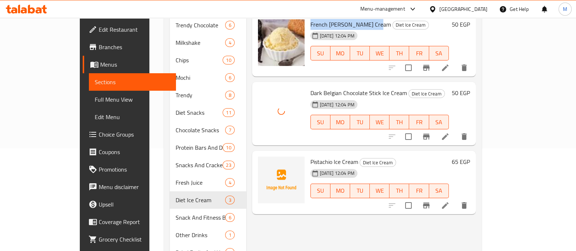
scroll to position [105, 0]
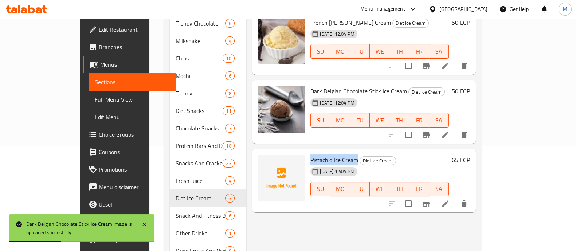
drag, startPoint x: 337, startPoint y: 148, endPoint x: 289, endPoint y: 149, distance: 47.3
click at [307, 152] on div "Pistachio Ice Cream Diet Ice Cream [DATE] 12:04 PM SU MO TU WE TH FR SA" at bounding box center [379, 181] width 144 height 58
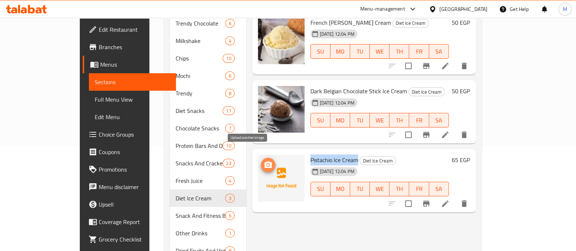
click at [264, 161] on icon "upload picture" at bounding box center [268, 165] width 9 height 9
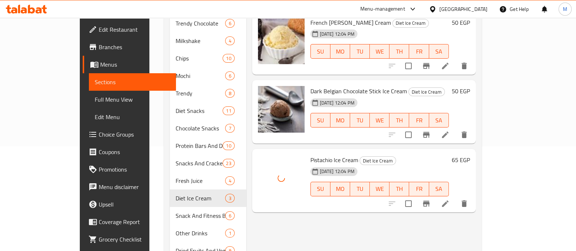
click at [437, 155] on h6 "Pistachio Ice Cream Diet Ice Cream" at bounding box center [379, 160] width 138 height 10
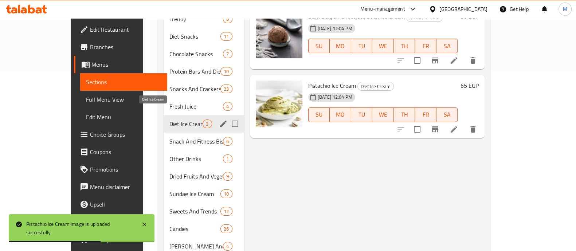
scroll to position [181, 0]
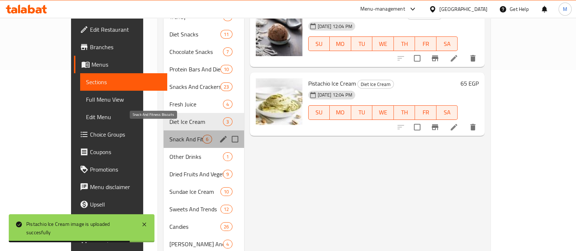
click at [169, 135] on span "Snack And Fitness Biscuits" at bounding box center [185, 139] width 33 height 9
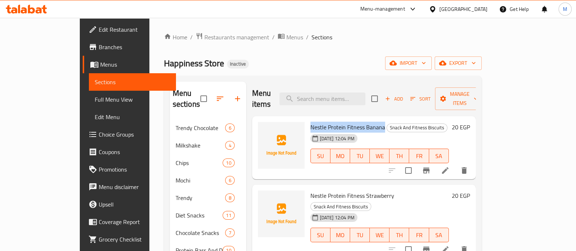
drag, startPoint x: 287, startPoint y: 115, endPoint x: 364, endPoint y: 116, distance: 76.8
click at [364, 119] on div "Nestle Protein Fitness Banana Snack And Fitness Biscuits [DATE] 12:04 PM SU MO …" at bounding box center [379, 148] width 144 height 58
click at [264, 128] on icon "upload picture" at bounding box center [268, 132] width 9 height 9
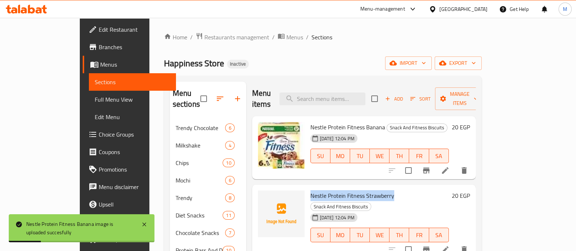
drag, startPoint x: 291, startPoint y: 186, endPoint x: 372, endPoint y: 192, distance: 81.8
click at [372, 192] on div "Nestle Protein Fitness Strawberry Snack And Fitness Biscuits [DATE] 12:04 PM SU…" at bounding box center [379, 222] width 144 height 68
click at [373, 210] on div "[DATE] 12:04 PM SU MO TU WE TH FR SA" at bounding box center [379, 229] width 144 height 39
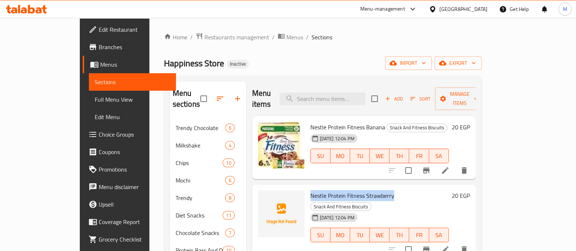
drag, startPoint x: 373, startPoint y: 183, endPoint x: 289, endPoint y: 179, distance: 83.8
click at [307, 188] on div "Nestle Protein Fitness Strawberry Snack And Fitness Biscuits [DATE] 12:04 PM SU…" at bounding box center [379, 222] width 144 height 68
click at [264, 197] on icon "upload picture" at bounding box center [267, 200] width 7 height 7
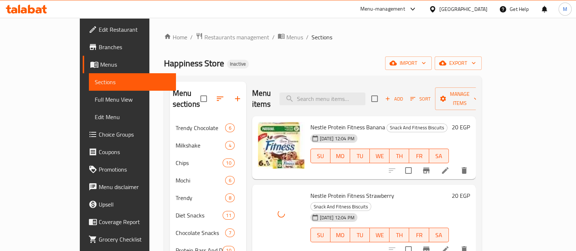
click at [449, 190] on h6 "Nestle Protein Fitness Strawberry Snack And Fitness Biscuits" at bounding box center [379, 200] width 138 height 20
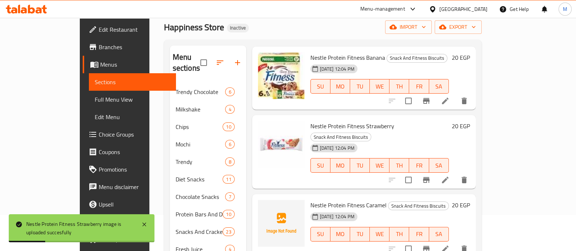
scroll to position [38, 0]
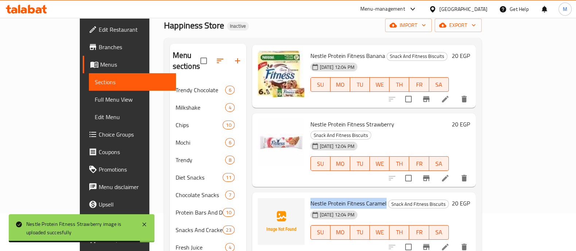
drag, startPoint x: 289, startPoint y: 181, endPoint x: 366, endPoint y: 182, distance: 76.5
click at [366, 195] on div "Nestle Protein Fitness Caramel Snack And Fitness Biscuits [DATE] 12:04 PM SU MO…" at bounding box center [379, 224] width 144 height 58
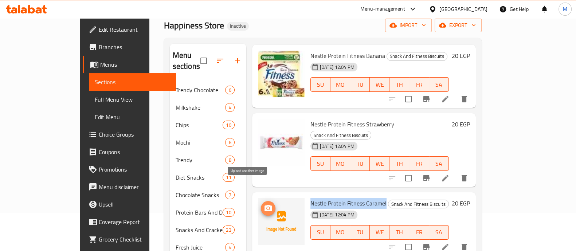
click at [267, 207] on circle "upload picture" at bounding box center [268, 208] width 2 height 2
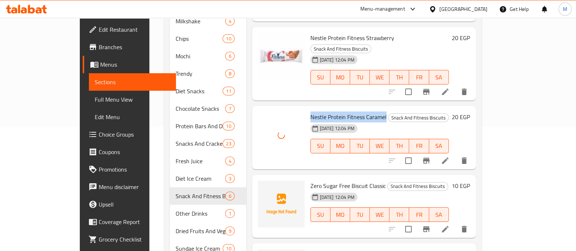
scroll to position [125, 0]
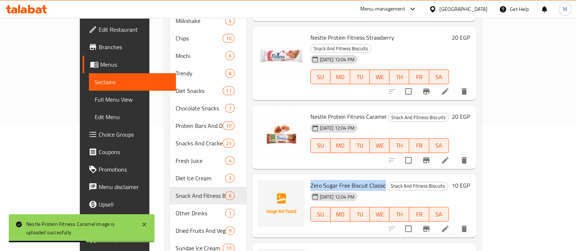
drag, startPoint x: 363, startPoint y: 164, endPoint x: 288, endPoint y: 166, distance: 75.1
click at [307, 177] on div "Zero Sugar Free Biscuit Classic Snack And Fitness Biscuits [DATE] 12:04 PM SU M…" at bounding box center [379, 206] width 144 height 58
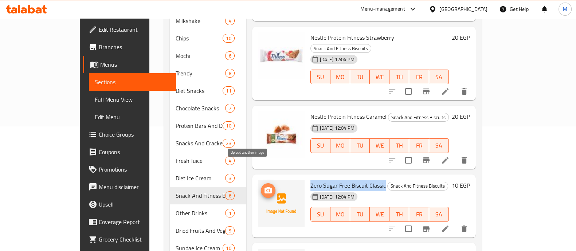
click at [264, 187] on icon "upload picture" at bounding box center [267, 190] width 7 height 7
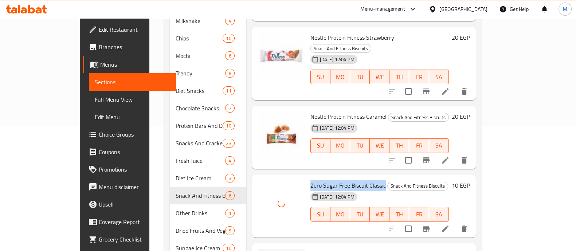
scroll to position [193, 0]
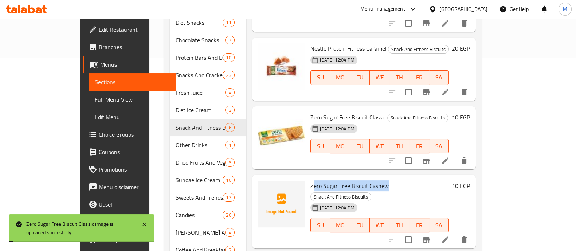
drag, startPoint x: 367, startPoint y: 167, endPoint x: 292, endPoint y: 164, distance: 75.1
click at [310, 180] on span "Zero Sugar Free Biscuit Cashew" at bounding box center [349, 185] width 78 height 11
click at [307, 178] on div "Zero Sugar Free Biscuit Cashew Snack And Fitness Biscuits [DATE] 12:04 PM SU MO…" at bounding box center [379, 212] width 144 height 68
drag, startPoint x: 289, startPoint y: 163, endPoint x: 369, endPoint y: 165, distance: 79.0
click at [369, 178] on div "Zero Sugar Free Biscuit Cashew Snack And Fitness Biscuits [DATE] 12:04 PM SU MO…" at bounding box center [379, 212] width 144 height 68
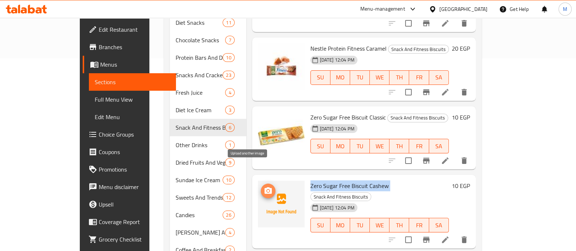
click at [264, 187] on icon "upload picture" at bounding box center [267, 190] width 7 height 7
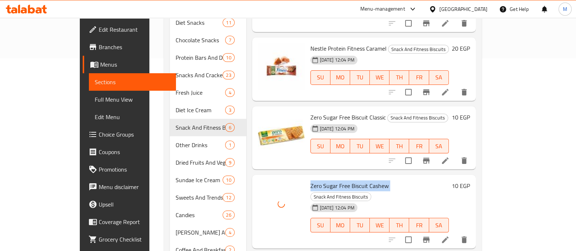
scroll to position [247, 0]
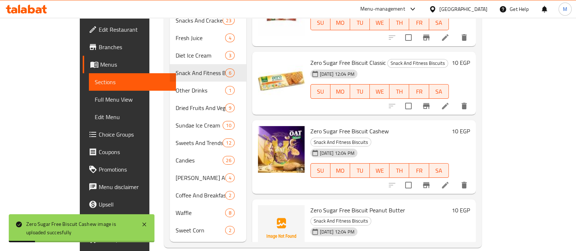
click at [426, 199] on div "Zero Sugar Free Biscuit Peanut Butter Snack And Fitness Biscuits [DATE] 12:04 P…" at bounding box center [364, 236] width 224 height 74
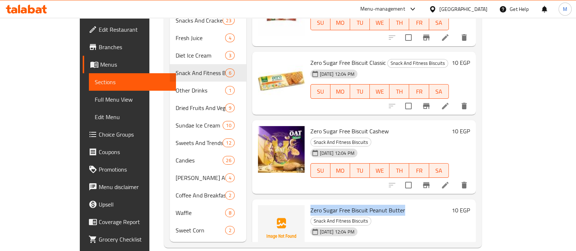
drag, startPoint x: 289, startPoint y: 178, endPoint x: 382, endPoint y: 181, distance: 92.9
click at [382, 202] on div "Zero Sugar Free Biscuit Peanut Butter Snack And Fitness Biscuits [DATE] 12:04 P…" at bounding box center [379, 236] width 144 height 68
click at [264, 212] on icon "upload picture" at bounding box center [267, 215] width 7 height 7
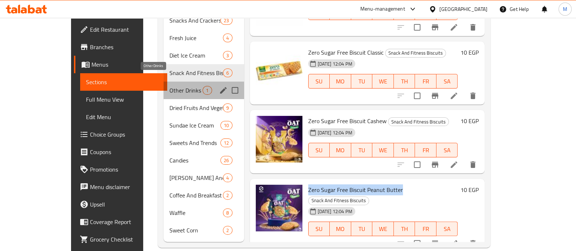
click at [169, 86] on span "Other Drinks" at bounding box center [185, 90] width 33 height 9
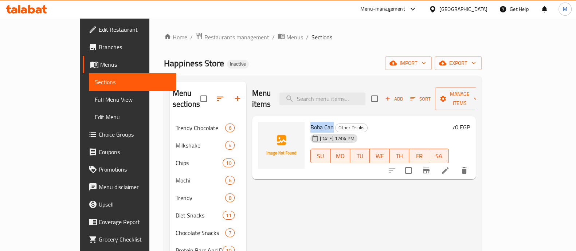
drag, startPoint x: 288, startPoint y: 117, endPoint x: 312, endPoint y: 118, distance: 24.4
click at [312, 119] on div "Boba Can Other Drinks [DATE] 12:04 PM SU MO TU WE TH FR SA" at bounding box center [379, 148] width 144 height 58
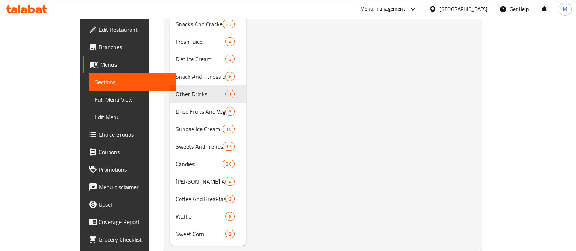
scroll to position [247, 0]
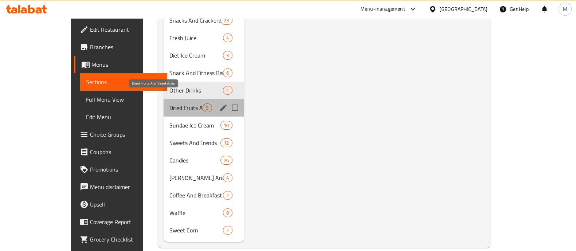
click at [169, 103] on span "Dried Fruits And Vegetables" at bounding box center [185, 107] width 33 height 9
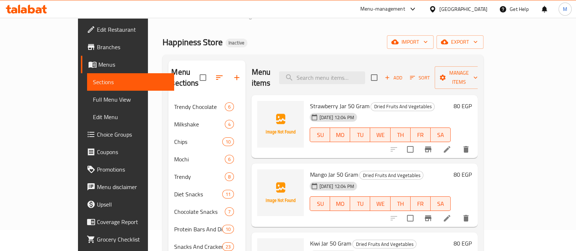
scroll to position [20, 0]
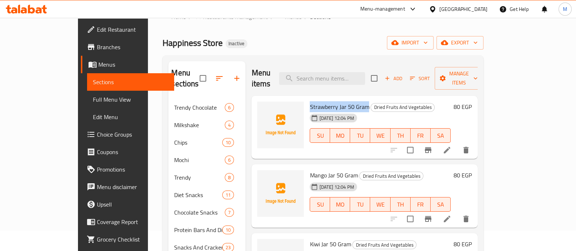
drag, startPoint x: 348, startPoint y: 95, endPoint x: 291, endPoint y: 90, distance: 56.7
click at [310, 102] on h6 "Strawberry Jar 50 Gram Dried Fruits And Vegetables" at bounding box center [380, 107] width 141 height 10
click at [263, 107] on icon "upload picture" at bounding box center [267, 111] width 9 height 9
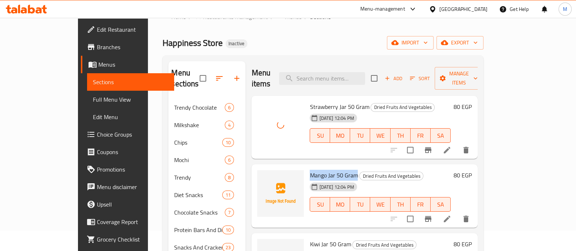
drag, startPoint x: 337, startPoint y: 165, endPoint x: 290, endPoint y: 161, distance: 47.5
click at [310, 170] on h6 "Mango Jar 50 Gram Dried Fruits And Vegetables" at bounding box center [380, 175] width 141 height 10
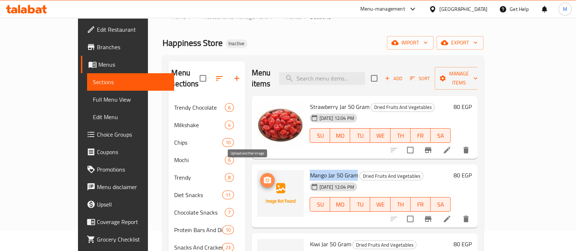
click at [264, 177] on icon "upload picture" at bounding box center [267, 180] width 7 height 7
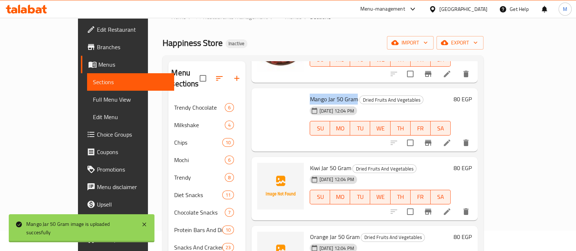
scroll to position [78, 0]
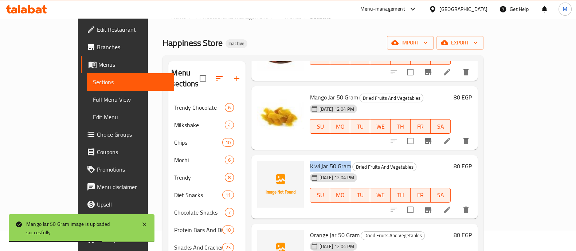
drag, startPoint x: 289, startPoint y: 154, endPoint x: 330, endPoint y: 155, distance: 40.1
click at [330, 158] on div "Kiwi Jar 50 Gram Dried Fruits And Vegetables [DATE] 12:04 PM SU MO TU WE TH FR …" at bounding box center [380, 187] width 146 height 58
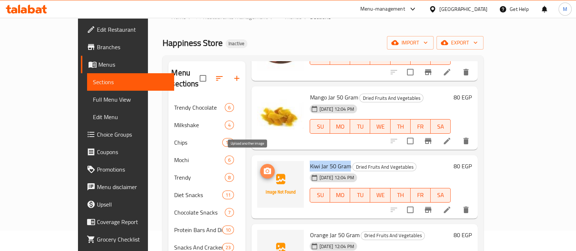
click at [266, 170] on circle "upload picture" at bounding box center [267, 171] width 2 height 2
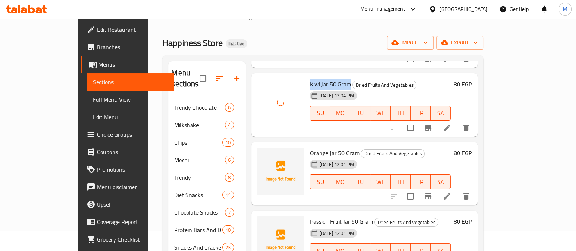
scroll to position [160, 0]
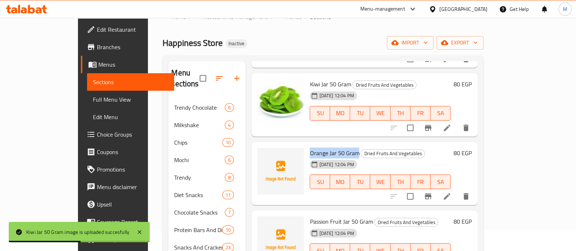
drag, startPoint x: 290, startPoint y: 141, endPoint x: 338, endPoint y: 143, distance: 48.1
click at [338, 147] on span "Orange Jar 50 Gram" at bounding box center [335, 152] width 50 height 11
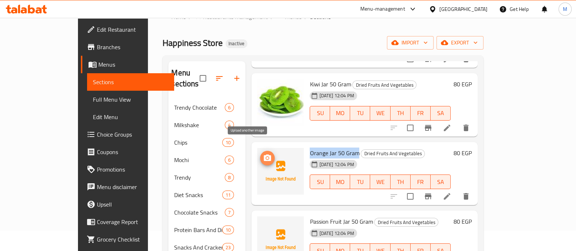
click at [264, 154] on icon "upload picture" at bounding box center [267, 157] width 7 height 7
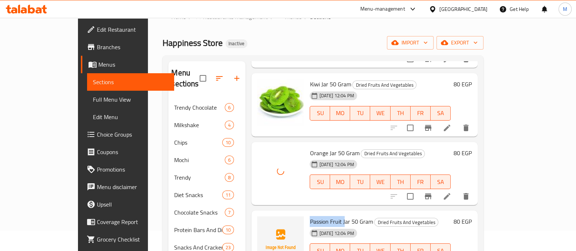
drag, startPoint x: 291, startPoint y: 210, endPoint x: 326, endPoint y: 206, distance: 34.7
click at [326, 216] on span "Passion Fruit Jar 50 Gram" at bounding box center [341, 221] width 63 height 11
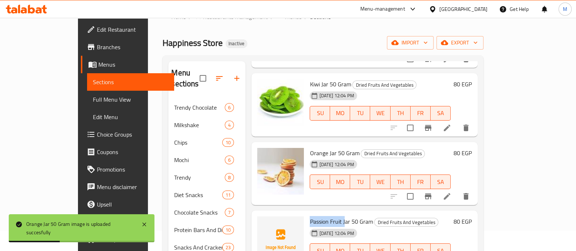
click at [310, 216] on span "Passion Fruit Jar 50 Gram" at bounding box center [341, 221] width 63 height 11
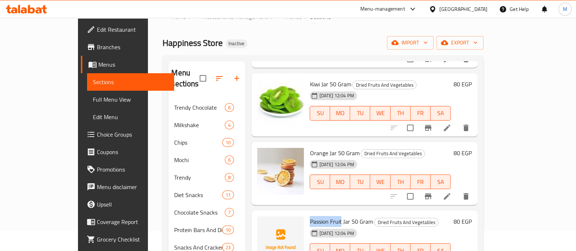
drag, startPoint x: 289, startPoint y: 210, endPoint x: 322, endPoint y: 210, distance: 32.8
click at [322, 213] on div "Passion Fruit Jar 50 Gram Dried Fruits And Vegetables [DATE] 12:04 PM SU MO TU …" at bounding box center [380, 242] width 146 height 58
click at [263, 222] on icon "upload picture" at bounding box center [267, 226] width 9 height 9
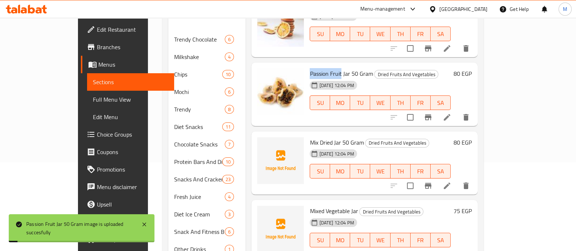
scroll to position [107, 0]
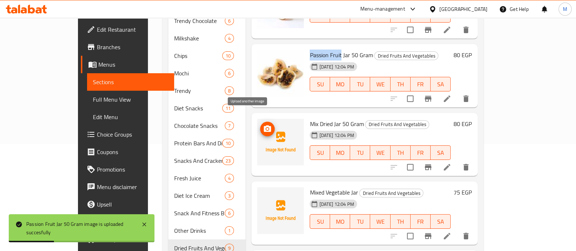
click at [264, 125] on icon "upload picture" at bounding box center [267, 128] width 7 height 7
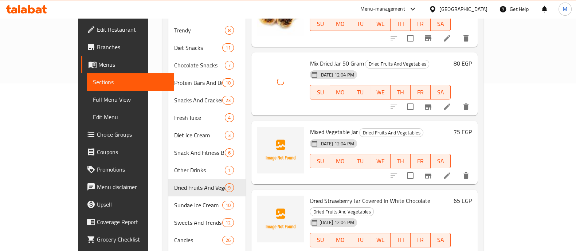
scroll to position [168, 0]
click at [264, 133] on icon "upload picture" at bounding box center [267, 136] width 7 height 7
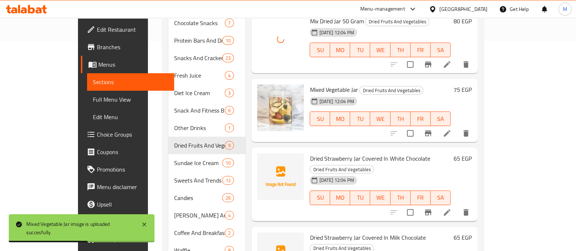
scroll to position [247, 0]
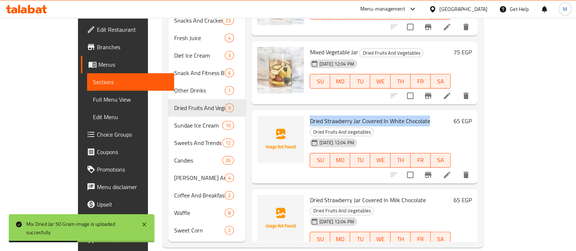
drag, startPoint x: 289, startPoint y: 109, endPoint x: 408, endPoint y: 112, distance: 119.1
click at [408, 113] on div "Dried Strawberry Jar Covered In White Chocolate Dried Fruits And Vegetables [DA…" at bounding box center [380, 147] width 146 height 68
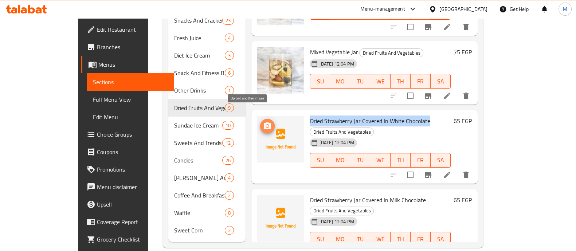
click at [263, 122] on icon "upload picture" at bounding box center [267, 126] width 9 height 9
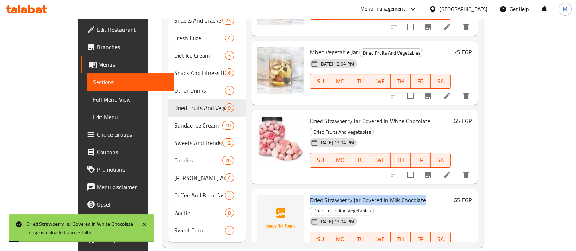
drag, startPoint x: 289, startPoint y: 176, endPoint x: 403, endPoint y: 178, distance: 114.0
click at [403, 192] on div "Dried Strawberry Jar Covered In Milk Chocolate Dried Fruits And Vegetables [DAT…" at bounding box center [380, 226] width 146 height 68
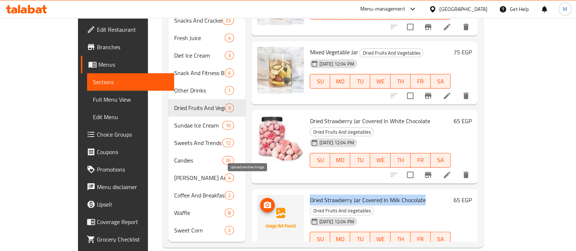
click at [263, 201] on icon "upload picture" at bounding box center [267, 205] width 9 height 9
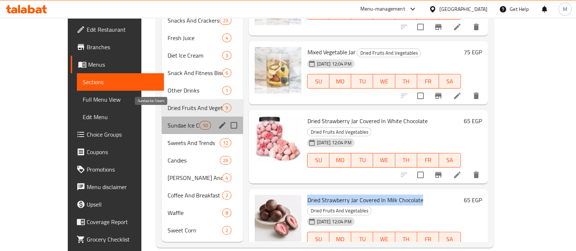
click at [168, 121] on span "Sundae Ice Cream" at bounding box center [184, 125] width 32 height 9
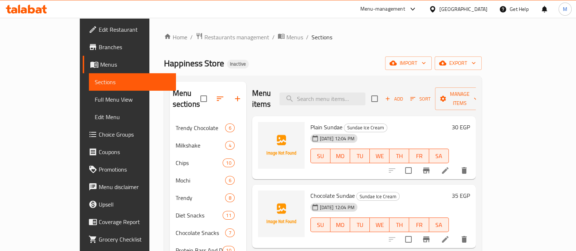
click at [310, 122] on span "Plain Sundae" at bounding box center [326, 127] width 32 height 11
drag, startPoint x: 291, startPoint y: 117, endPoint x: 317, endPoint y: 118, distance: 25.9
click at [317, 122] on span "Plain Sundae" at bounding box center [326, 127] width 32 height 11
click at [264, 128] on icon "upload picture" at bounding box center [268, 132] width 9 height 9
click at [396, 122] on h6 "Plain Sundae Sundae Ice Cream" at bounding box center [379, 127] width 138 height 10
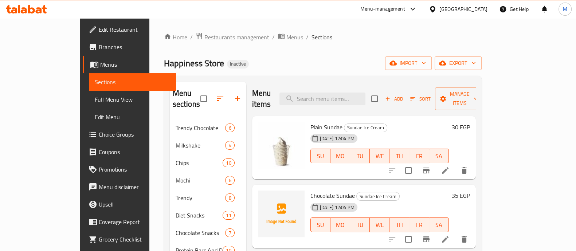
click at [310, 190] on span "Chocolate Sundae" at bounding box center [332, 195] width 44 height 11
click at [264, 197] on icon "upload picture" at bounding box center [267, 200] width 7 height 7
click at [389, 190] on h6 "Chocolate Sundae Sundae Ice Cream" at bounding box center [379, 195] width 138 height 10
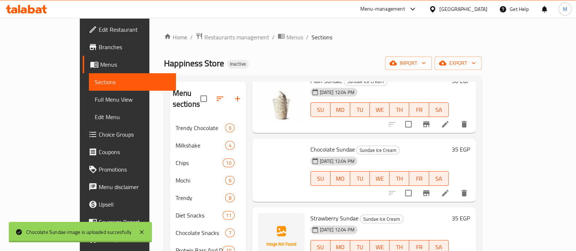
scroll to position [51, 0]
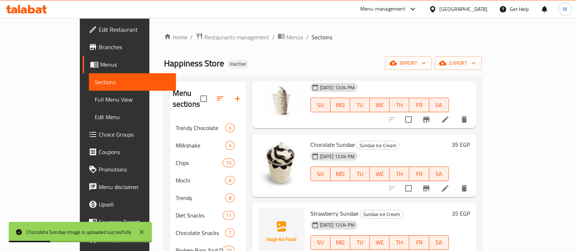
click at [310, 208] on span "Strawberry Sundae" at bounding box center [334, 213] width 48 height 11
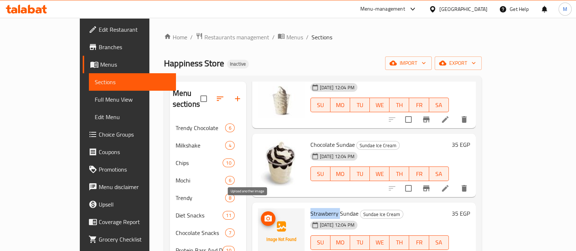
click at [264, 214] on icon "upload picture" at bounding box center [268, 218] width 9 height 9
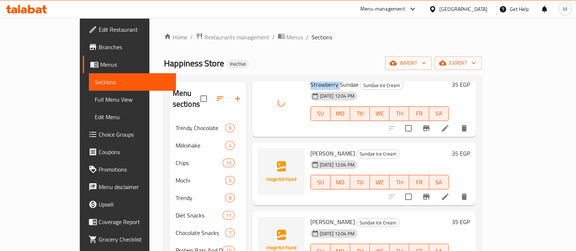
scroll to position [180, 0]
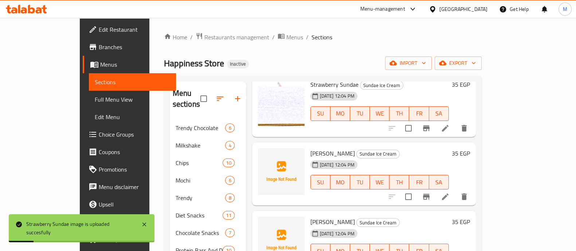
click at [310, 148] on span "[PERSON_NAME]" at bounding box center [332, 153] width 44 height 11
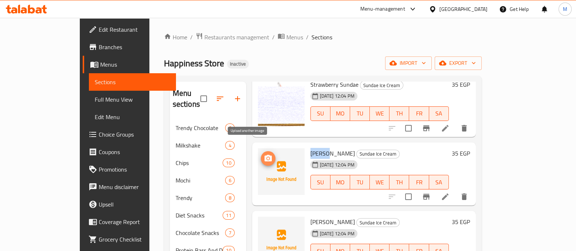
click at [264, 155] on icon "upload picture" at bounding box center [267, 158] width 7 height 7
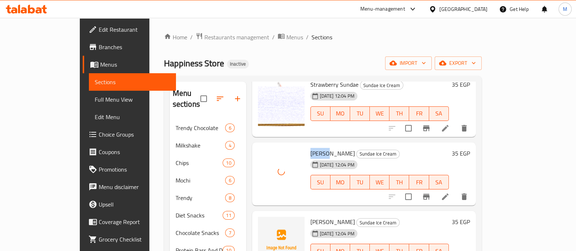
scroll to position [255, 0]
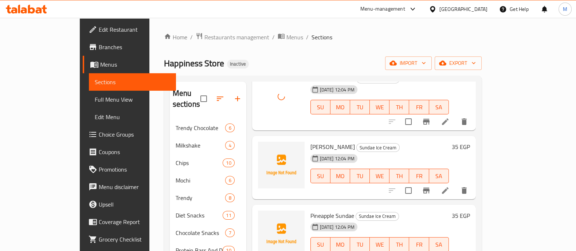
click at [310, 141] on span "[PERSON_NAME]" at bounding box center [332, 146] width 44 height 11
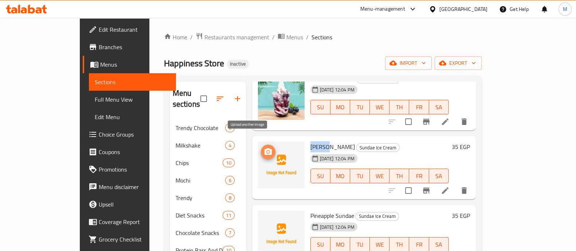
click at [264, 148] on icon "upload picture" at bounding box center [267, 151] width 7 height 7
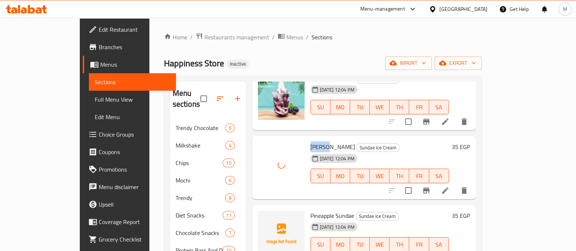
scroll to position [308, 0]
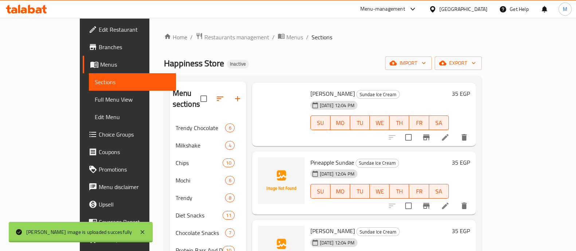
click at [310, 157] on span "Pineapple Sundae" at bounding box center [332, 162] width 44 height 11
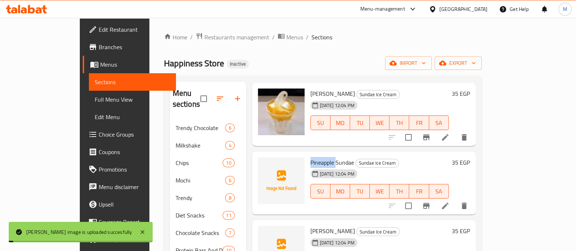
click at [310, 157] on span "Pineapple Sundae" at bounding box center [332, 162] width 44 height 11
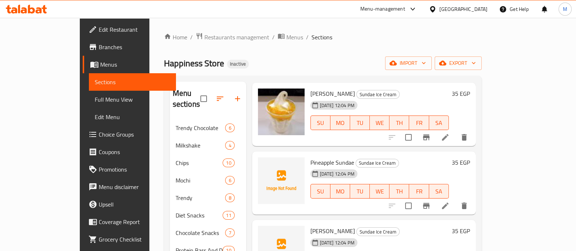
click at [325, 157] on span "Pineapple Sundae" at bounding box center [332, 162] width 44 height 11
click at [264, 163] on icon "upload picture" at bounding box center [268, 167] width 9 height 9
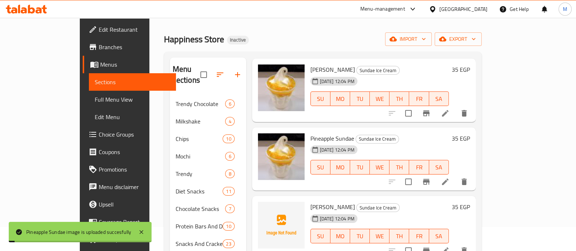
scroll to position [25, 0]
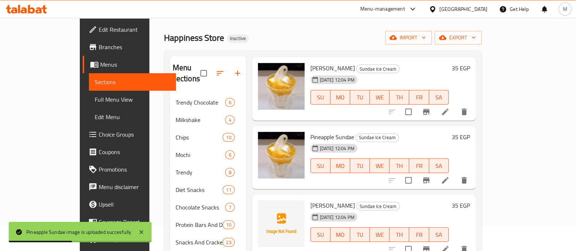
click at [391, 210] on div "[DATE] 12:04 PM SU MO TU WE TH FR SA" at bounding box center [379, 229] width 144 height 39
click at [310, 200] on span "[PERSON_NAME]" at bounding box center [332, 205] width 44 height 11
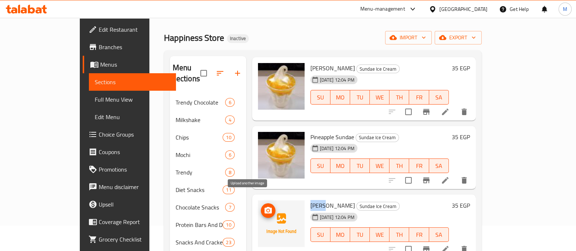
click at [261, 206] on span "upload picture" at bounding box center [268, 210] width 15 height 9
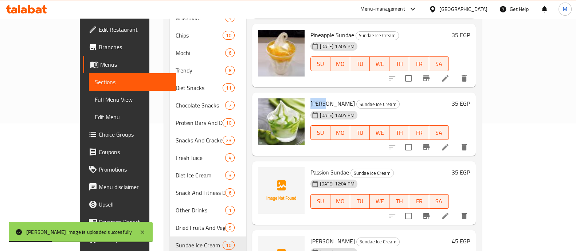
scroll to position [128, 0]
click at [310, 166] on span "Passion Sundae" at bounding box center [329, 171] width 39 height 11
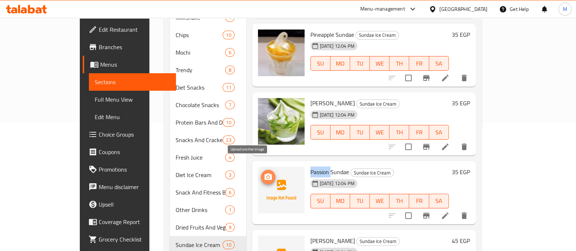
click at [267, 176] on circle "upload picture" at bounding box center [268, 177] width 2 height 2
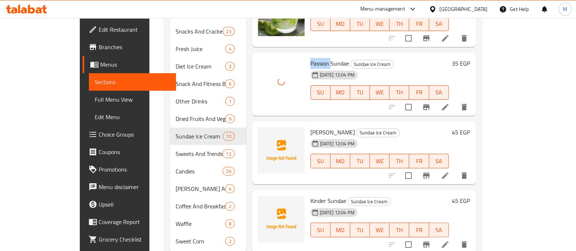
scroll to position [247, 0]
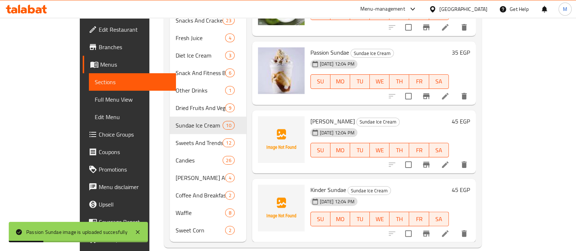
click at [310, 116] on span "[PERSON_NAME]" at bounding box center [332, 121] width 44 height 11
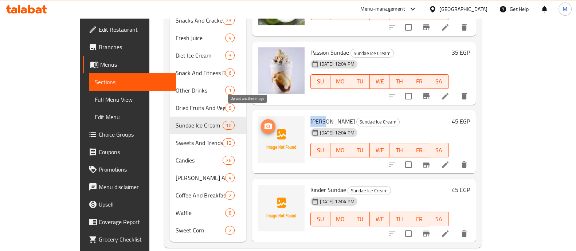
click at [264, 123] on icon "upload picture" at bounding box center [267, 126] width 7 height 7
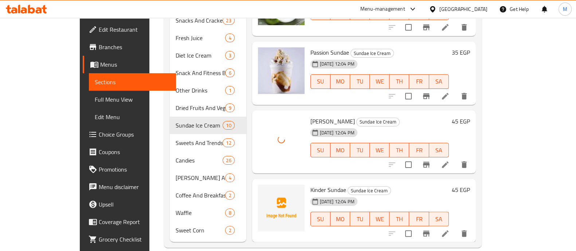
click at [310, 184] on span "Kinder Sundae" at bounding box center [328, 189] width 36 height 11
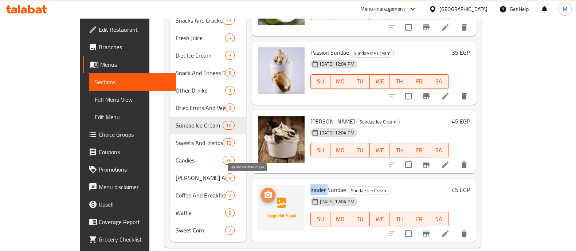
click at [267, 194] on circle "upload picture" at bounding box center [268, 195] width 2 height 2
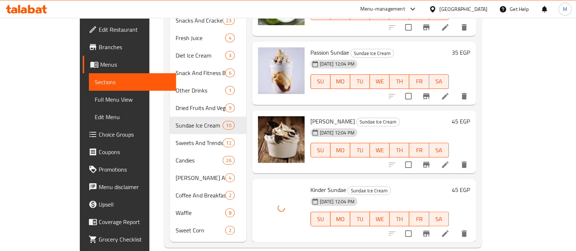
click at [375, 185] on h6 "Kinder Sundae Sundae Ice Cream" at bounding box center [379, 190] width 138 height 10
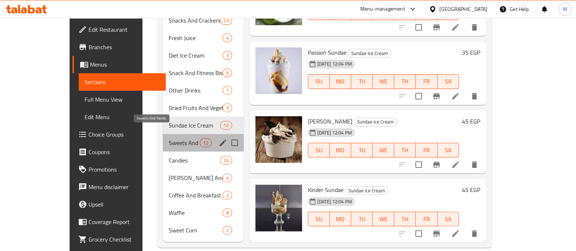
click at [169, 138] on span "Sweets And Trends" at bounding box center [184, 142] width 31 height 9
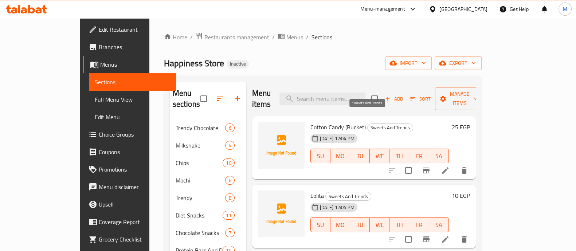
click at [367, 123] on div "Sweets And Trends" at bounding box center [390, 127] width 46 height 9
drag, startPoint x: 344, startPoint y: 116, endPoint x: 289, endPoint y: 111, distance: 56.0
click at [307, 119] on div "Cotton Candy (Bucket) Sweets And Trends [DATE] 12:04 PM SU MO TU WE TH FR SA" at bounding box center [379, 148] width 144 height 58
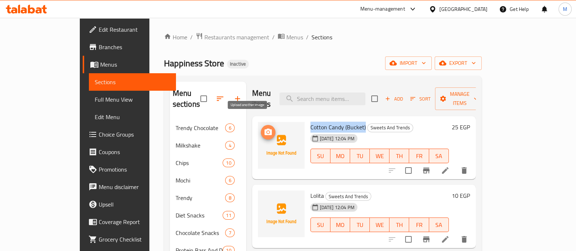
click at [264, 129] on icon "upload picture" at bounding box center [267, 132] width 7 height 7
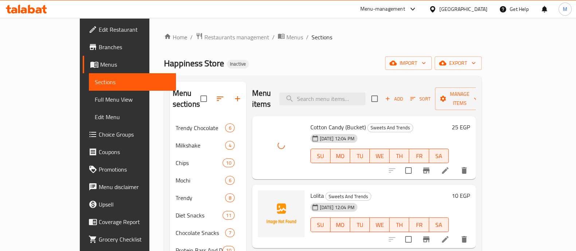
click at [310, 190] on span "Lolita" at bounding box center [316, 195] width 13 height 11
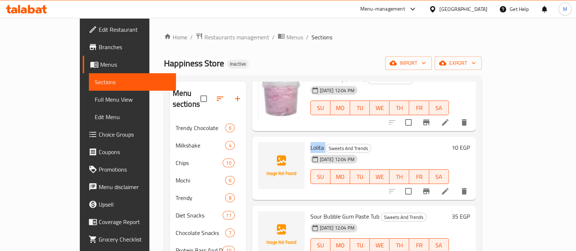
scroll to position [49, 0]
drag, startPoint x: 359, startPoint y: 203, endPoint x: 288, endPoint y: 197, distance: 71.2
click at [307, 208] on div "Sour Bubble Gum Paste Tub Sweets And Trends [DATE] 12:04 PM SU MO TU WE TH FR SA" at bounding box center [379, 237] width 144 height 58
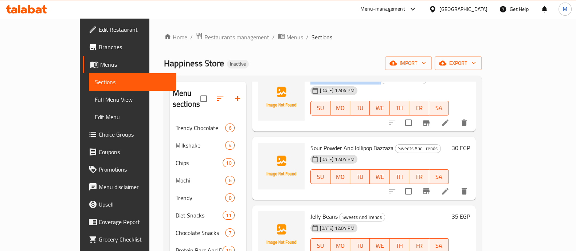
scroll to position [186, 0]
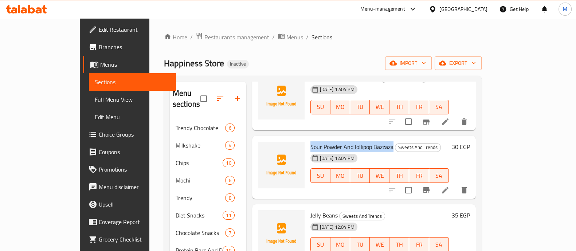
drag, startPoint x: 373, startPoint y: 134, endPoint x: 291, endPoint y: 135, distance: 82.3
click at [310, 142] on h6 "Sour Powder And lollipop Bazzaza Sweets And Trends" at bounding box center [379, 147] width 138 height 10
drag, startPoint x: 316, startPoint y: 204, endPoint x: 289, endPoint y: 201, distance: 26.3
click at [307, 207] on div "Jelly Beans Sweets And Trends [DATE] 12:04 PM SU MO TU WE TH FR SA" at bounding box center [379, 236] width 144 height 58
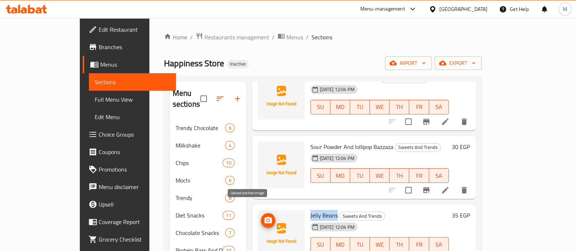
click at [264, 216] on icon "upload picture" at bounding box center [268, 220] width 9 height 9
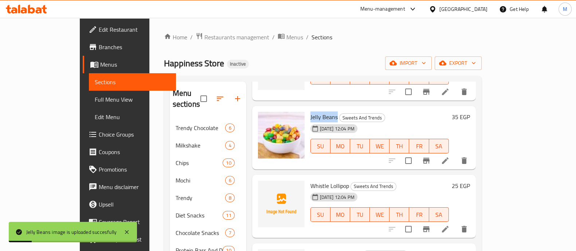
scroll to position [305, 0]
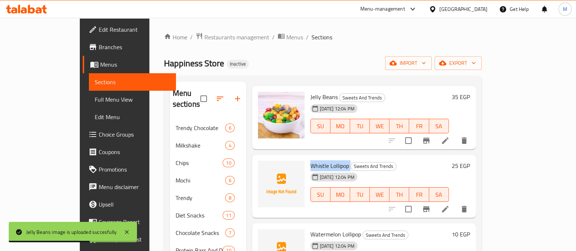
drag, startPoint x: 290, startPoint y: 153, endPoint x: 330, endPoint y: 153, distance: 40.1
click at [330, 161] on h6 "Whistle Lollipop Sweets And Trends" at bounding box center [379, 166] width 138 height 10
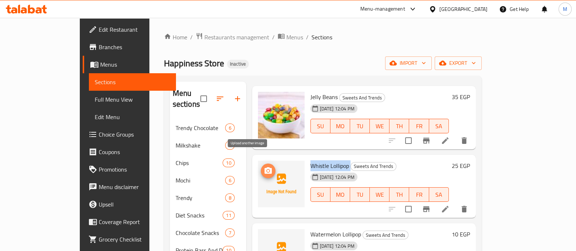
click at [264, 167] on icon "upload picture" at bounding box center [267, 170] width 7 height 7
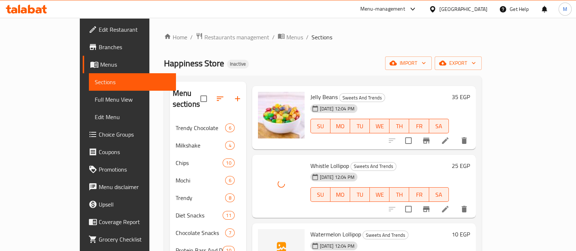
click at [424, 170] on div "[DATE] 12:04 PM SU MO TU WE TH FR SA" at bounding box center [379, 189] width 144 height 39
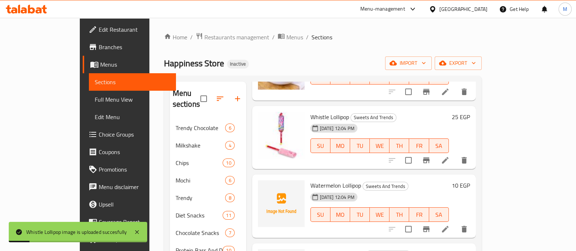
scroll to position [374, 0]
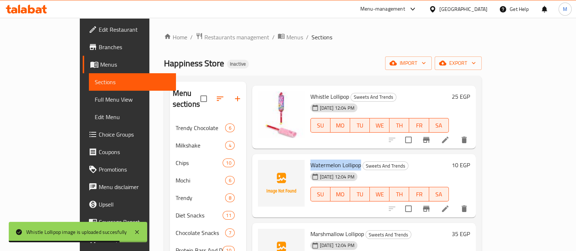
drag, startPoint x: 290, startPoint y: 153, endPoint x: 340, endPoint y: 154, distance: 49.9
click at [340, 159] on span "Watermelon Lollipop" at bounding box center [335, 164] width 51 height 11
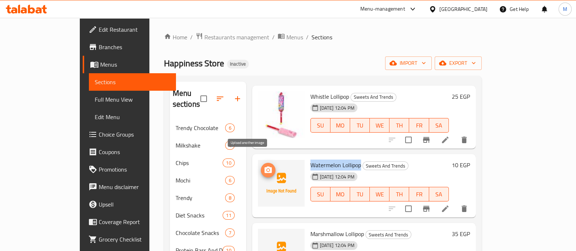
click at [264, 166] on icon "upload picture" at bounding box center [267, 169] width 7 height 7
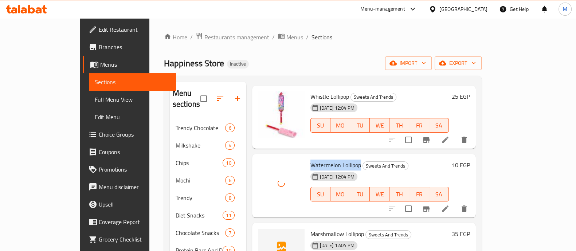
click at [421, 160] on h6 "Watermelon Lollipop Sweets And Trends" at bounding box center [379, 165] width 138 height 10
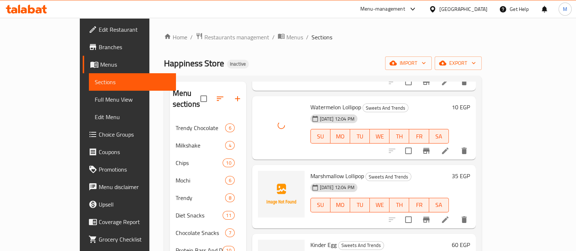
scroll to position [432, 0]
drag, startPoint x: 342, startPoint y: 165, endPoint x: 290, endPoint y: 163, distance: 52.5
click at [310, 170] on span "Marshmallow Lollipop" at bounding box center [337, 175] width 54 height 11
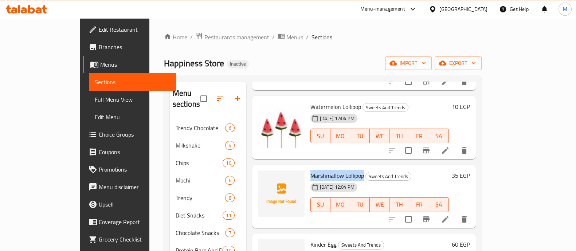
click at [310, 170] on span "Marshmallow Lollipop" at bounding box center [337, 175] width 54 height 11
drag, startPoint x: 290, startPoint y: 163, endPoint x: 344, endPoint y: 165, distance: 53.9
click at [344, 170] on span "Marshmallow Lollipop" at bounding box center [337, 175] width 54 height 11
click at [264, 177] on icon "upload picture" at bounding box center [267, 180] width 7 height 7
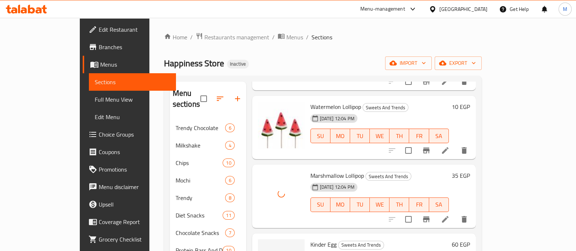
click at [404, 170] on h6 "Marshmallow Lollipop Sweets And Trends" at bounding box center [379, 175] width 138 height 10
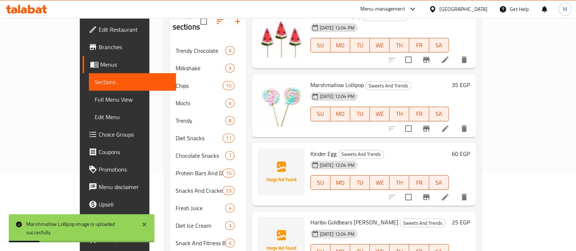
scroll to position [78, 0]
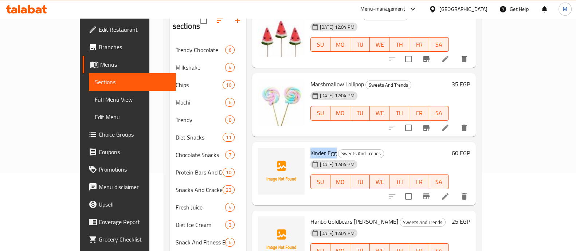
drag, startPoint x: 315, startPoint y: 143, endPoint x: 289, endPoint y: 139, distance: 26.5
click at [307, 145] on div "Kinder Egg Sweets And Trends [DATE] 12:04 PM SU MO TU WE TH FR SA" at bounding box center [379, 174] width 144 height 58
click at [264, 154] on icon "upload picture" at bounding box center [267, 157] width 7 height 7
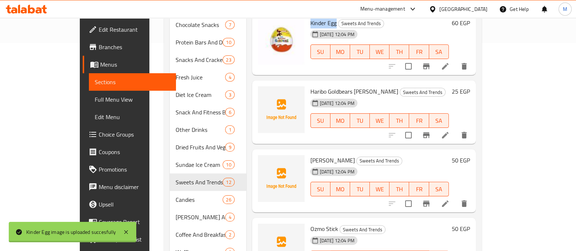
scroll to position [208, 0]
click at [310, 86] on span "Haribo Goldbears [PERSON_NAME]" at bounding box center [354, 91] width 88 height 11
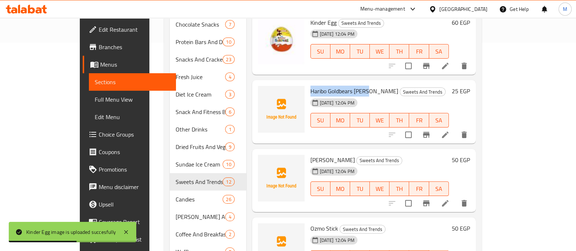
drag, startPoint x: 291, startPoint y: 76, endPoint x: 335, endPoint y: 76, distance: 44.4
click at [335, 86] on span "Haribo Goldbears [PERSON_NAME]" at bounding box center [354, 91] width 88 height 11
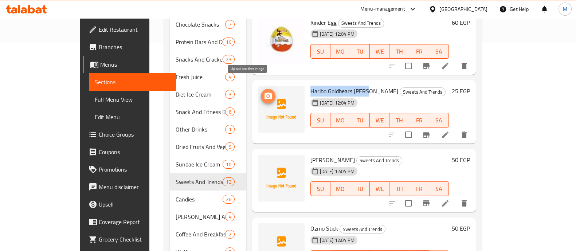
click at [264, 92] on icon "upload picture" at bounding box center [267, 95] width 7 height 7
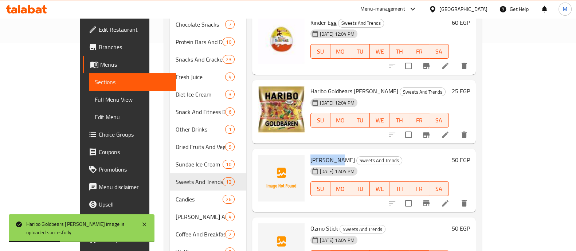
drag, startPoint x: 322, startPoint y: 149, endPoint x: 288, endPoint y: 146, distance: 33.7
click at [307, 152] on div "Ozmo Hoppo Sweets And Trends [DATE] 12:04 PM SU MO TU WE TH FR SA" at bounding box center [379, 181] width 144 height 58
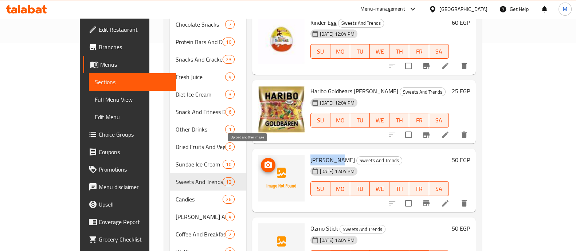
click at [264, 161] on icon "upload picture" at bounding box center [268, 165] width 9 height 9
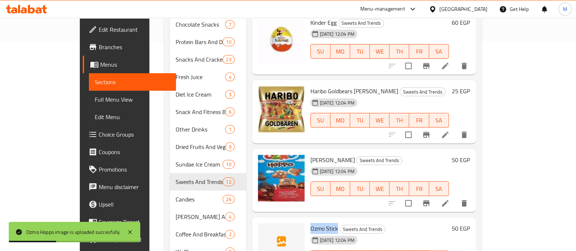
drag, startPoint x: 317, startPoint y: 217, endPoint x: 292, endPoint y: 215, distance: 25.2
click at [310, 223] on span "Ozmo Stick" at bounding box center [324, 228] width 28 height 11
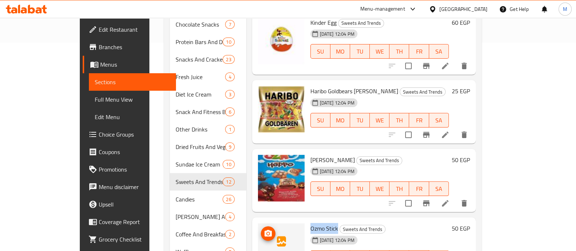
click at [267, 232] on circle "upload picture" at bounding box center [268, 233] width 2 height 2
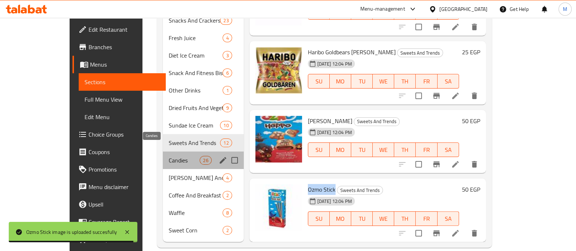
click at [169, 156] on span "Candies" at bounding box center [184, 160] width 31 height 9
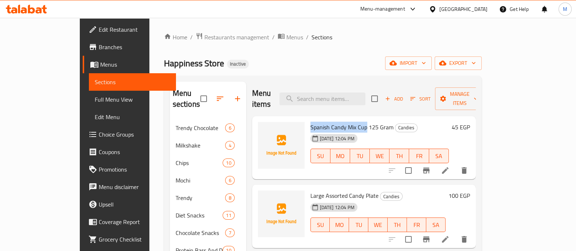
drag, startPoint x: 289, startPoint y: 115, endPoint x: 345, endPoint y: 119, distance: 55.4
click at [345, 119] on div "Spanish Candy Mix Cup 125 Gram Candies [DATE] 12:04 PM SU MO TU WE TH FR SA" at bounding box center [379, 148] width 144 height 58
click at [264, 128] on icon "upload picture" at bounding box center [268, 132] width 9 height 9
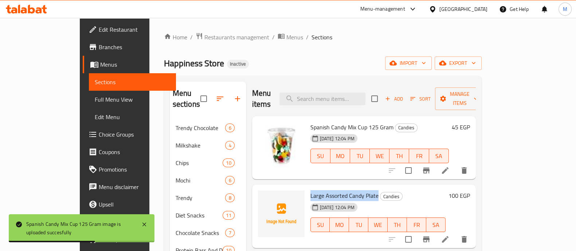
drag, startPoint x: 288, startPoint y: 185, endPoint x: 358, endPoint y: 189, distance: 70.0
click at [358, 189] on div "Large Assorted Candy Plate Candies [DATE] 12:04 PM SU MO TU WE TH FR SA" at bounding box center [377, 217] width 141 height 58
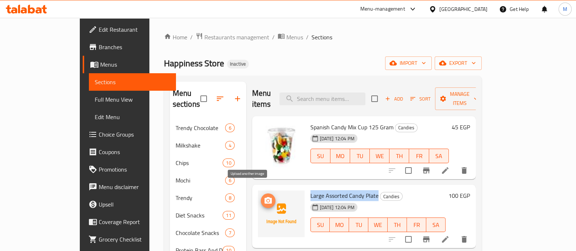
click at [264, 196] on icon "upload picture" at bounding box center [268, 200] width 9 height 9
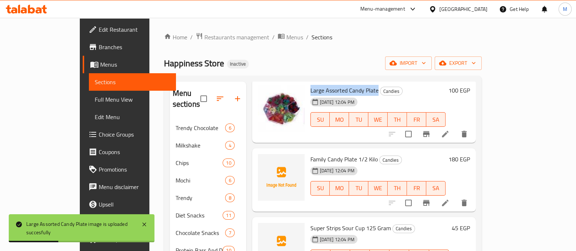
scroll to position [106, 0]
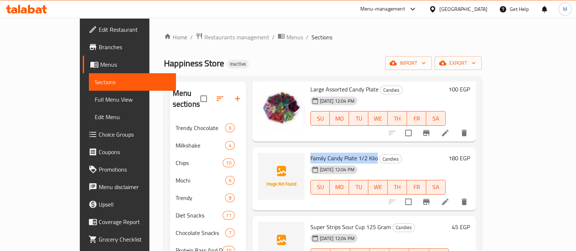
drag, startPoint x: 289, startPoint y: 146, endPoint x: 356, endPoint y: 145, distance: 67.4
click at [356, 150] on div "Family Candy Plate 1/2 Kilo Candies [DATE] 12:04 PM SU MO TU WE TH FR SA" at bounding box center [377, 179] width 141 height 58
click at [264, 159] on icon "upload picture" at bounding box center [267, 162] width 7 height 7
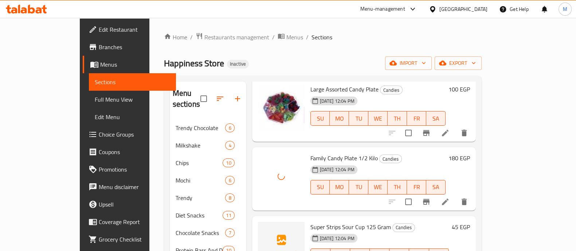
click at [401, 147] on div "Family Candy Plate 1/2 Kilo Candies [DATE] 12:04 PM SU MO TU WE TH FR SA 180 EGP" at bounding box center [364, 178] width 224 height 63
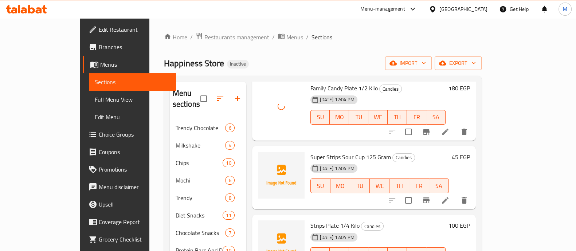
scroll to position [177, 0]
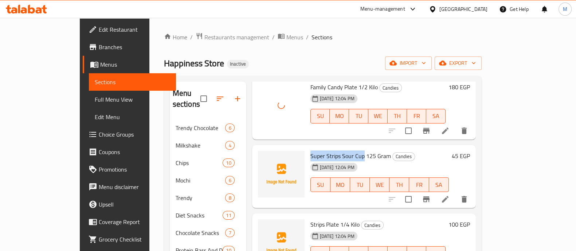
drag, startPoint x: 288, startPoint y: 145, endPoint x: 342, endPoint y: 143, distance: 53.5
click at [342, 148] on div "Super Strips Sour Cup 125 Gram Candies [DATE] 12:04 PM SU MO TU WE TH FR SA" at bounding box center [379, 177] width 144 height 58
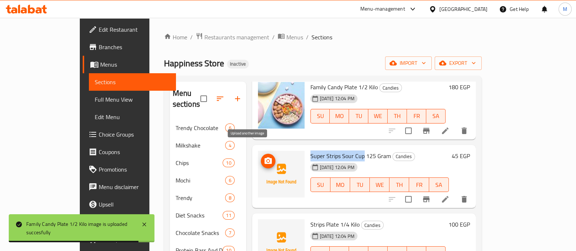
click at [264, 157] on icon "upload picture" at bounding box center [267, 160] width 7 height 7
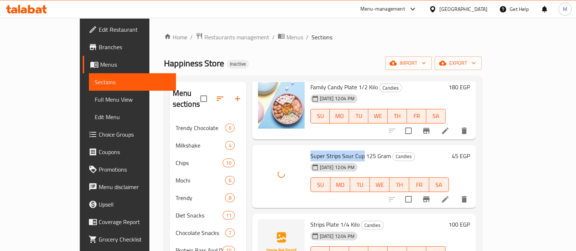
scroll to position [218, 0]
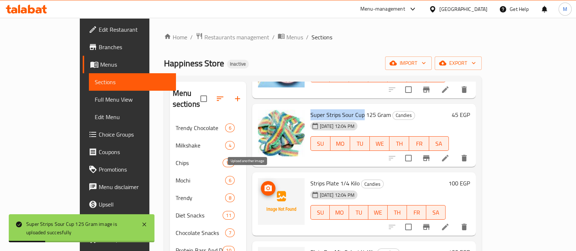
click at [264, 185] on icon "upload picture" at bounding box center [267, 188] width 7 height 7
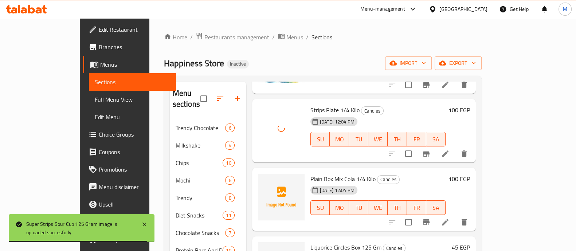
scroll to position [301, 0]
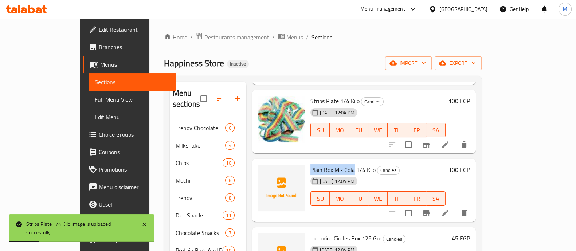
drag, startPoint x: 334, startPoint y: 157, endPoint x: 289, endPoint y: 151, distance: 44.8
click at [307, 162] on div "Plain Box Mix Cola 1/4 Kilo Candies [DATE] 12:04 PM SU MO TU WE TH FR SA" at bounding box center [377, 191] width 141 height 58
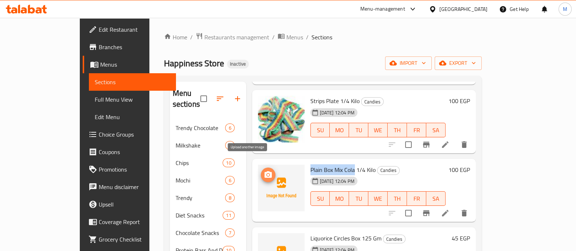
click at [261, 168] on button "upload picture" at bounding box center [268, 175] width 15 height 15
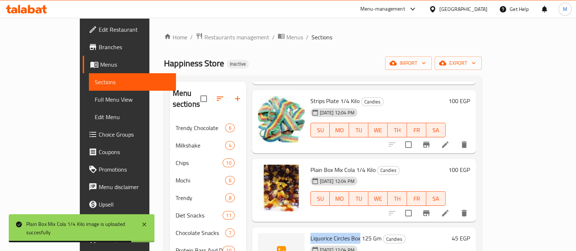
drag, startPoint x: 289, startPoint y: 226, endPoint x: 339, endPoint y: 224, distance: 50.0
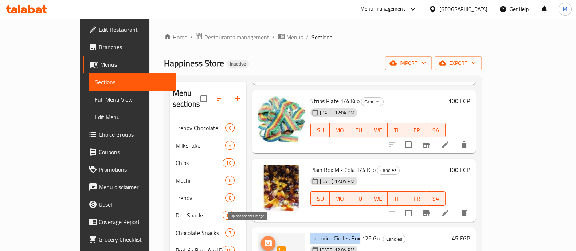
click at [264, 239] on icon "upload picture" at bounding box center [268, 243] width 9 height 9
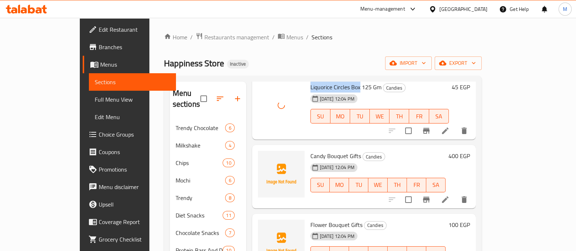
scroll to position [452, 0]
click at [285, 101] on div at bounding box center [281, 108] width 52 height 58
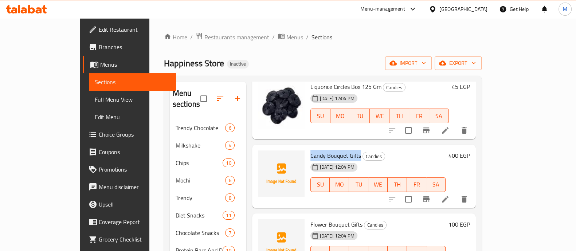
drag, startPoint x: 340, startPoint y: 145, endPoint x: 287, endPoint y: 146, distance: 52.8
click at [307, 147] on div "Candy Bouquet Gifts Candies [DATE] 12:04 PM SU MO TU WE TH FR SA" at bounding box center [377, 176] width 141 height 58
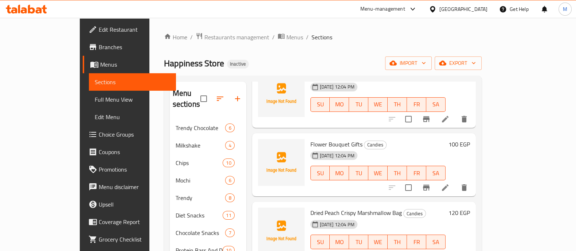
scroll to position [533, 0]
drag, startPoint x: 289, startPoint y: 201, endPoint x: 381, endPoint y: 205, distance: 91.1
click at [381, 205] on div "Dried Peach Crispy Marshmallow Bag Candies [DATE] 12:04 PM SU MO TU WE TH FR SA" at bounding box center [377, 233] width 141 height 58
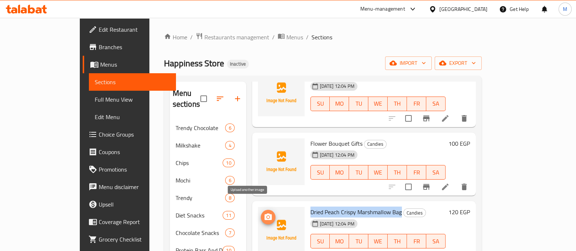
click at [264, 213] on icon "upload picture" at bounding box center [268, 217] width 9 height 9
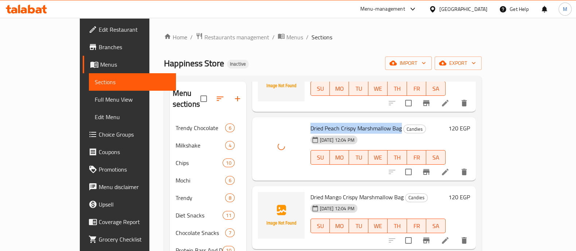
scroll to position [618, 0]
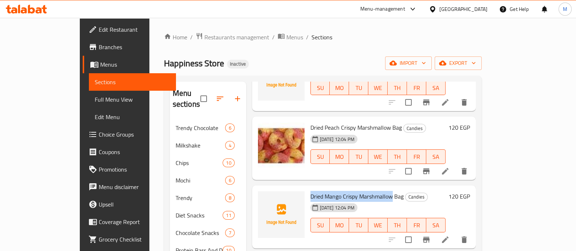
drag, startPoint x: 372, startPoint y: 183, endPoint x: 290, endPoint y: 184, distance: 82.3
click at [310, 191] on span "Dried Mango Crispy Marshmallow Bag" at bounding box center [356, 196] width 93 height 11
click at [264, 198] on icon "upload picture" at bounding box center [267, 201] width 7 height 7
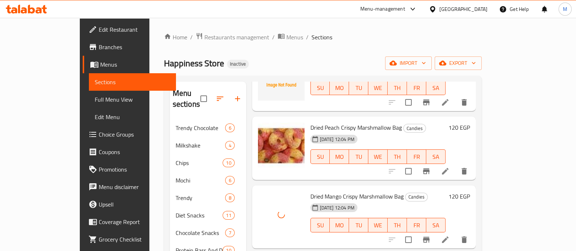
click at [431, 191] on h6 "Dried Mango Crispy Marshmallow Bag Candies" at bounding box center [377, 196] width 135 height 10
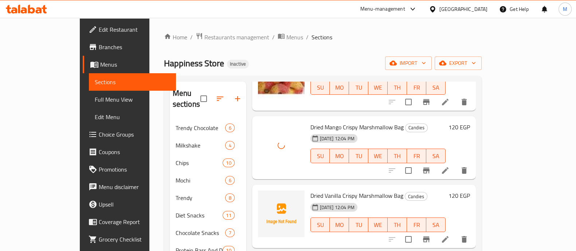
scroll to position [688, 0]
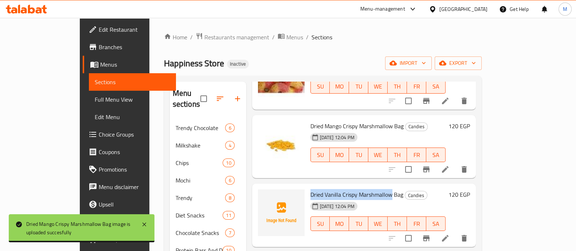
drag, startPoint x: 372, startPoint y: 184, endPoint x: 291, endPoint y: 179, distance: 81.0
click at [310, 189] on span "Dried Vanilla Crispy Marshmallow Bag" at bounding box center [356, 194] width 93 height 11
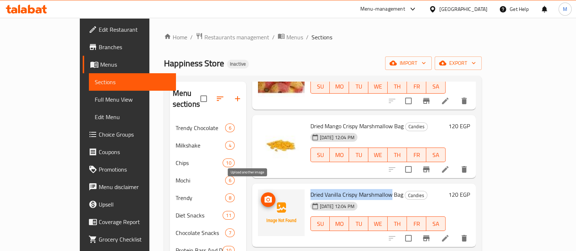
click at [267, 198] on circle "upload picture" at bounding box center [268, 199] width 2 height 2
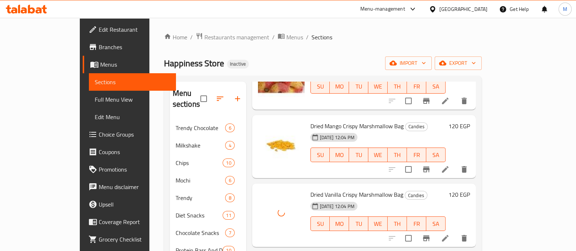
click at [422, 189] on h6 "Dried Vanilla Crispy Marshmallow Bag Candies" at bounding box center [377, 194] width 135 height 10
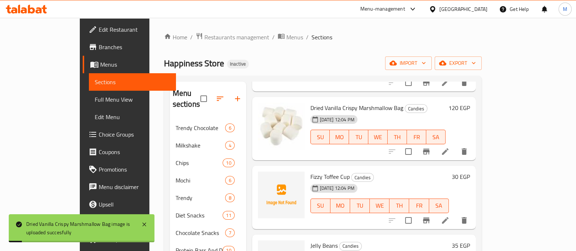
scroll to position [779, 0]
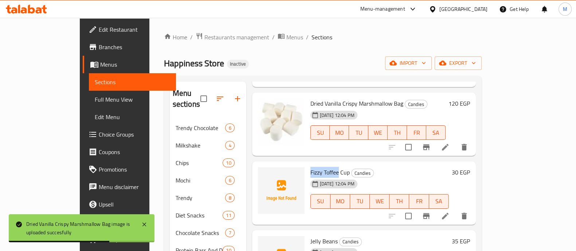
drag, startPoint x: 289, startPoint y: 161, endPoint x: 318, endPoint y: 163, distance: 28.5
click at [318, 164] on div "Fizzy Toffee Cup Candies [DATE] 12:04 PM SU MO TU WE TH FR SA" at bounding box center [379, 193] width 144 height 58
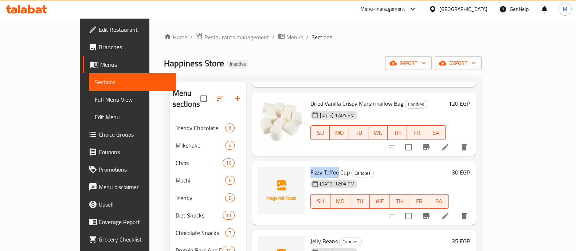
scroll to position [808, 0]
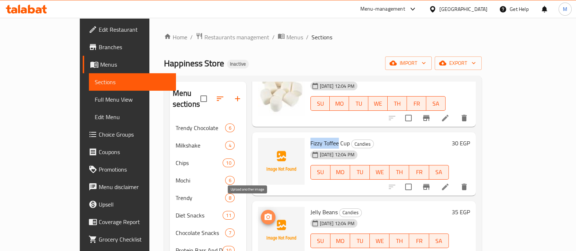
click at [264, 213] on icon "upload picture" at bounding box center [267, 216] width 7 height 7
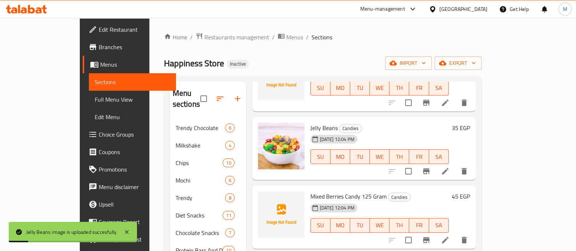
scroll to position [893, 0]
drag, startPoint x: 289, startPoint y: 185, endPoint x: 339, endPoint y: 188, distance: 50.0
click at [339, 188] on div "Mixed Berries Candy 125 Gram Candies [DATE] 12:04 PM SU MO TU WE TH FR SA" at bounding box center [379, 217] width 144 height 58
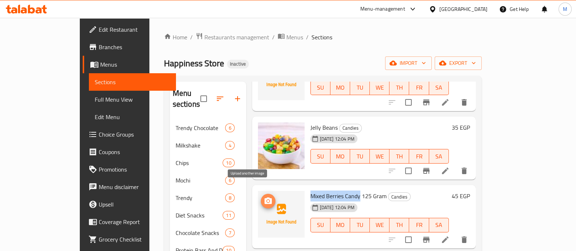
click at [264, 197] on icon "upload picture" at bounding box center [267, 200] width 7 height 7
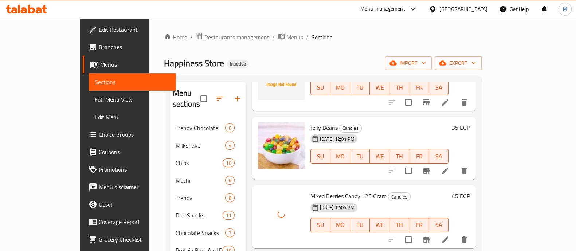
click at [426, 191] on h6 "Mixed Berries Candy 125 Gram Candies" at bounding box center [379, 196] width 138 height 10
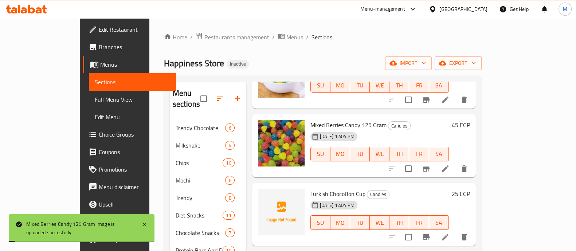
scroll to position [965, 0]
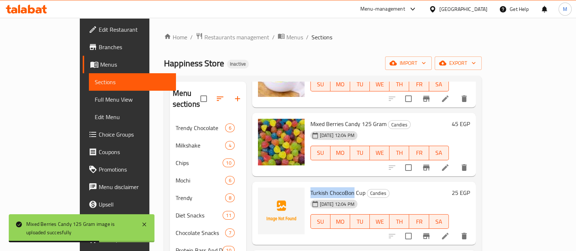
drag, startPoint x: 333, startPoint y: 180, endPoint x: 289, endPoint y: 177, distance: 43.4
click at [307, 185] on div "Turkish ChocoBon Cup Candies [DATE] 12:04 PM SU MO TU WE TH FR SA" at bounding box center [379, 214] width 144 height 58
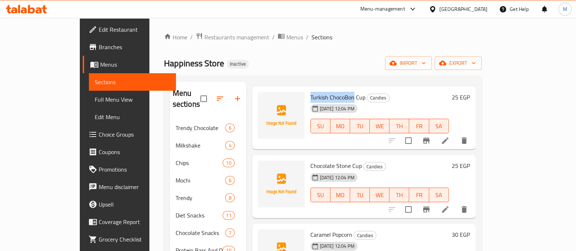
scroll to position [1061, 0]
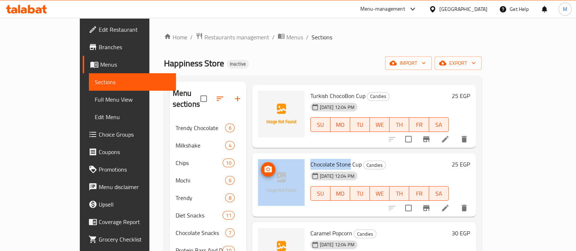
drag, startPoint x: 330, startPoint y: 151, endPoint x: 283, endPoint y: 150, distance: 46.6
click at [283, 156] on div "Chocolate Stone Cup Candies [DATE] 12:04 PM SU MO TU WE TH FR SA 25 EGP" at bounding box center [364, 185] width 218 height 58
click at [264, 166] on icon "upload picture" at bounding box center [267, 169] width 7 height 7
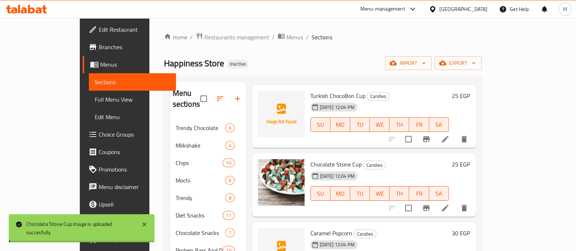
click at [366, 159] on h6 "Chocolate Stone Cup Candies" at bounding box center [379, 164] width 138 height 10
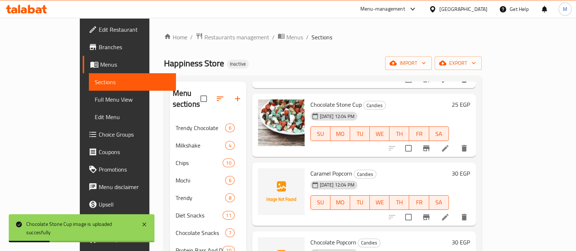
scroll to position [1121, 0]
drag, startPoint x: 331, startPoint y: 161, endPoint x: 289, endPoint y: 161, distance: 41.9
click at [307, 165] on div "Caramel Popcorn Candies [DATE] 12:04 PM SU MO TU WE TH FR SA" at bounding box center [379, 194] width 144 height 58
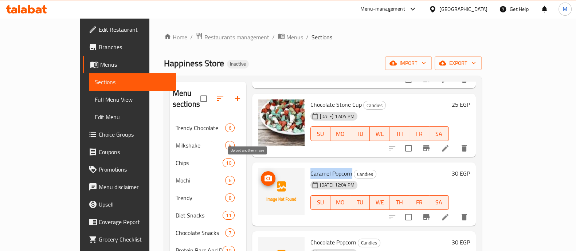
click at [264, 174] on icon "upload picture" at bounding box center [268, 178] width 9 height 9
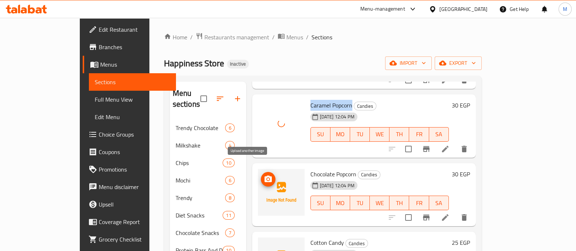
scroll to position [1190, 0]
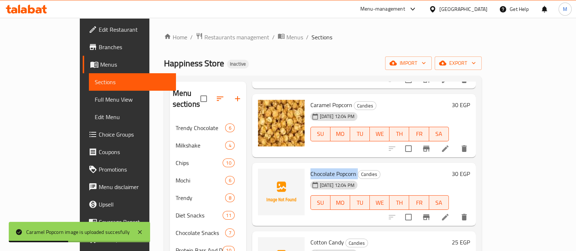
drag, startPoint x: 288, startPoint y: 161, endPoint x: 337, endPoint y: 162, distance: 49.2
click at [337, 166] on div "Chocolate Popcorn Candies [DATE] 12:04 PM SU MO TU WE TH FR SA" at bounding box center [379, 195] width 144 height 58
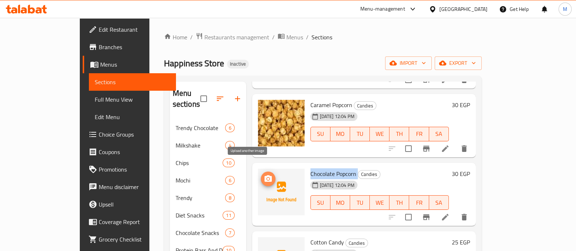
click at [264, 175] on icon "upload picture" at bounding box center [267, 178] width 7 height 7
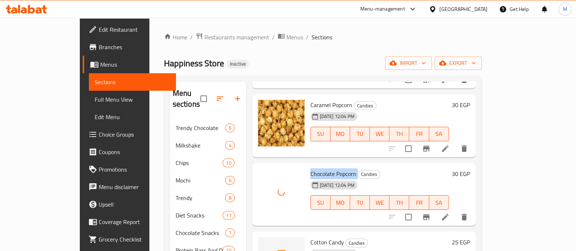
scroll to position [1232, 0]
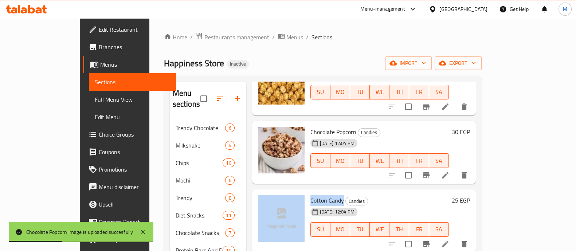
drag, startPoint x: 323, startPoint y: 189, endPoint x: 285, endPoint y: 186, distance: 37.6
click at [285, 192] on div "Cotton Candy Candies [DATE] 12:04 PM SU MO TU WE TH FR SA 25 EGP" at bounding box center [364, 221] width 218 height 58
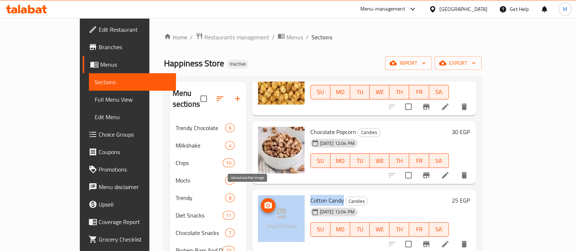
click at [267, 204] on circle "upload picture" at bounding box center [268, 205] width 2 height 2
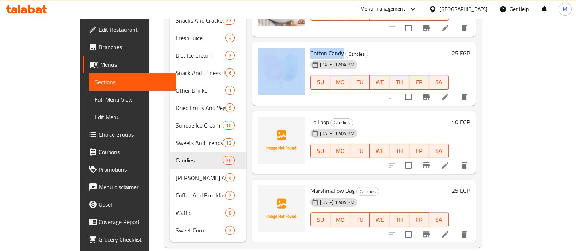
scroll to position [1131, 0]
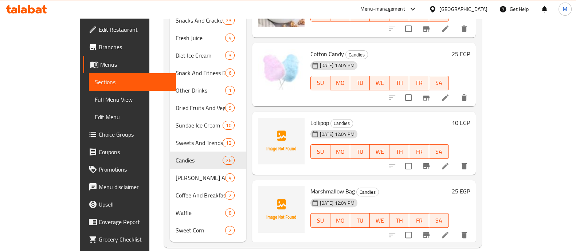
click at [310, 117] on span "Lollipop" at bounding box center [319, 122] width 19 height 11
click at [264, 123] on icon "upload picture" at bounding box center [268, 127] width 9 height 9
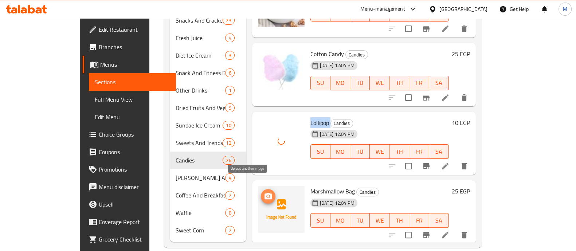
click at [264, 193] on icon "upload picture" at bounding box center [267, 196] width 7 height 7
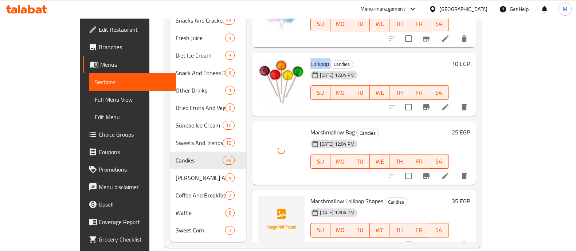
scroll to position [1215, 0]
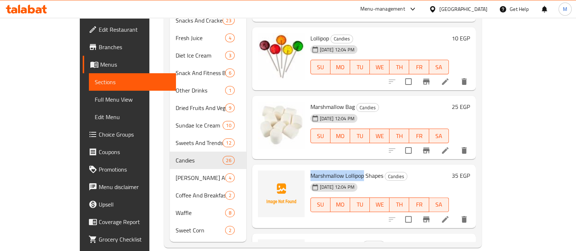
drag, startPoint x: 344, startPoint y: 165, endPoint x: 291, endPoint y: 157, distance: 53.4
click at [307, 168] on div "Marshmallow Lollipop Shapes Candies [DATE] 12:04 PM SU MO TU WE TH FR SA" at bounding box center [379, 197] width 144 height 58
click at [264, 176] on icon "upload picture" at bounding box center [268, 180] width 9 height 9
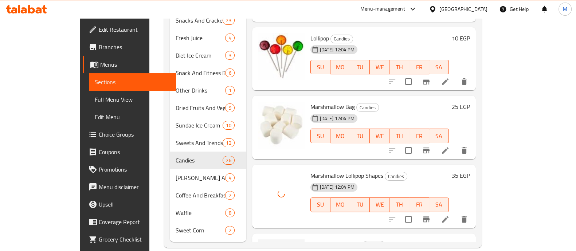
click at [404, 165] on div "Marshmallow Lollipop Shapes Candies [DATE] 12:04 PM SU MO TU WE TH FR SA 35 EGP" at bounding box center [364, 196] width 224 height 63
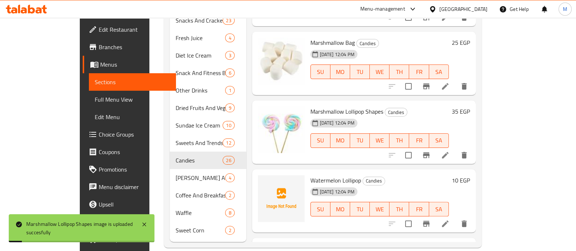
scroll to position [1313, 0]
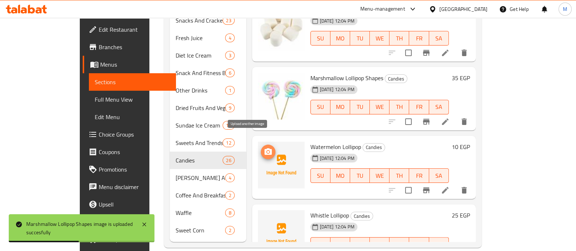
click at [264, 148] on icon "upload picture" at bounding box center [267, 151] width 7 height 7
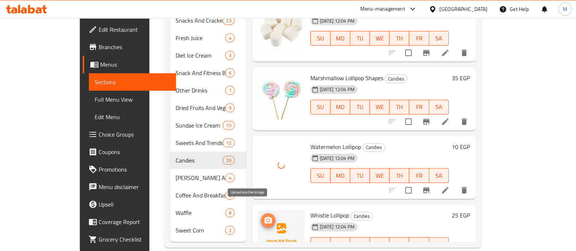
click at [267, 219] on circle "upload picture" at bounding box center [268, 220] width 2 height 2
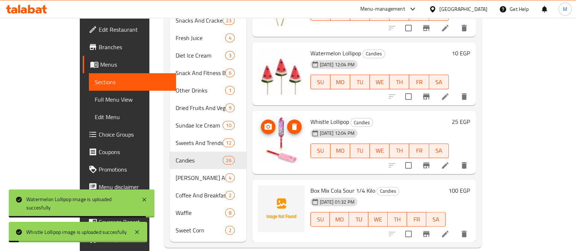
scroll to position [1407, 0]
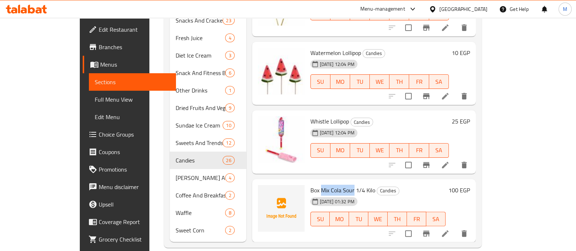
drag, startPoint x: 300, startPoint y: 177, endPoint x: 333, endPoint y: 177, distance: 32.8
click at [333, 185] on span "Box Mix Cola Sour 1/4 Kilo" at bounding box center [342, 190] width 65 height 11
click at [267, 194] on circle "upload picture" at bounding box center [268, 195] width 2 height 2
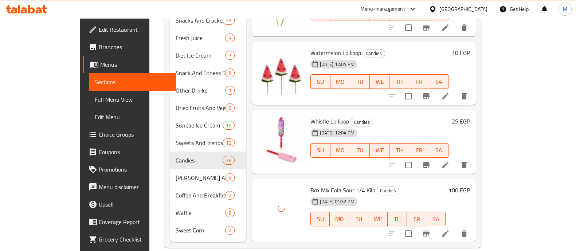
click at [414, 194] on div "[DATE] 01:32 PM SU MO TU WE TH FR SA" at bounding box center [377, 213] width 141 height 39
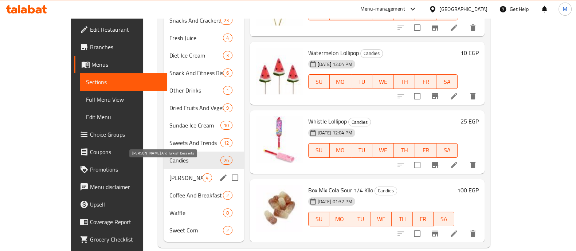
click at [169, 173] on span "[PERSON_NAME] And Turkish Desserts" at bounding box center [185, 177] width 33 height 9
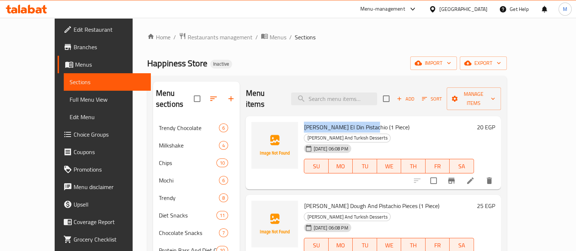
drag, startPoint x: 290, startPoint y: 115, endPoint x: 359, endPoint y: 115, distance: 68.8
click at [359, 122] on span "[PERSON_NAME] El Din Pistachio (1 Piece)" at bounding box center [356, 127] width 105 height 11
click at [258, 129] on icon "upload picture" at bounding box center [261, 132] width 7 height 7
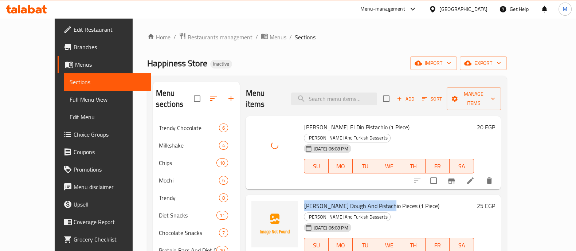
drag, startPoint x: 289, startPoint y: 183, endPoint x: 372, endPoint y: 185, distance: 82.3
click at [372, 198] on div "[PERSON_NAME] Dough And Pistachio Pieces (1 Piece) [PERSON_NAME] And Turkish De…" at bounding box center [389, 232] width 176 height 68
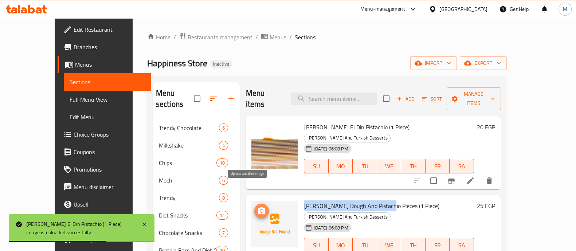
click at [258, 207] on icon "upload picture" at bounding box center [261, 210] width 7 height 7
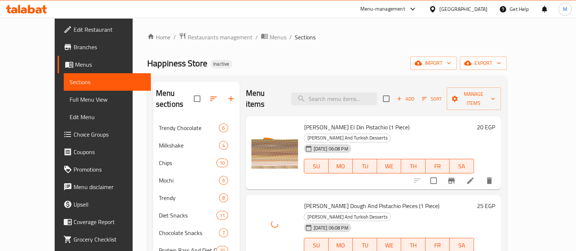
click at [383, 220] on div "[DATE] 06:08 PM SU MO TU WE TH FR SA" at bounding box center [389, 239] width 176 height 39
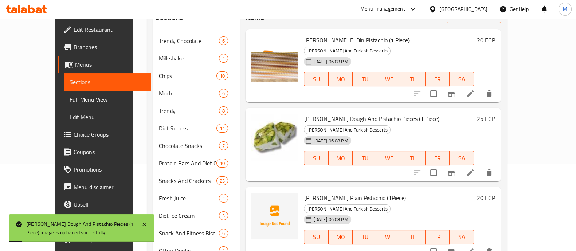
scroll to position [100, 0]
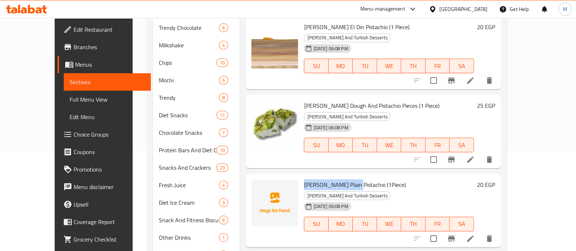
drag, startPoint x: 339, startPoint y: 153, endPoint x: 291, endPoint y: 149, distance: 48.2
click at [304, 179] on span "[PERSON_NAME] Plain Pistachio (1Piece)" at bounding box center [355, 184] width 102 height 11
click at [257, 185] on icon "upload picture" at bounding box center [261, 189] width 9 height 9
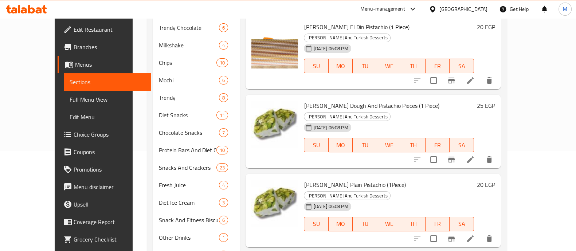
drag, startPoint x: 290, startPoint y: 223, endPoint x: 351, endPoint y: 223, distance: 61.5
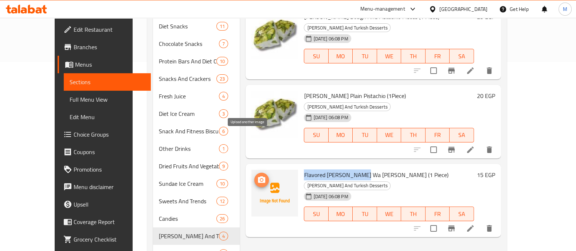
click at [257, 176] on icon "upload picture" at bounding box center [261, 180] width 9 height 9
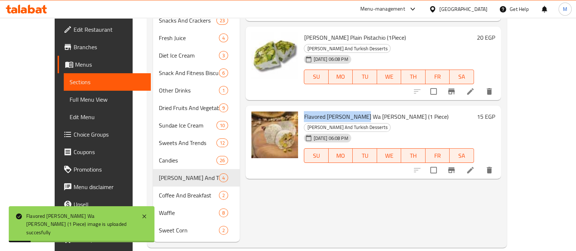
scroll to position [247, 0]
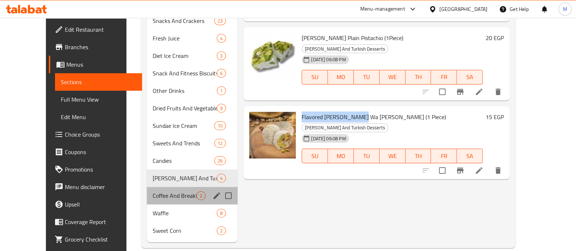
click at [164, 191] on div "Coffee And Breakfast 2" at bounding box center [192, 195] width 91 height 17
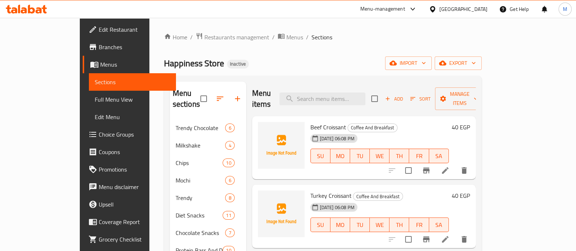
click at [320, 122] on span "Beef Croissant" at bounding box center [328, 127] width 36 height 11
click at [264, 129] on icon "upload picture" at bounding box center [267, 132] width 7 height 7
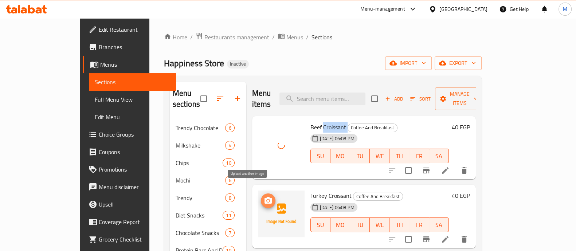
click at [264, 197] on icon "upload picture" at bounding box center [267, 200] width 7 height 7
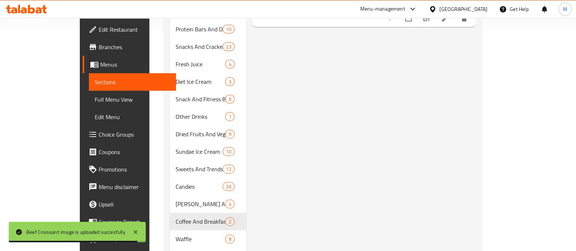
scroll to position [247, 0]
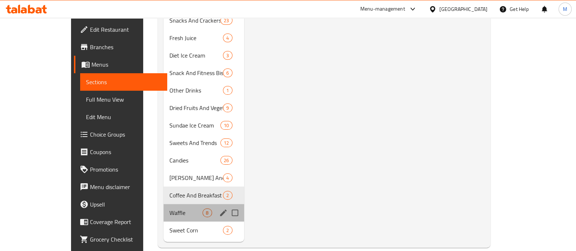
click at [164, 204] on div "Waffle 8" at bounding box center [204, 212] width 80 height 17
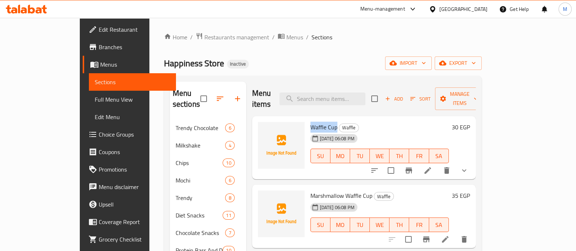
drag, startPoint x: 317, startPoint y: 115, endPoint x: 289, endPoint y: 112, distance: 27.5
click at [307, 119] on div "Waffle Cup Waffle [DATE] 06:08 PM SU MO TU WE TH FR SA" at bounding box center [379, 148] width 144 height 58
click at [264, 129] on icon "upload picture" at bounding box center [267, 132] width 7 height 7
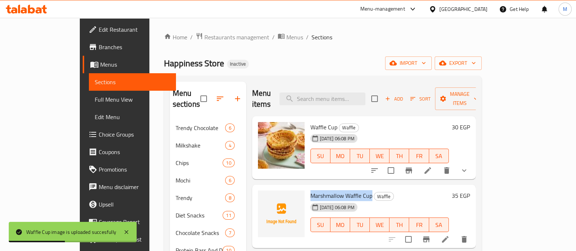
drag, startPoint x: 351, startPoint y: 183, endPoint x: 292, endPoint y: 182, distance: 59.0
click at [310, 190] on span "Marshmallow Waffle Cup" at bounding box center [341, 195] width 62 height 11
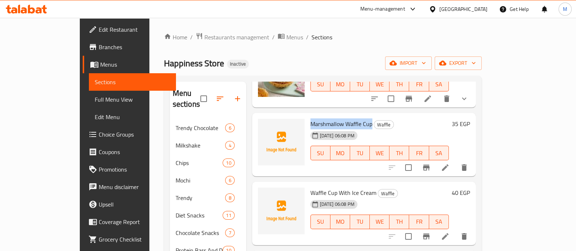
scroll to position [72, 0]
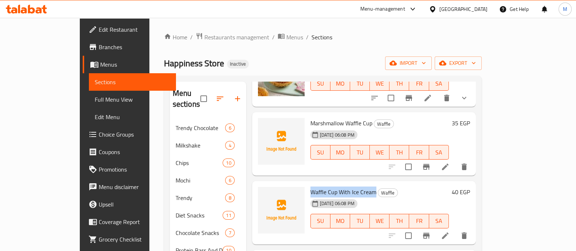
drag, startPoint x: 290, startPoint y: 182, endPoint x: 352, endPoint y: 178, distance: 62.4
click at [352, 186] on span "Waffle Cup With Ice Cream" at bounding box center [343, 191] width 66 height 11
click at [264, 193] on icon "upload picture" at bounding box center [268, 197] width 9 height 9
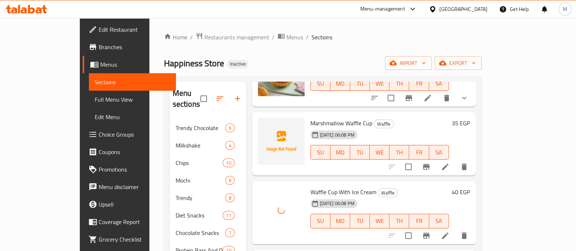
click at [390, 187] on h6 "Waffle Cup With Ice Cream Waffle" at bounding box center [379, 192] width 138 height 10
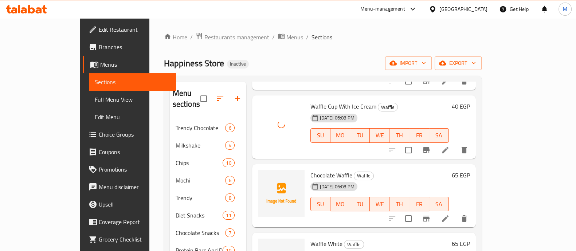
scroll to position [171, 0]
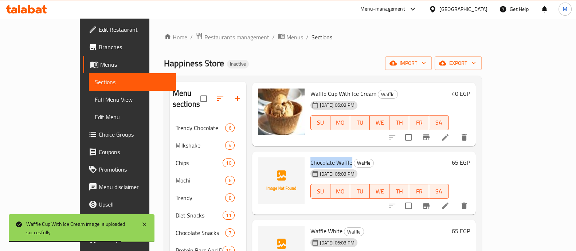
drag, startPoint x: 332, startPoint y: 150, endPoint x: 287, endPoint y: 148, distance: 45.2
click at [307, 154] on div "Chocolate Waffle Waffle [DATE] 06:08 PM SU MO TU WE TH FR SA" at bounding box center [379, 183] width 144 height 58
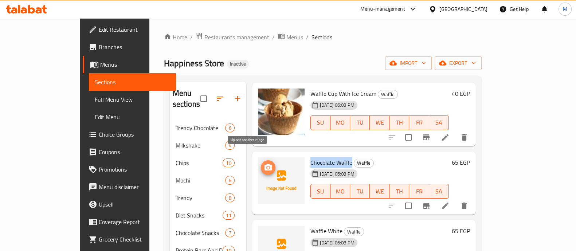
click at [264, 164] on icon "upload picture" at bounding box center [267, 167] width 7 height 7
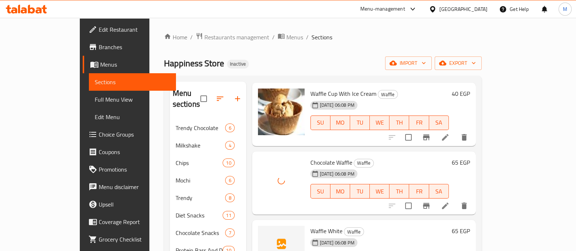
click at [371, 157] on h6 "Chocolate Waffle Waffle" at bounding box center [379, 162] width 138 height 10
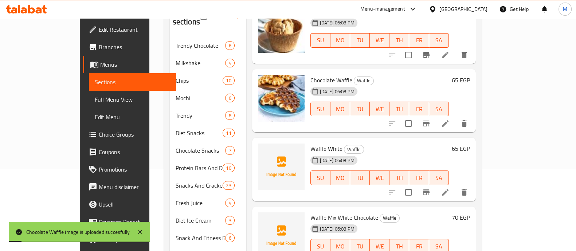
scroll to position [83, 0]
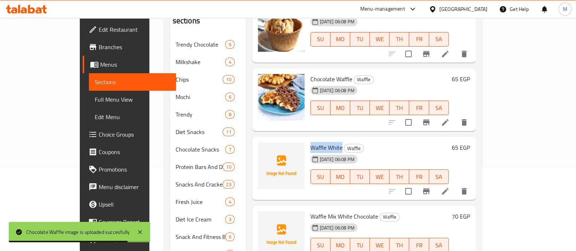
drag, startPoint x: 291, startPoint y: 135, endPoint x: 320, endPoint y: 135, distance: 29.1
click at [320, 142] on span "Waffle White" at bounding box center [326, 147] width 32 height 11
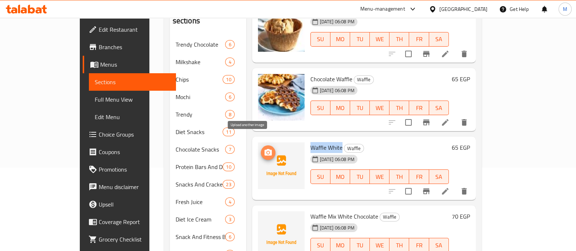
click at [264, 148] on icon "upload picture" at bounding box center [268, 152] width 9 height 9
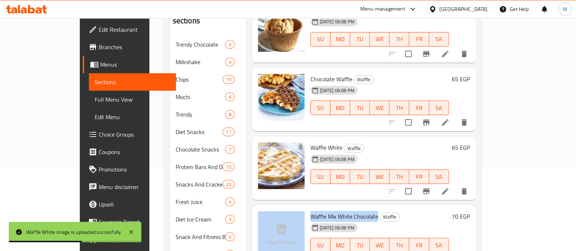
drag, startPoint x: 356, startPoint y: 206, endPoint x: 286, endPoint y: 206, distance: 69.9
click at [286, 208] on div "Waffle Mix White Chocolate Waffle [DATE] 06:08 PM SU MO TU WE TH FR SA 70 EGP" at bounding box center [364, 237] width 218 height 58
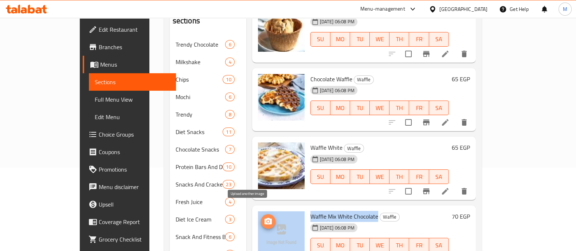
click at [264, 217] on icon "upload picture" at bounding box center [268, 221] width 9 height 9
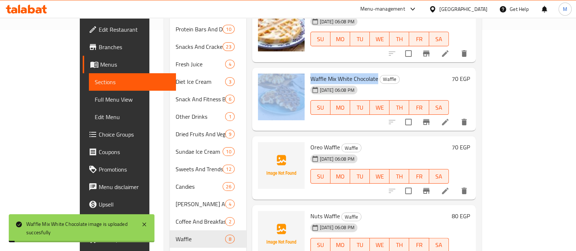
scroll to position [247, 0]
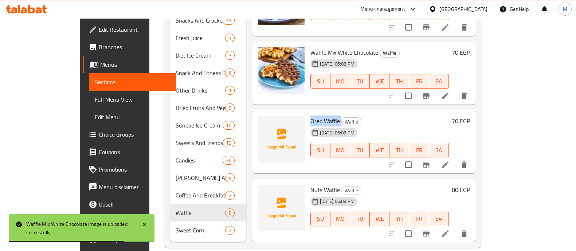
drag, startPoint x: 320, startPoint y: 110, endPoint x: 288, endPoint y: 106, distance: 32.7
click at [307, 113] on div "Oreo Waffle Waffle [DATE] 06:08 PM SU MO TU WE TH FR SA" at bounding box center [379, 142] width 144 height 58
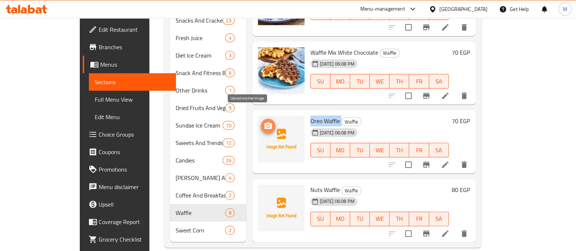
click at [264, 122] on icon "upload picture" at bounding box center [267, 125] width 7 height 7
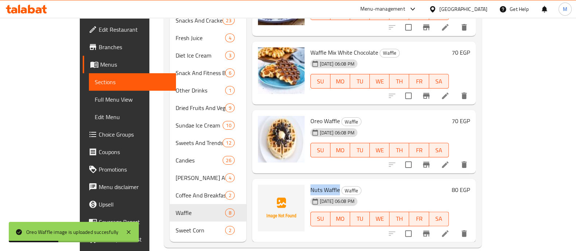
drag, startPoint x: 318, startPoint y: 177, endPoint x: 289, endPoint y: 174, distance: 28.9
click at [307, 182] on div "Nuts Waffle Waffle [DATE] 06:08 PM SU MO TU WE TH FR SA" at bounding box center [379, 211] width 144 height 58
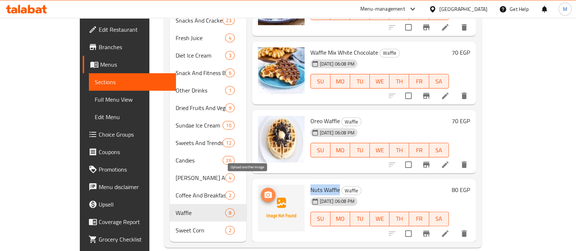
click at [264, 191] on icon "upload picture" at bounding box center [267, 194] width 7 height 7
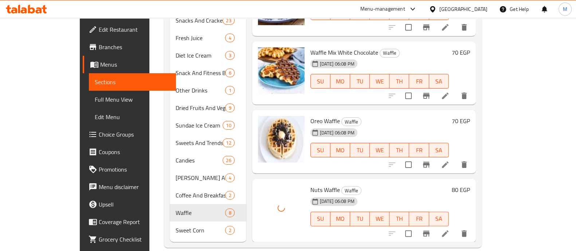
click at [359, 185] on h6 "Nuts Waffle Waffle" at bounding box center [379, 190] width 138 height 10
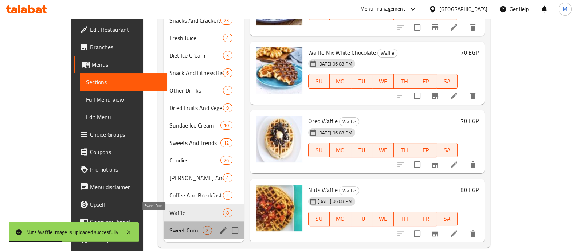
click at [169, 226] on span "Sweet Corn" at bounding box center [185, 230] width 33 height 9
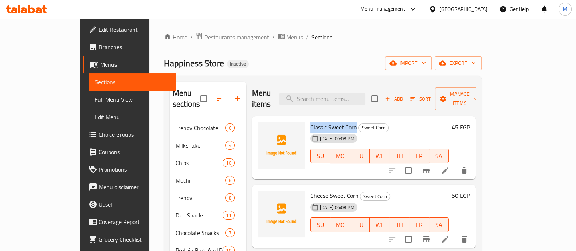
drag, startPoint x: 291, startPoint y: 118, endPoint x: 335, endPoint y: 119, distance: 43.7
click at [335, 122] on span "Classic Sweet Corn" at bounding box center [333, 127] width 47 height 11
click at [261, 128] on span "upload picture" at bounding box center [268, 132] width 15 height 9
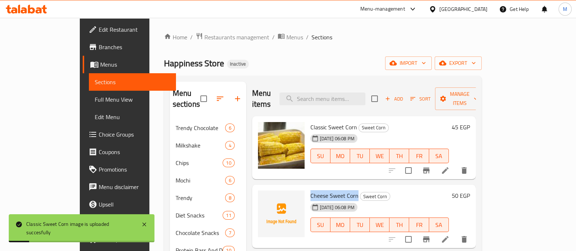
drag, startPoint x: 337, startPoint y: 185, endPoint x: 291, endPoint y: 181, distance: 46.8
click at [310, 190] on h6 "Cheese Sweet Corn Sweet Corn" at bounding box center [379, 195] width 138 height 10
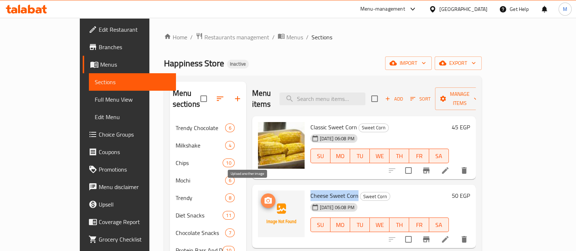
click at [264, 197] on icon "upload picture" at bounding box center [267, 200] width 7 height 7
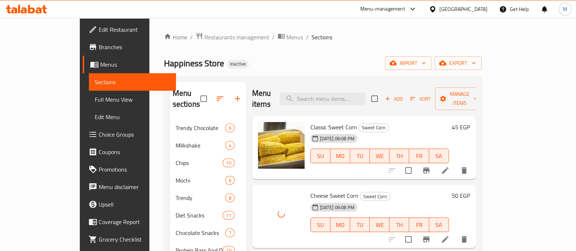
click at [383, 190] on h6 "Cheese Sweet Corn Sweet Corn" at bounding box center [379, 195] width 138 height 10
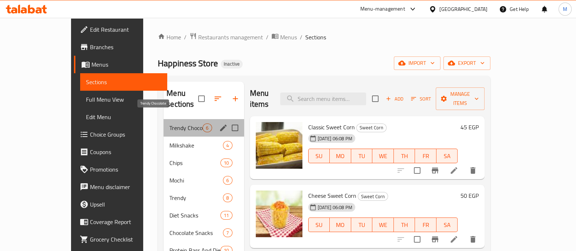
click at [169, 123] on span "Trendy Chocolate" at bounding box center [185, 127] width 33 height 9
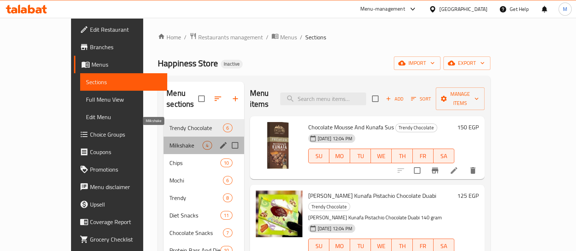
click at [169, 141] on span "Milkshake" at bounding box center [185, 145] width 33 height 9
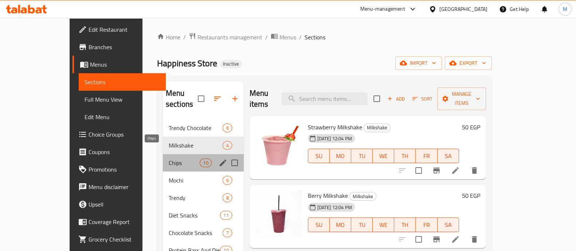
click at [169, 158] on span "Chips" at bounding box center [184, 162] width 31 height 9
